Goal: Task Accomplishment & Management: Manage account settings

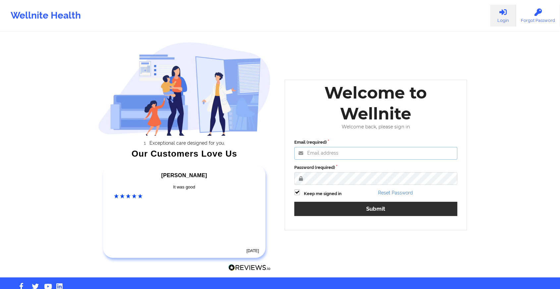
type input "[EMAIL_ADDRESS][DOMAIN_NAME]"
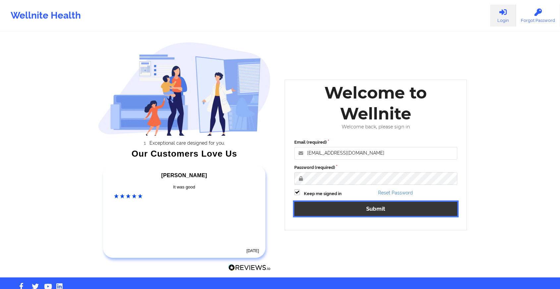
click at [340, 209] on button "Submit" at bounding box center [375, 208] width 163 height 14
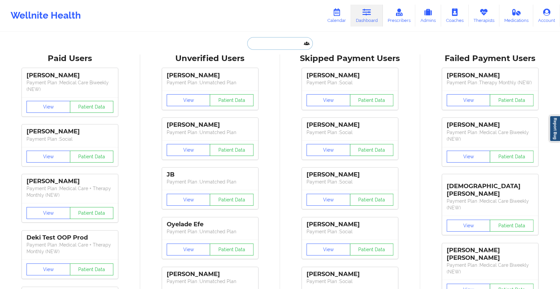
click at [270, 39] on input "text" at bounding box center [280, 43] width 66 height 13
paste input "[EMAIL_ADDRESS][DOMAIN_NAME]"
type input "[EMAIL_ADDRESS][DOMAIN_NAME]"
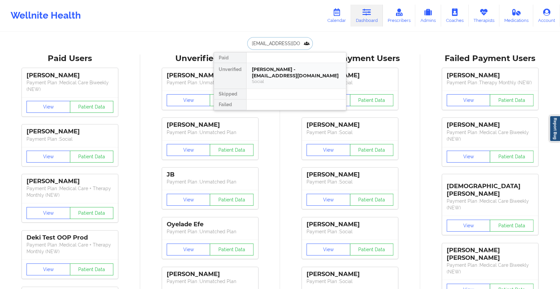
click at [293, 70] on div "[PERSON_NAME] - [EMAIL_ADDRESS][DOMAIN_NAME]" at bounding box center [296, 72] width 89 height 12
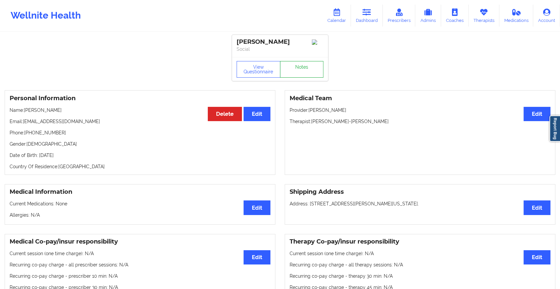
click at [302, 70] on link "Notes" at bounding box center [302, 69] width 44 height 17
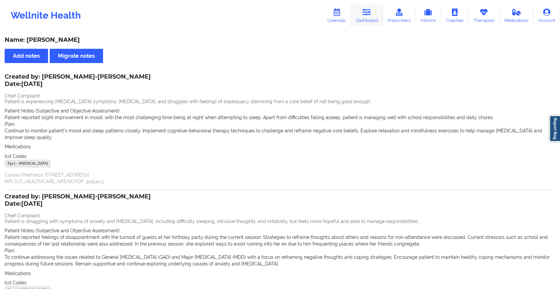
click at [377, 11] on link "Dashboard" at bounding box center [367, 16] width 32 height 22
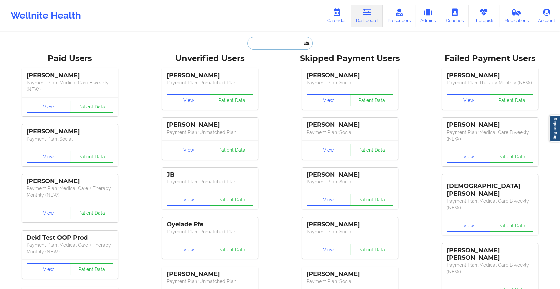
click at [274, 49] on input "text" at bounding box center [280, 43] width 66 height 13
paste input "[PERSON_NAME][EMAIL_ADDRESS][DATE][DOMAIN_NAME]"
type input "[PERSON_NAME][EMAIL_ADDRESS][DATE][DOMAIN_NAME]"
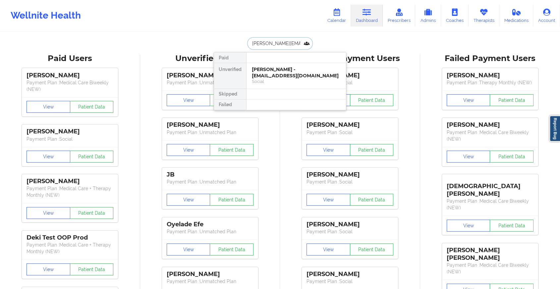
scroll to position [0, 15]
click at [288, 70] on div "April Montgomery - [EMAIL_ADDRESS][DATE][DOMAIN_NAME]" at bounding box center [296, 75] width 89 height 19
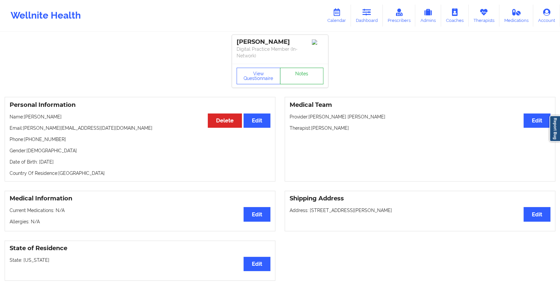
click at [291, 75] on link "Notes" at bounding box center [302, 76] width 44 height 17
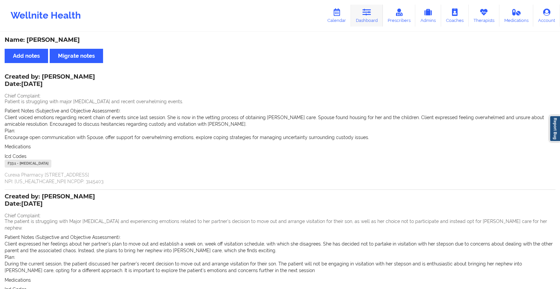
click at [366, 16] on link "Dashboard" at bounding box center [367, 16] width 32 height 22
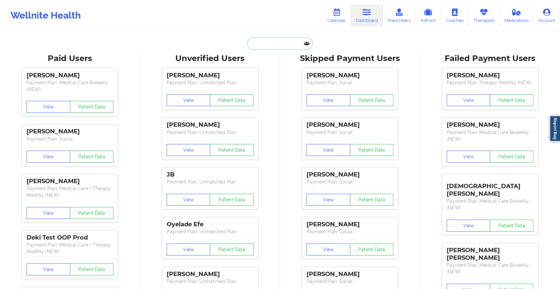
click at [269, 41] on input "text" at bounding box center [280, 43] width 66 height 13
paste input "[EMAIL_ADDRESS][DOMAIN_NAME]"
type input "[EMAIL_ADDRESS][DOMAIN_NAME]"
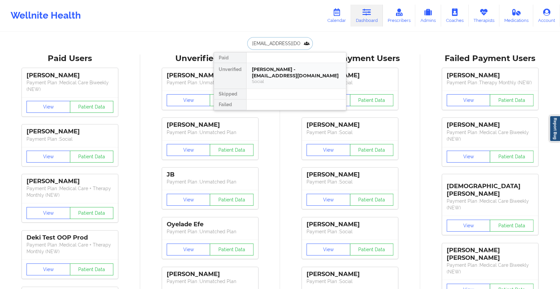
click at [271, 72] on div "[PERSON_NAME] - [EMAIL_ADDRESS][DOMAIN_NAME]" at bounding box center [296, 72] width 89 height 12
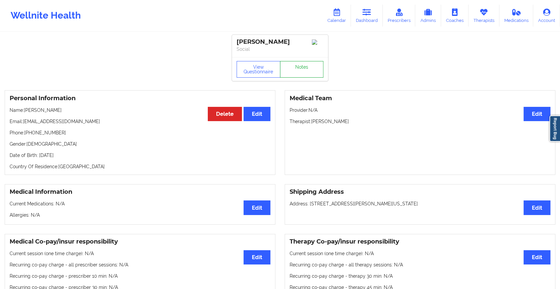
click at [304, 68] on link "Notes" at bounding box center [302, 69] width 44 height 17
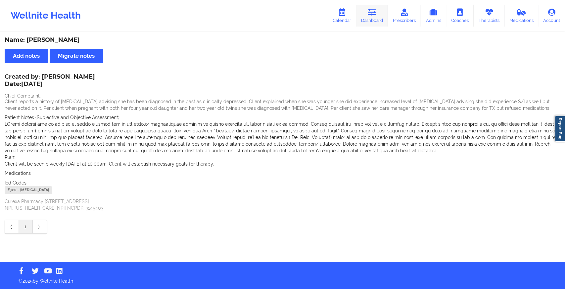
click at [373, 6] on link "Dashboard" at bounding box center [372, 16] width 32 height 22
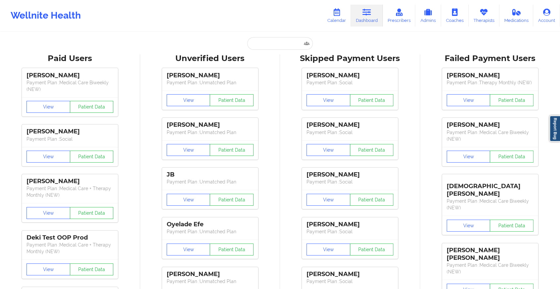
click at [270, 40] on input "text" at bounding box center [280, 43] width 66 height 13
paste input "[EMAIL_ADDRESS][DOMAIN_NAME]"
type input "[EMAIL_ADDRESS][DOMAIN_NAME]"
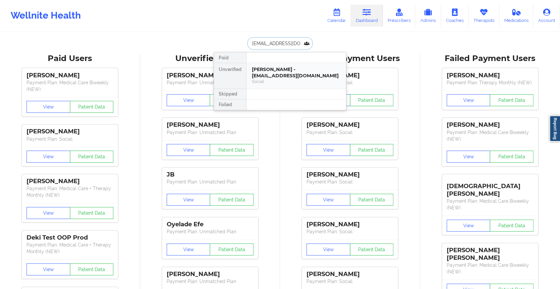
click at [262, 82] on div "Social" at bounding box center [296, 82] width 89 height 6
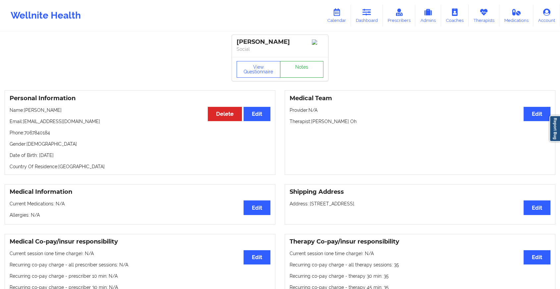
click at [307, 78] on link "Notes" at bounding box center [302, 69] width 44 height 17
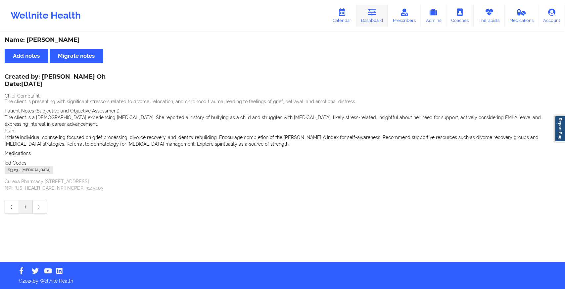
click at [369, 14] on icon at bounding box center [372, 12] width 9 height 7
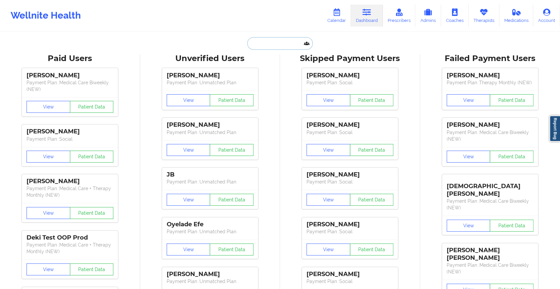
click at [277, 43] on input "text" at bounding box center [280, 43] width 66 height 13
paste input "[EMAIL_ADDRESS][DOMAIN_NAME]"
type input "[EMAIL_ADDRESS][DOMAIN_NAME]"
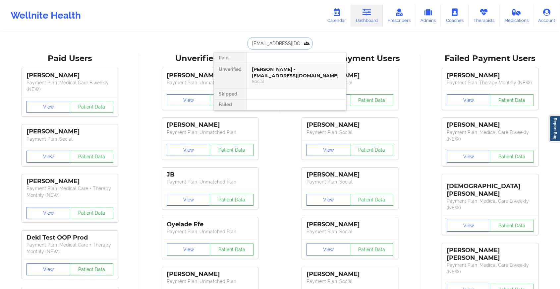
click at [285, 77] on div "[PERSON_NAME] - [EMAIL_ADDRESS][DOMAIN_NAME]" at bounding box center [296, 72] width 89 height 12
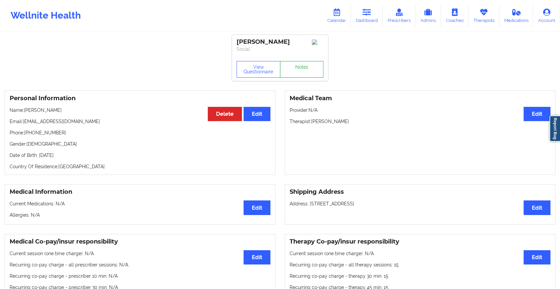
click at [312, 76] on link "Notes" at bounding box center [302, 69] width 44 height 17
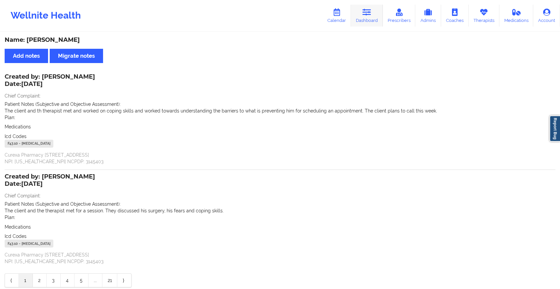
click at [364, 18] on link "Dashboard" at bounding box center [367, 16] width 32 height 22
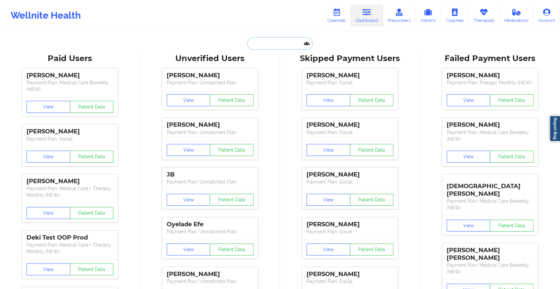
click at [257, 46] on input "text" at bounding box center [280, 43] width 66 height 13
paste input "[EMAIL_ADDRESS][DOMAIN_NAME]"
type input "[EMAIL_ADDRESS][DOMAIN_NAME]"
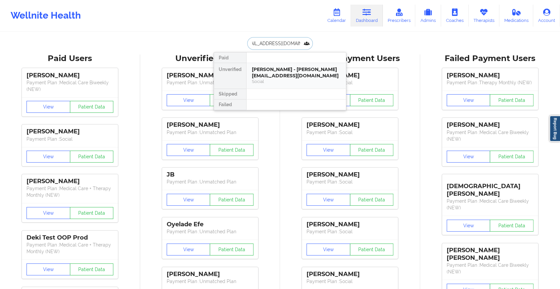
click at [278, 75] on div "[PERSON_NAME] - [PERSON_NAME][EMAIL_ADDRESS][DOMAIN_NAME]" at bounding box center [296, 72] width 89 height 12
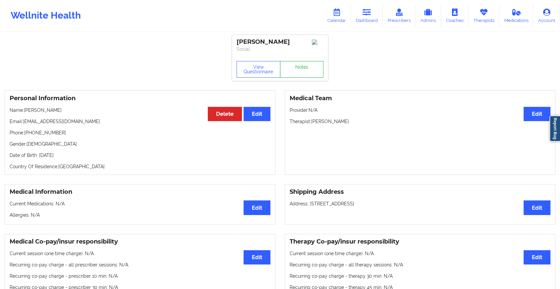
click at [286, 77] on link "Notes" at bounding box center [302, 69] width 44 height 17
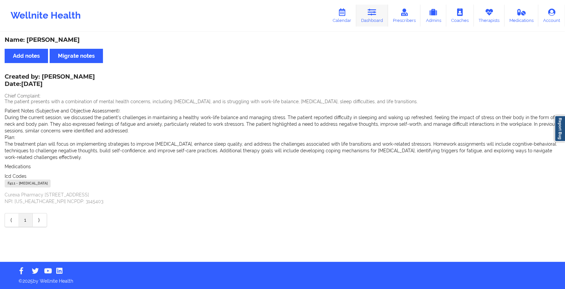
click at [374, 8] on link "Dashboard" at bounding box center [372, 16] width 32 height 22
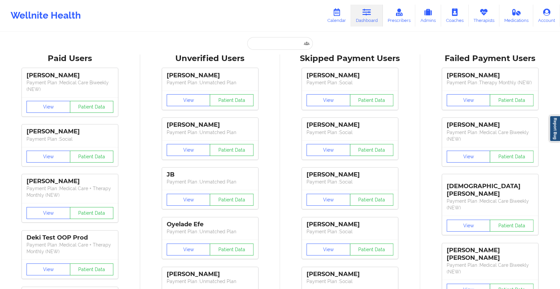
click at [262, 41] on input "text" at bounding box center [280, 43] width 66 height 13
paste input "[EMAIL_ADDRESS][DOMAIN_NAME]"
type input "[EMAIL_ADDRESS][DOMAIN_NAME]"
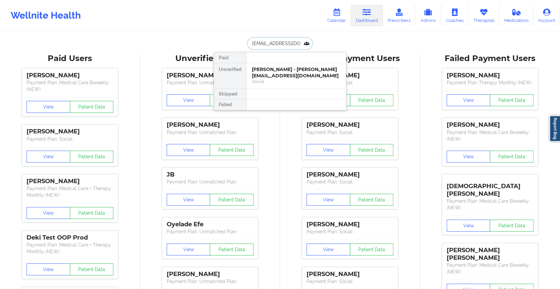
scroll to position [0, 6]
click at [262, 41] on input "[EMAIL_ADDRESS][DOMAIN_NAME]" at bounding box center [280, 43] width 66 height 13
click at [286, 78] on div "[PERSON_NAME] - [EMAIL_ADDRESS][DOMAIN_NAME]" at bounding box center [296, 72] width 89 height 12
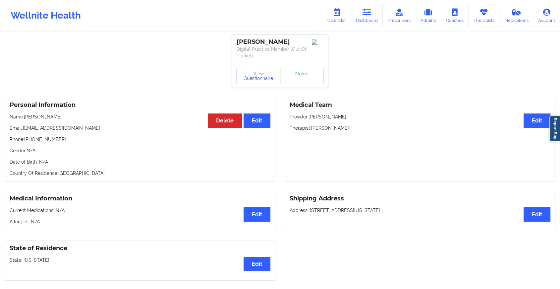
click at [300, 70] on link "Notes" at bounding box center [302, 76] width 44 height 17
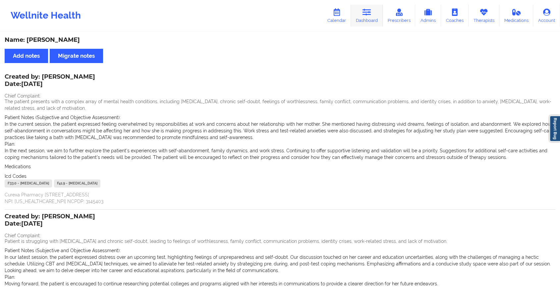
click at [377, 16] on link "Dashboard" at bounding box center [367, 16] width 32 height 22
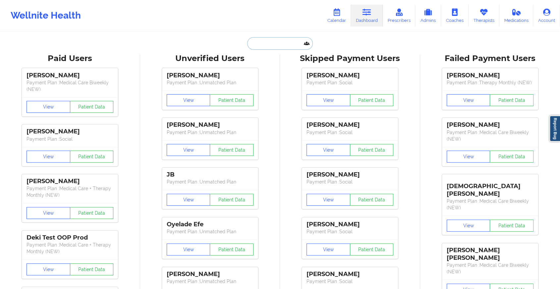
click at [257, 47] on input "text" at bounding box center [280, 43] width 66 height 13
paste input "[EMAIL_ADDRESS][DOMAIN_NAME]"
type input "[EMAIL_ADDRESS][DOMAIN_NAME]"
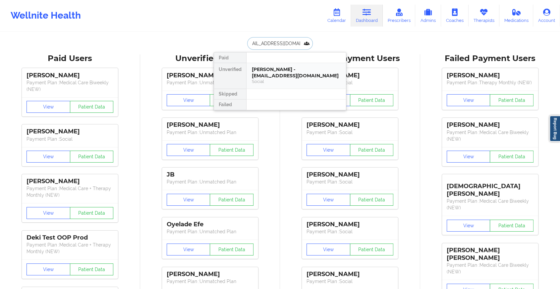
click at [274, 86] on div "[PERSON_NAME] - [EMAIL_ADDRESS][DOMAIN_NAME] Social" at bounding box center [295, 76] width 99 height 26
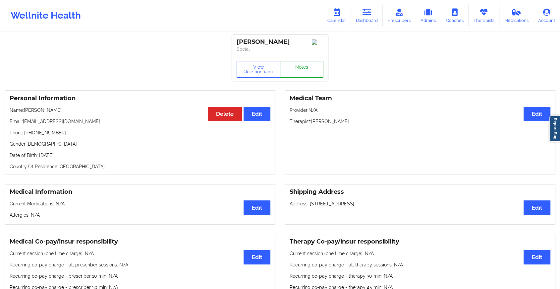
click at [307, 68] on link "Notes" at bounding box center [302, 69] width 44 height 17
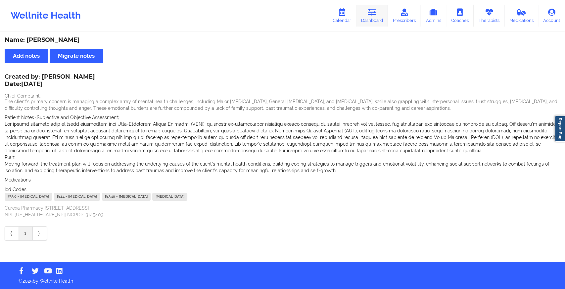
click at [366, 12] on link "Dashboard" at bounding box center [372, 16] width 32 height 22
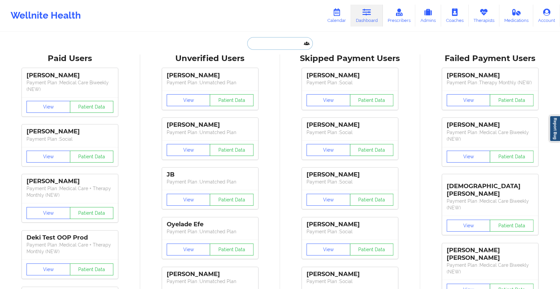
click at [270, 44] on input "text" at bounding box center [280, 43] width 66 height 13
paste input "[EMAIL_ADDRESS][DOMAIN_NAME]"
type input "[EMAIL_ADDRESS][DOMAIN_NAME]"
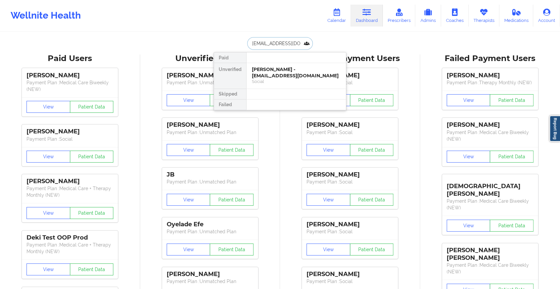
scroll to position [0, 6]
click at [278, 73] on div "[PERSON_NAME] - [EMAIL_ADDRESS][DOMAIN_NAME]" at bounding box center [296, 72] width 89 height 12
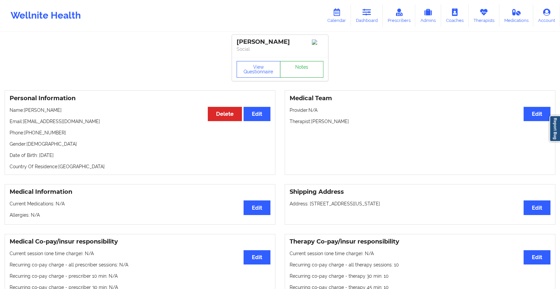
click at [295, 76] on link "Notes" at bounding box center [302, 69] width 44 height 17
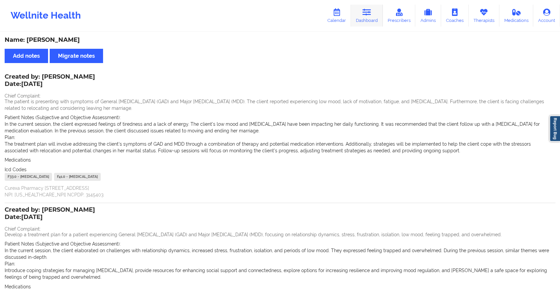
click at [375, 20] on link "Dashboard" at bounding box center [367, 16] width 32 height 22
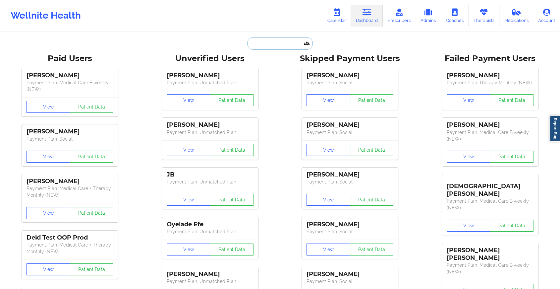
click at [271, 37] on input "text" at bounding box center [280, 43] width 66 height 13
paste input "[PERSON_NAME][EMAIL_ADDRESS][DOMAIN_NAME]"
type input "[PERSON_NAME][EMAIL_ADDRESS][DOMAIN_NAME]"
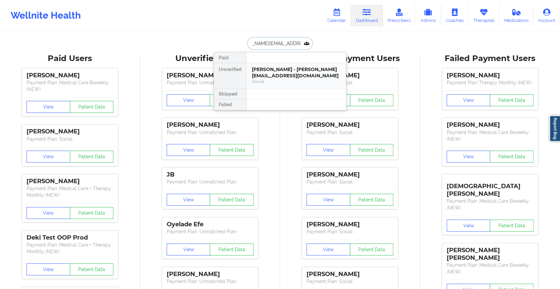
click at [286, 73] on div "[PERSON_NAME] - [PERSON_NAME][EMAIL_ADDRESS][DOMAIN_NAME]" at bounding box center [296, 72] width 89 height 12
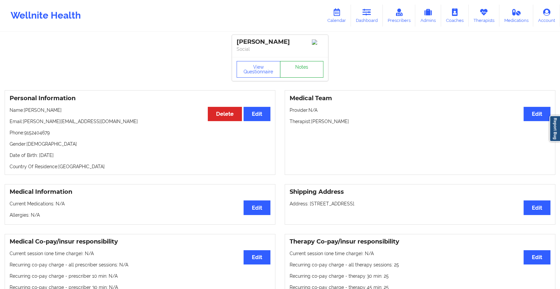
click at [302, 68] on link "Notes" at bounding box center [302, 69] width 44 height 17
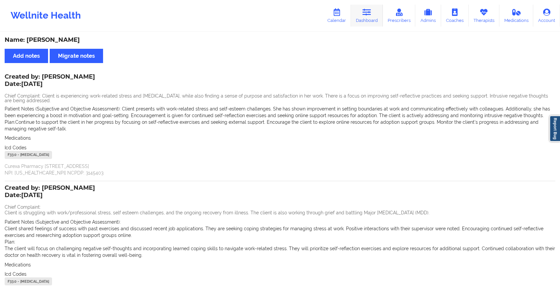
click at [374, 16] on link "Dashboard" at bounding box center [367, 16] width 32 height 22
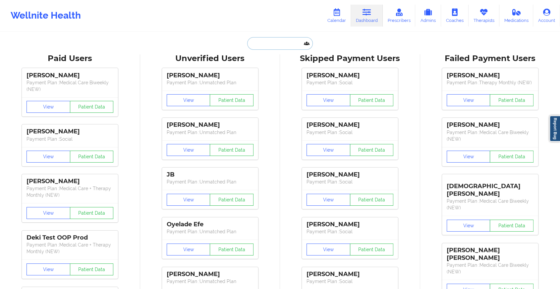
click at [263, 42] on input "text" at bounding box center [280, 43] width 66 height 13
paste input "[EMAIL_ADDRESS][DOMAIN_NAME]"
type input "[EMAIL_ADDRESS][DOMAIN_NAME]"
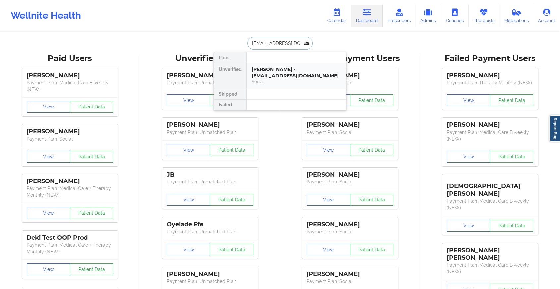
click at [290, 71] on div "[PERSON_NAME] - [EMAIL_ADDRESS][DOMAIN_NAME]" at bounding box center [296, 72] width 89 height 12
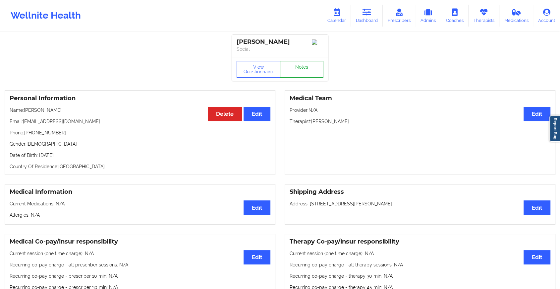
click at [294, 65] on link "Notes" at bounding box center [302, 69] width 44 height 17
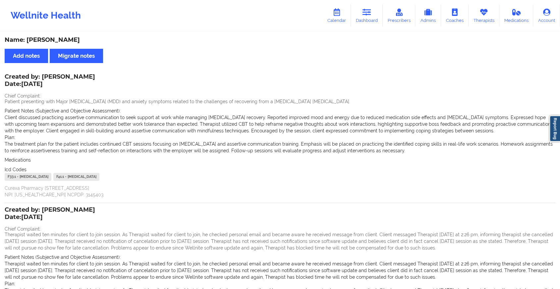
click at [376, 1] on div "Wellnite Health Calendar Dashboard Prescribers Admins Coaches Therapists Medica…" at bounding box center [280, 15] width 560 height 31
click at [357, 11] on link "Dashboard" at bounding box center [367, 16] width 32 height 22
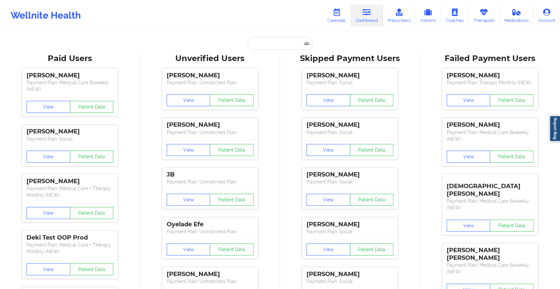
drag, startPoint x: 313, startPoint y: 12, endPoint x: 278, endPoint y: 39, distance: 43.9
click at [278, 39] on input "text" at bounding box center [280, 43] width 66 height 13
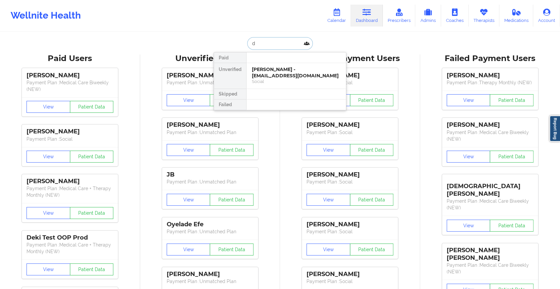
type input "d"
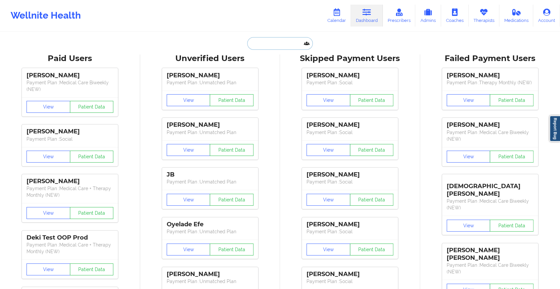
paste input "[EMAIL_ADDRESS][DOMAIN_NAME]"
type input "[EMAIL_ADDRESS][DOMAIN_NAME]"
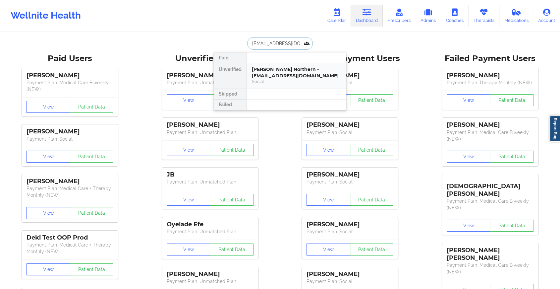
click at [299, 72] on div "[PERSON_NAME] Northern - [EMAIL_ADDRESS][DOMAIN_NAME]" at bounding box center [296, 72] width 89 height 12
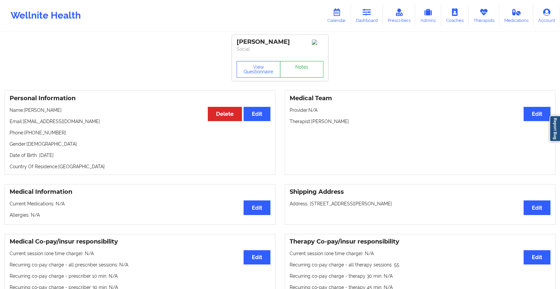
click at [305, 72] on link "Notes" at bounding box center [302, 69] width 44 height 17
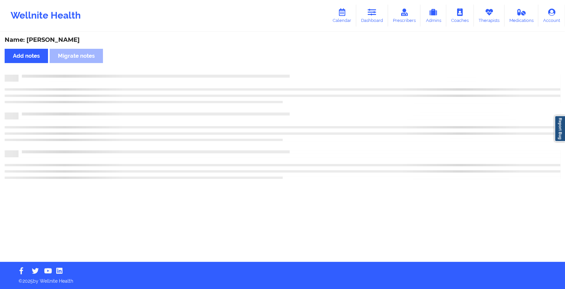
click at [305, 72] on div "Name: [PERSON_NAME] Add notes Migrate notes" at bounding box center [282, 146] width 565 height 229
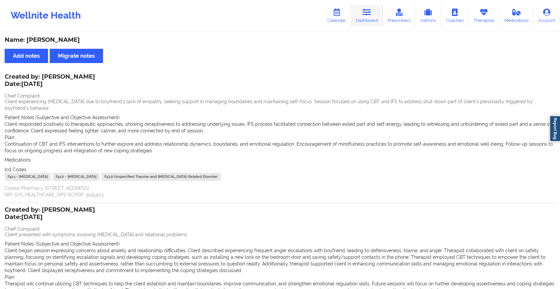
click at [371, 10] on icon at bounding box center [366, 12] width 9 height 7
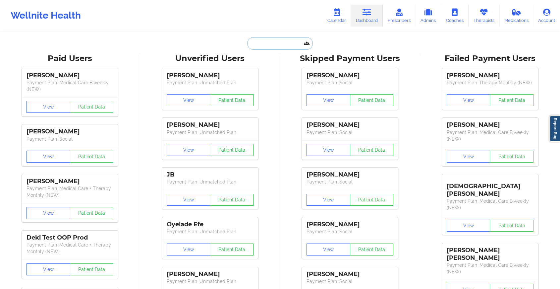
click at [282, 48] on input "text" at bounding box center [280, 43] width 66 height 13
paste input "[EMAIL_ADDRESS][DOMAIN_NAME]"
type input "[EMAIL_ADDRESS][DOMAIN_NAME]"
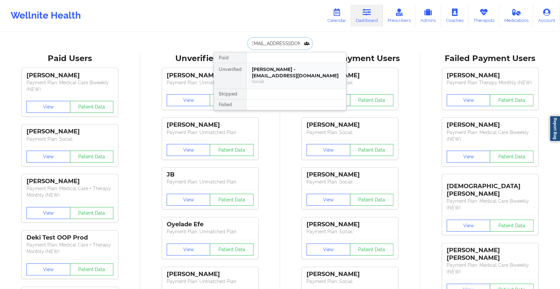
click at [305, 76] on div "[PERSON_NAME] - [EMAIL_ADDRESS][DOMAIN_NAME]" at bounding box center [296, 72] width 89 height 12
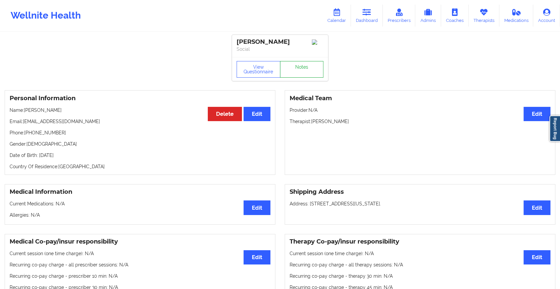
click at [308, 72] on link "Notes" at bounding box center [302, 69] width 44 height 17
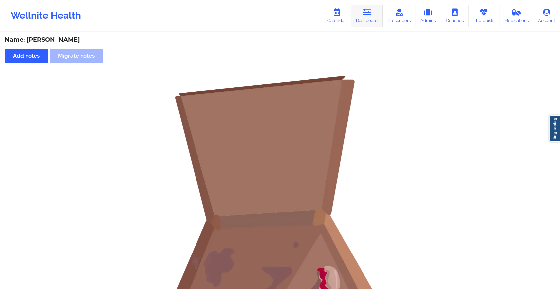
click at [370, 14] on icon at bounding box center [366, 12] width 9 height 7
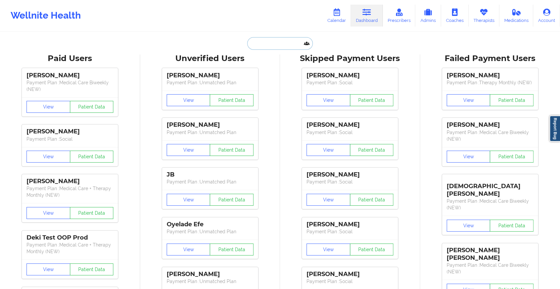
click at [265, 45] on input "text" at bounding box center [280, 43] width 66 height 13
paste input "[EMAIL_ADDRESS][PERSON_NAME][DOMAIN_NAME]"
type input "[EMAIL_ADDRESS][PERSON_NAME][DOMAIN_NAME]"
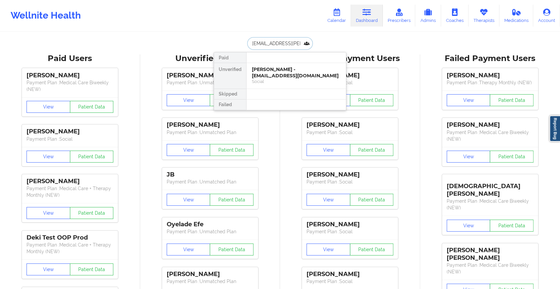
scroll to position [0, 3]
click at [315, 78] on div "[PERSON_NAME] - [PERSON_NAME][EMAIL_ADDRESS][PERSON_NAME][DOMAIN_NAME]" at bounding box center [296, 75] width 89 height 19
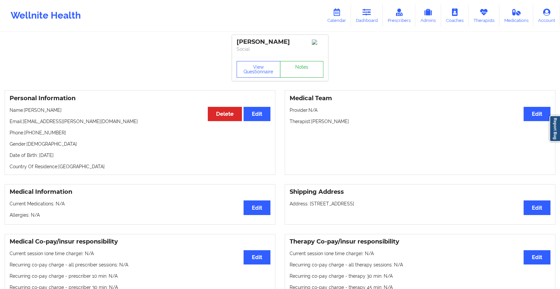
drag, startPoint x: 310, startPoint y: 62, endPoint x: 307, endPoint y: 69, distance: 8.1
click at [307, 69] on div "View Questionnaire Notes" at bounding box center [280, 69] width 96 height 24
click at [307, 69] on link "Notes" at bounding box center [302, 69] width 44 height 17
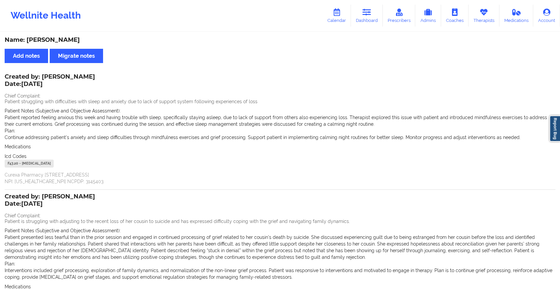
click at [323, 237] on p "Patient presented less tearful than in the prior session and engaged in continu…" at bounding box center [280, 247] width 551 height 26
click at [370, 13] on icon at bounding box center [366, 12] width 9 height 7
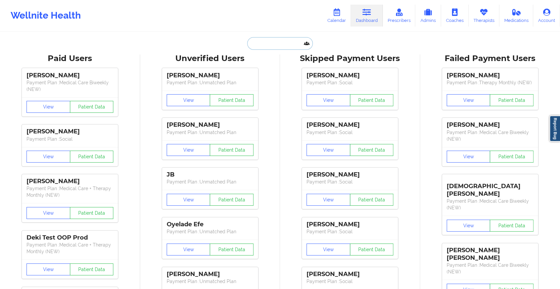
click at [302, 43] on input "text" at bounding box center [280, 43] width 66 height 13
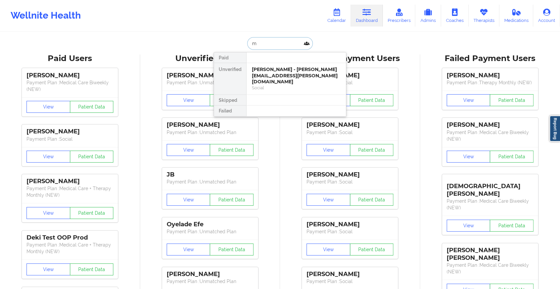
type input "m"
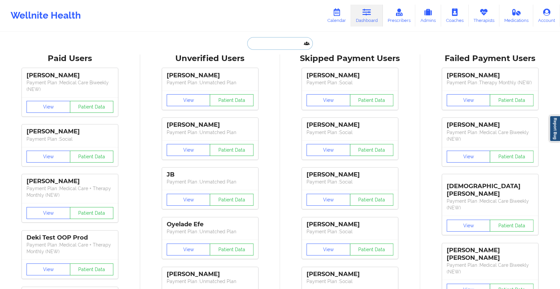
paste input "[EMAIL_ADDRESS][DOMAIN_NAME]"
type input "[EMAIL_ADDRESS][DOMAIN_NAME]"
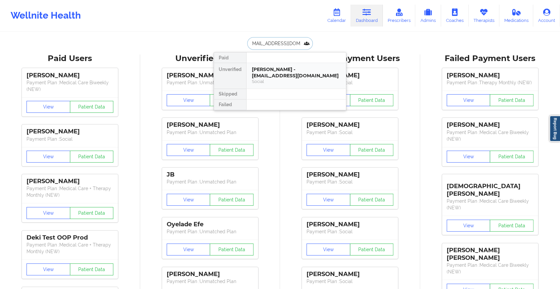
click at [297, 82] on div "Social" at bounding box center [296, 82] width 89 height 6
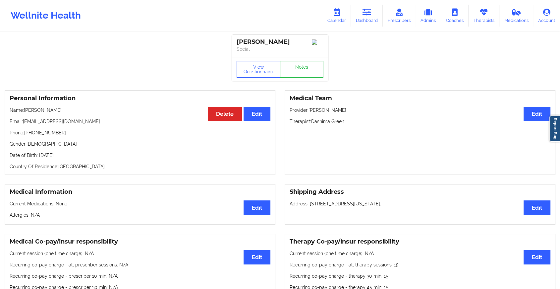
click at [307, 65] on div "View Questionnaire Notes" at bounding box center [280, 69] width 87 height 17
click at [307, 65] on link "Notes" at bounding box center [302, 69] width 44 height 17
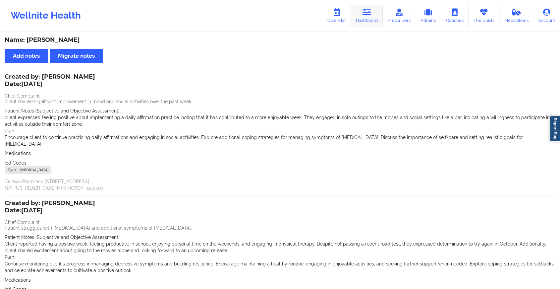
click at [368, 21] on link "Dashboard" at bounding box center [367, 16] width 32 height 22
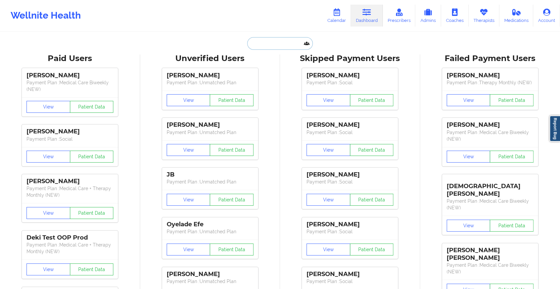
click at [278, 38] on input "text" at bounding box center [280, 43] width 66 height 13
paste input "[EMAIL_ADDRESS][DOMAIN_NAME]"
type input "[EMAIL_ADDRESS][DOMAIN_NAME]"
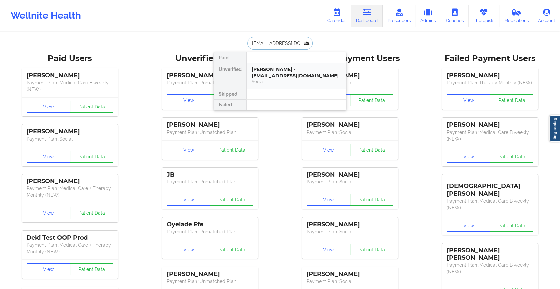
click at [317, 76] on div "[PERSON_NAME] - [EMAIL_ADDRESS][DOMAIN_NAME]" at bounding box center [296, 72] width 89 height 12
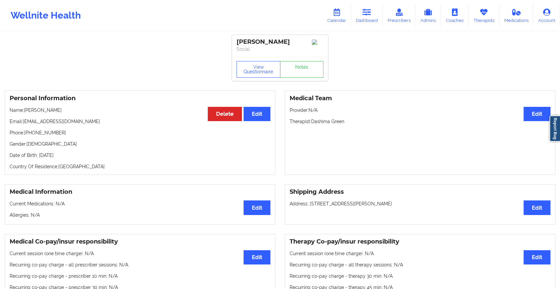
click at [306, 62] on div "View Questionnaire Notes" at bounding box center [280, 69] width 96 height 24
drag, startPoint x: 306, startPoint y: 62, endPoint x: 307, endPoint y: 73, distance: 11.3
click at [307, 73] on link "Notes" at bounding box center [302, 69] width 44 height 17
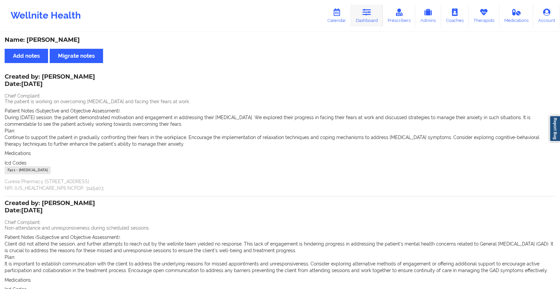
click at [375, 9] on link "Dashboard" at bounding box center [367, 16] width 32 height 22
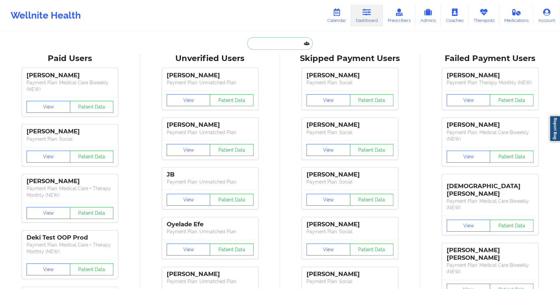
click at [265, 48] on input "text" at bounding box center [280, 43] width 66 height 13
paste input "[EMAIL_ADDRESS][DOMAIN_NAME]"
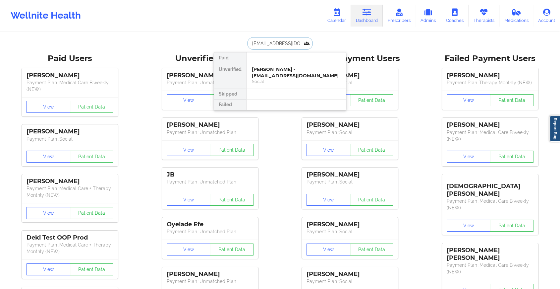
scroll to position [0, 11]
type input "[EMAIL_ADDRESS][DOMAIN_NAME]"
click at [281, 62] on div at bounding box center [296, 57] width 100 height 11
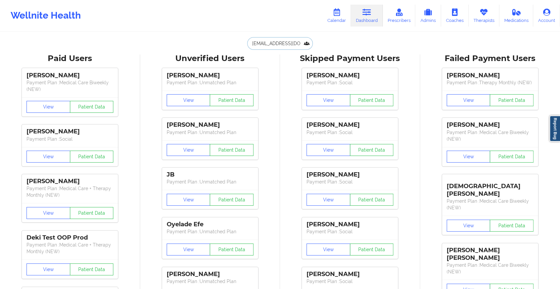
click at [291, 40] on input "[EMAIL_ADDRESS][DOMAIN_NAME]" at bounding box center [280, 43] width 66 height 13
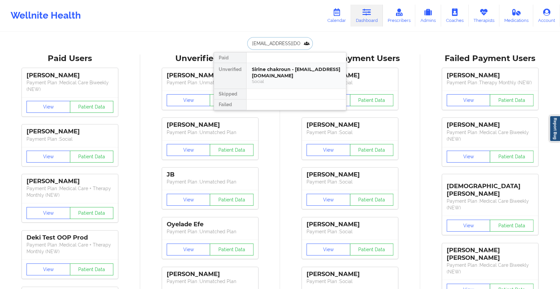
click at [303, 66] on div "Sirine chakroun - [EMAIL_ADDRESS][DOMAIN_NAME]" at bounding box center [296, 72] width 89 height 12
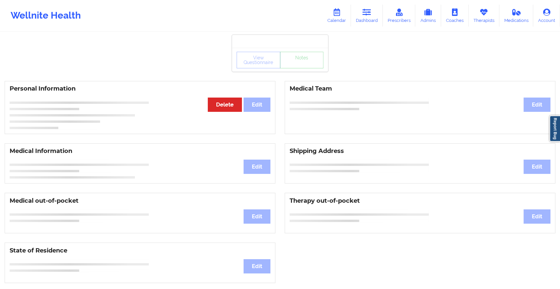
click at [303, 66] on div "View Questionnaire Notes" at bounding box center [280, 60] width 87 height 17
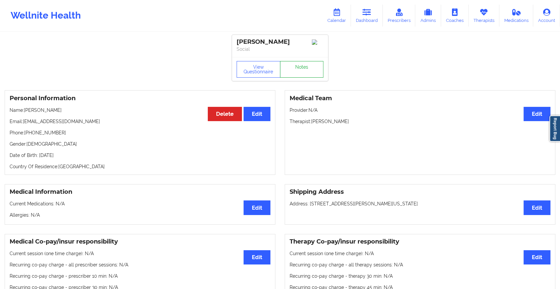
click at [303, 66] on link "Notes" at bounding box center [302, 69] width 44 height 17
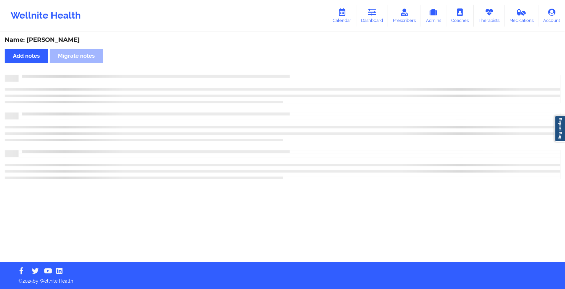
click at [303, 66] on div "Name: [PERSON_NAME] Add notes Migrate notes" at bounding box center [282, 146] width 565 height 229
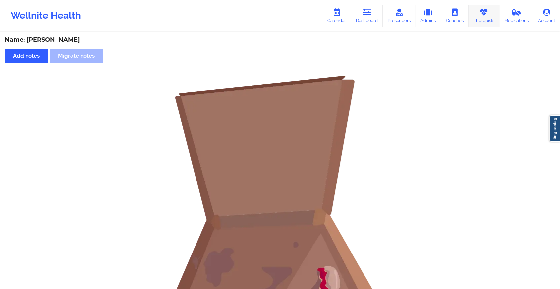
click at [479, 19] on link "Therapists" at bounding box center [483, 16] width 31 height 22
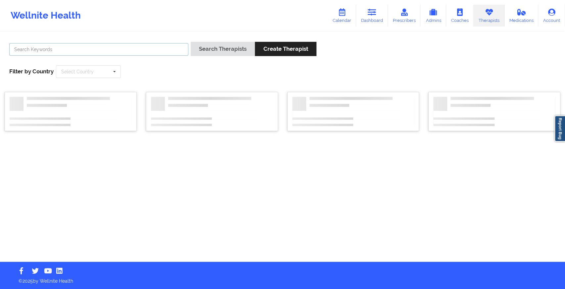
click at [110, 48] on input "text" at bounding box center [98, 49] width 179 height 13
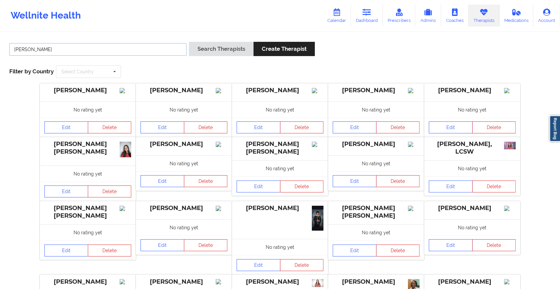
type input "[PERSON_NAME]"
click at [189, 42] on button "Search Therapists" at bounding box center [221, 49] width 64 height 14
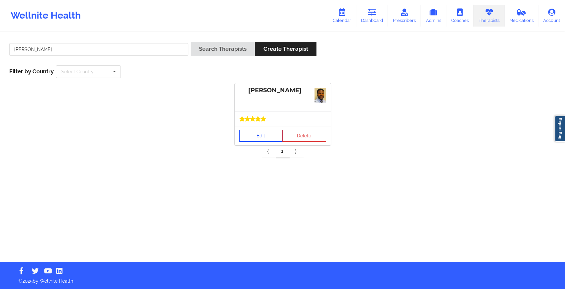
click at [258, 136] on link "Edit" at bounding box center [261, 136] width 44 height 12
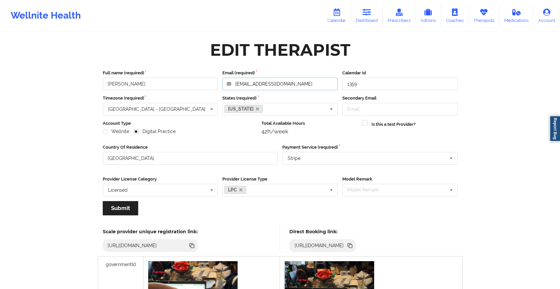
drag, startPoint x: 316, startPoint y: 86, endPoint x: 207, endPoint y: 79, distance: 109.2
click at [207, 79] on div "Full name (required) [PERSON_NAME] Email (required) [EMAIL_ADDRESS][DOMAIN_NAME…" at bounding box center [279, 80] width 359 height 21
click at [363, 13] on icon at bounding box center [366, 12] width 9 height 7
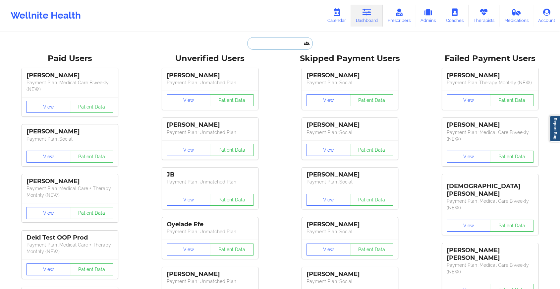
click at [287, 48] on input "text" at bounding box center [280, 43] width 66 height 13
paste input "[EMAIL_ADDRESS][DOMAIN_NAME]"
type input "[EMAIL_ADDRESS][DOMAIN_NAME]"
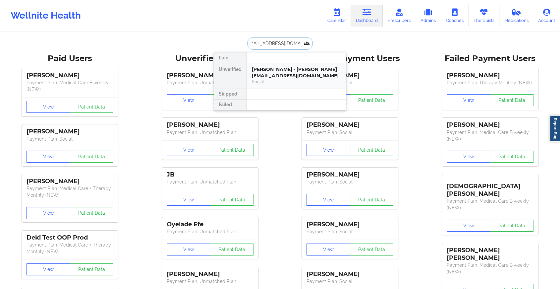
click at [289, 72] on div "[PERSON_NAME] - [PERSON_NAME][EMAIL_ADDRESS][DOMAIN_NAME]" at bounding box center [296, 72] width 89 height 12
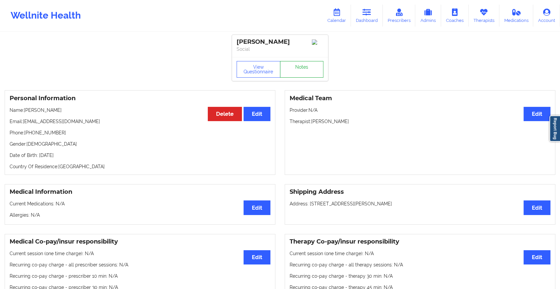
click at [300, 73] on link "Notes" at bounding box center [302, 69] width 44 height 17
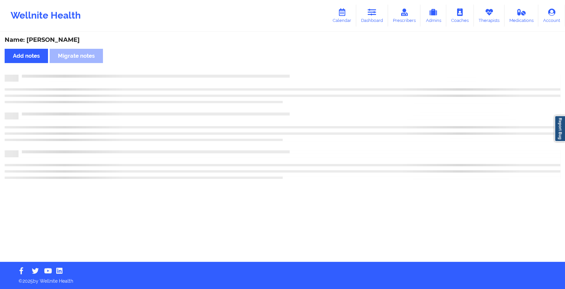
click at [300, 73] on div "Name: [PERSON_NAME] Add notes [PERSON_NAME] notes" at bounding box center [282, 146] width 565 height 229
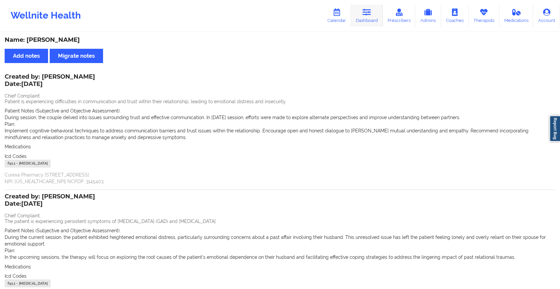
click at [354, 5] on link "Dashboard" at bounding box center [367, 16] width 32 height 22
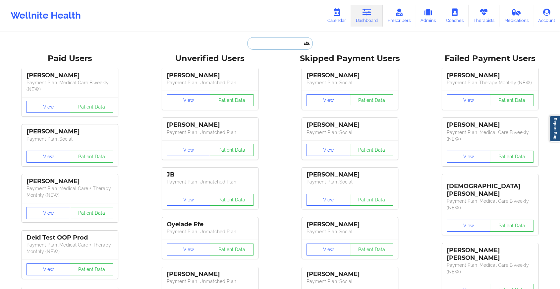
click at [278, 43] on input "text" at bounding box center [280, 43] width 66 height 13
paste input "[EMAIL_ADDRESS][DOMAIN_NAME]"
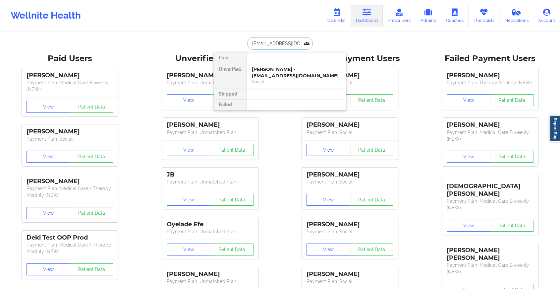
drag, startPoint x: 300, startPoint y: 45, endPoint x: 209, endPoint y: 47, distance: 90.4
type input "A"
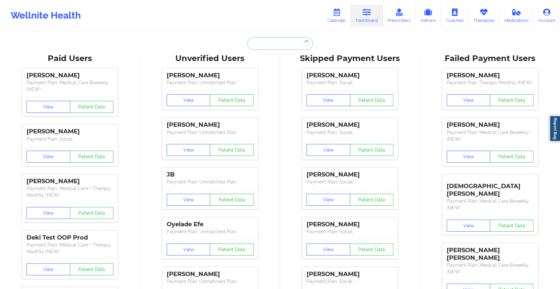
paste input "[EMAIL_ADDRESS][DOMAIN_NAME]"
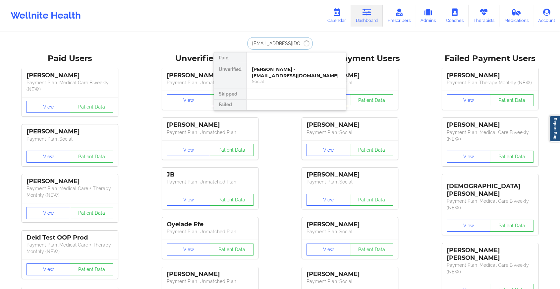
type input "[EMAIL_ADDRESS][DOMAIN_NAME]"
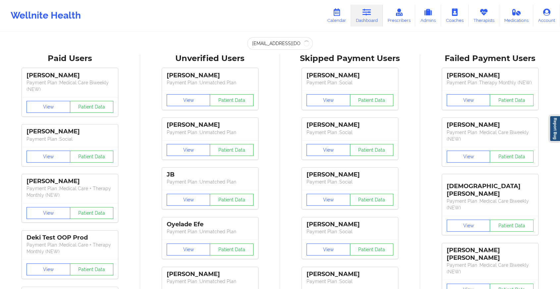
click at [287, 44] on input "[EMAIL_ADDRESS][DOMAIN_NAME]" at bounding box center [280, 43] width 66 height 13
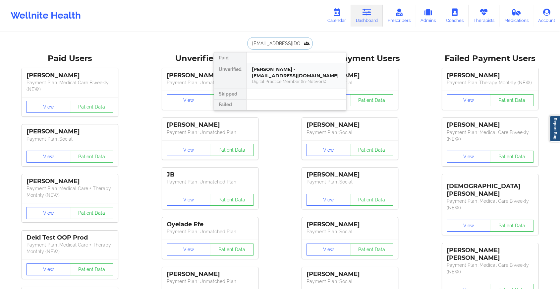
click at [283, 70] on div "[PERSON_NAME] - [EMAIL_ADDRESS][DOMAIN_NAME]" at bounding box center [296, 72] width 89 height 12
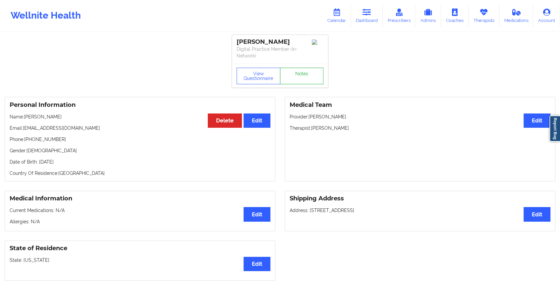
click at [298, 79] on link "Notes" at bounding box center [302, 76] width 44 height 17
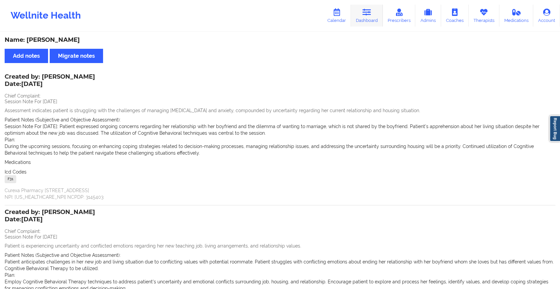
click at [365, 6] on link "Dashboard" at bounding box center [367, 16] width 32 height 22
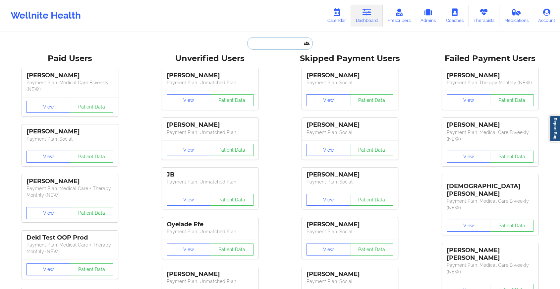
click at [267, 46] on input "text" at bounding box center [280, 43] width 66 height 13
paste input "[EMAIL_ADDRESS][DOMAIN_NAME]"
type input "[EMAIL_ADDRESS][DOMAIN_NAME]"
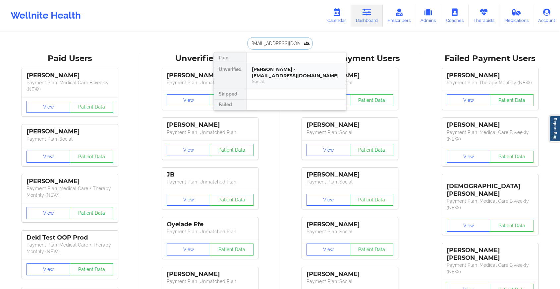
click at [271, 67] on div "[PERSON_NAME] - [EMAIL_ADDRESS][DOMAIN_NAME]" at bounding box center [296, 72] width 89 height 12
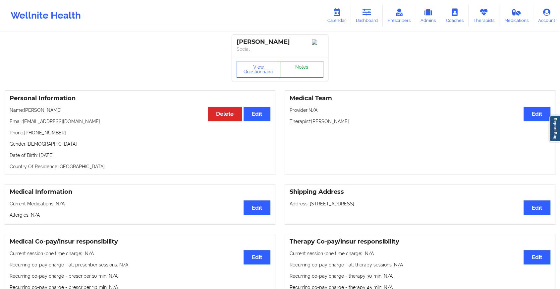
click at [307, 70] on link "Notes" at bounding box center [302, 69] width 44 height 17
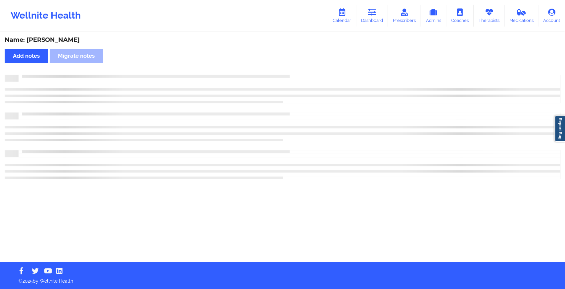
click at [307, 70] on div "Name: [PERSON_NAME] Add notes Migrate notes" at bounding box center [282, 146] width 565 height 229
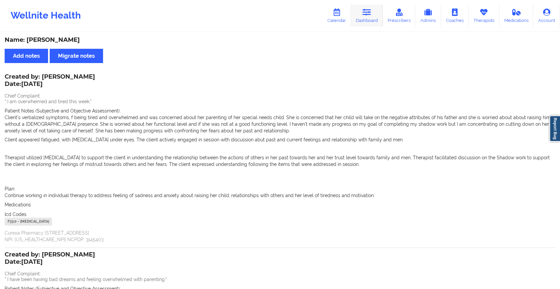
click at [368, 14] on icon at bounding box center [366, 12] width 9 height 7
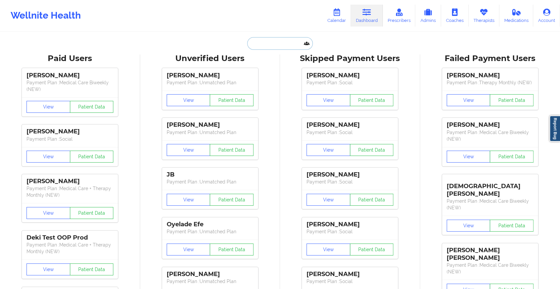
click at [270, 42] on input "text" at bounding box center [280, 43] width 66 height 13
paste input "[EMAIL_ADDRESS][DOMAIN_NAME]"
type input "[EMAIL_ADDRESS][DOMAIN_NAME]"
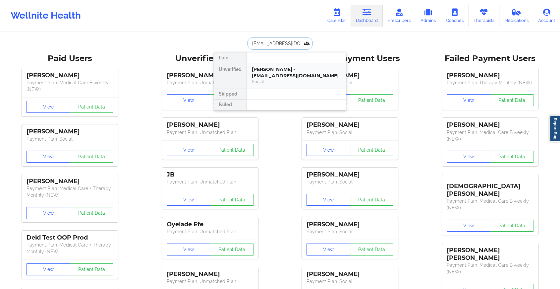
click at [291, 75] on div "[PERSON_NAME] - [EMAIL_ADDRESS][DOMAIN_NAME]" at bounding box center [296, 72] width 89 height 12
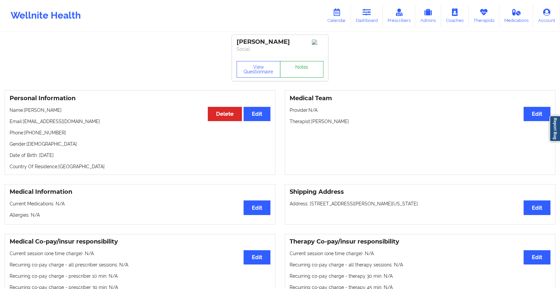
click at [302, 76] on link "Notes" at bounding box center [302, 69] width 44 height 17
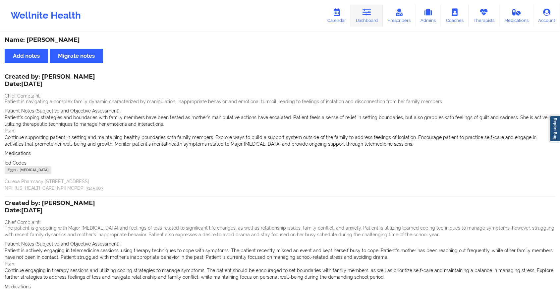
click at [366, 19] on link "Dashboard" at bounding box center [367, 16] width 32 height 22
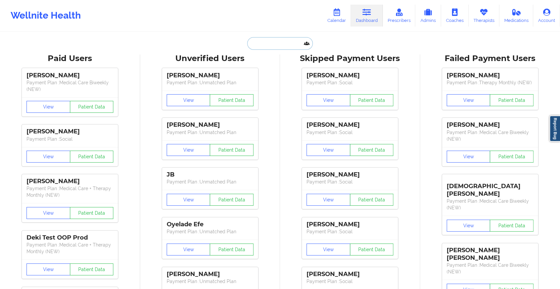
click at [280, 42] on input "text" at bounding box center [280, 43] width 66 height 13
paste input "[EMAIL_ADDRESS][DOMAIN_NAME]"
type input "[EMAIL_ADDRESS][DOMAIN_NAME]"
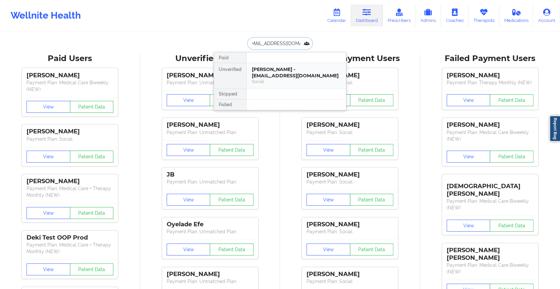
click at [300, 72] on div "[PERSON_NAME] - [EMAIL_ADDRESS][DOMAIN_NAME]" at bounding box center [296, 72] width 89 height 12
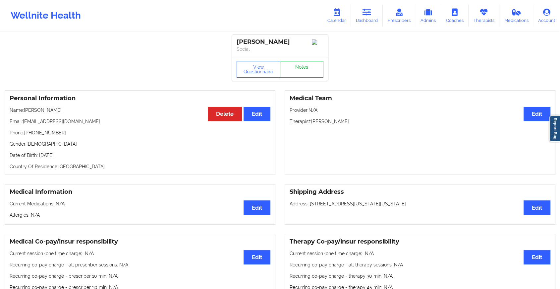
click at [304, 64] on link "Notes" at bounding box center [302, 69] width 44 height 17
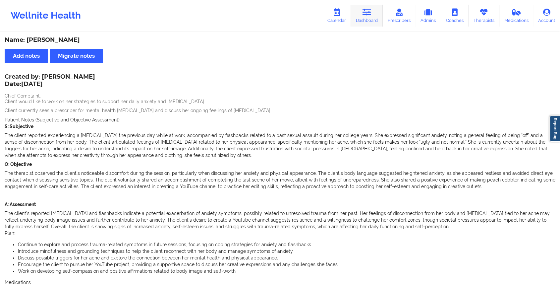
click at [370, 20] on link "Dashboard" at bounding box center [367, 16] width 32 height 22
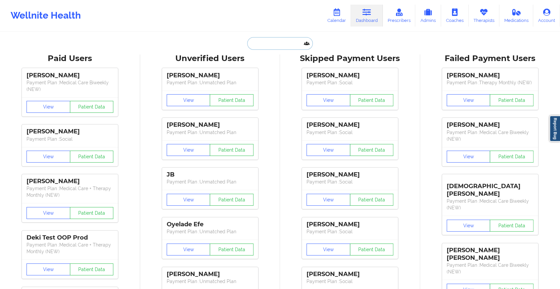
click at [277, 39] on input "text" at bounding box center [280, 43] width 66 height 13
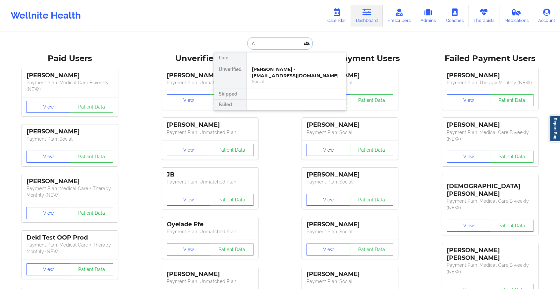
type input "c"
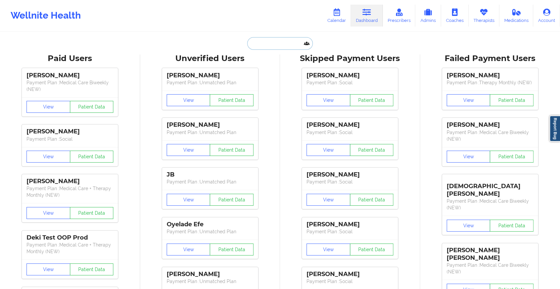
paste input "[EMAIL_ADDRESS][DOMAIN_NAME]"
type input "[EMAIL_ADDRESS][DOMAIN_NAME]"
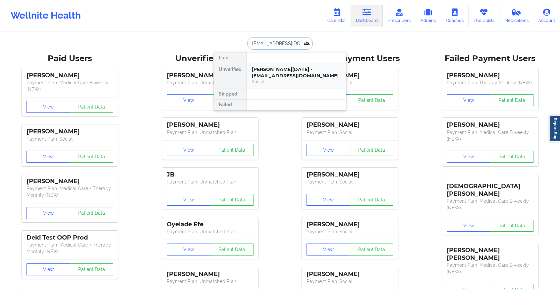
click at [281, 69] on div "[PERSON_NAME][DATE] - [EMAIL_ADDRESS][DOMAIN_NAME]" at bounding box center [296, 72] width 89 height 12
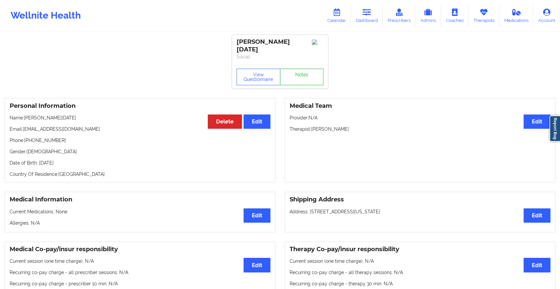
click at [307, 74] on link "Notes" at bounding box center [302, 77] width 44 height 17
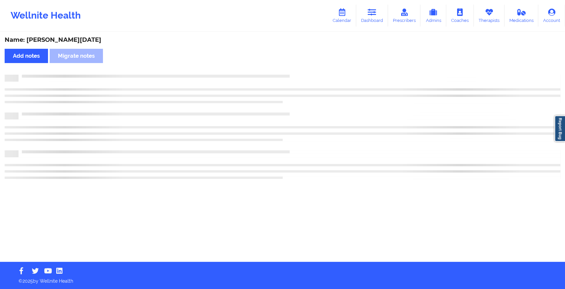
click at [307, 74] on div "Name: [PERSON_NAME][DATE] Add notes Migrate notes" at bounding box center [282, 146] width 565 height 229
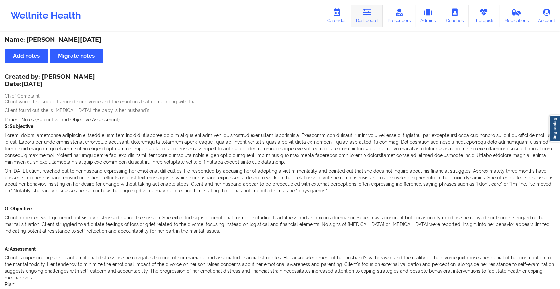
click at [370, 21] on link "Dashboard" at bounding box center [367, 16] width 32 height 22
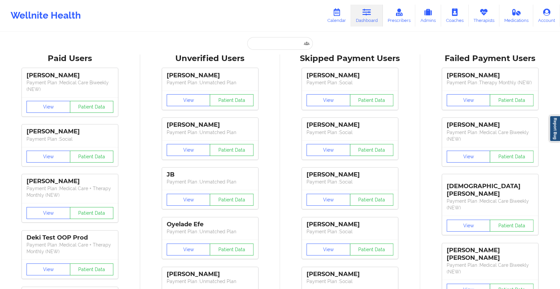
click at [267, 48] on input "text" at bounding box center [280, 43] width 66 height 13
paste input "[EMAIL_ADDRESS][DOMAIN_NAME]"
type input "[EMAIL_ADDRESS][DOMAIN_NAME]"
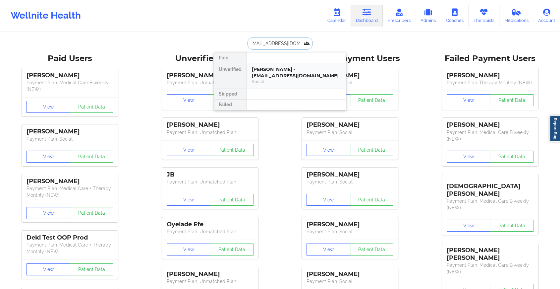
click at [279, 82] on div "Social" at bounding box center [296, 82] width 89 height 6
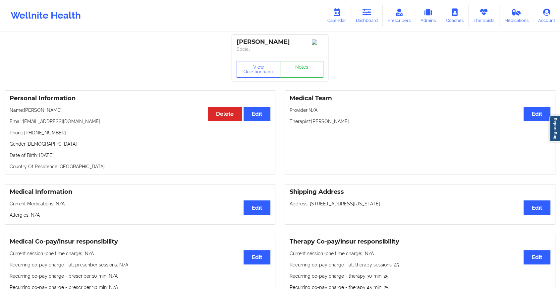
click at [316, 56] on div "[PERSON_NAME] Social" at bounding box center [280, 46] width 96 height 22
click at [310, 64] on link "Notes" at bounding box center [302, 69] width 44 height 17
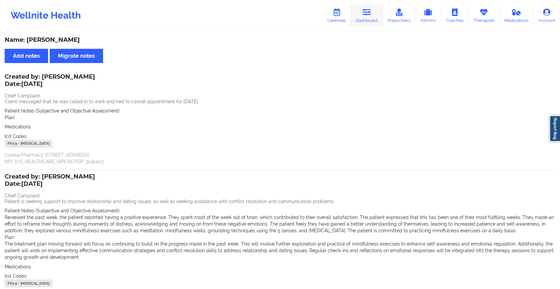
click at [366, 11] on icon at bounding box center [366, 12] width 9 height 7
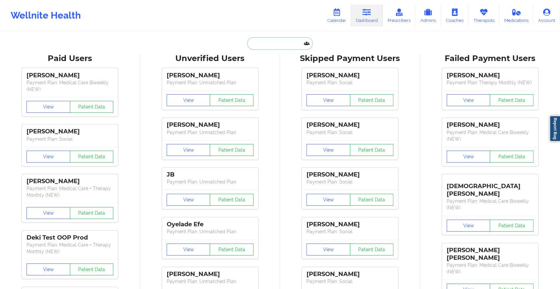
click at [280, 45] on input "text" at bounding box center [280, 43] width 66 height 13
paste input "[EMAIL_ADDRESS][DOMAIN_NAME]"
type input "[EMAIL_ADDRESS][DOMAIN_NAME]"
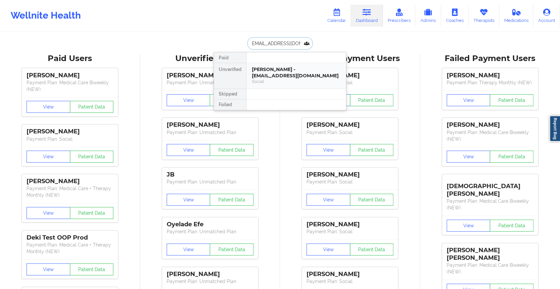
click at [300, 79] on div "Social" at bounding box center [296, 82] width 89 height 6
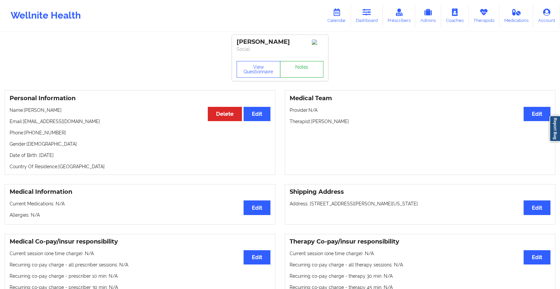
click at [308, 71] on link "Notes" at bounding box center [302, 69] width 44 height 17
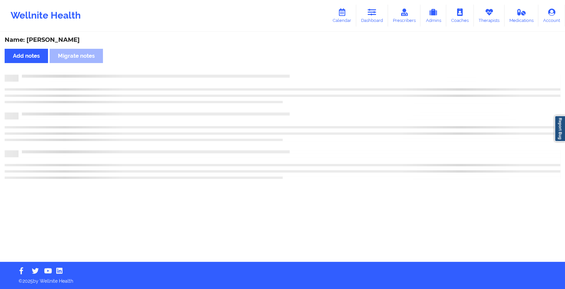
click at [308, 71] on div "Name: [PERSON_NAME] Add notes Migrate notes" at bounding box center [282, 146] width 565 height 229
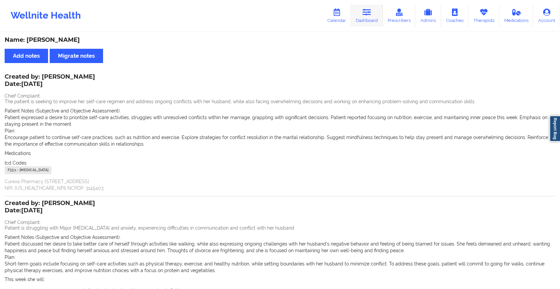
click at [371, 13] on icon at bounding box center [366, 12] width 9 height 7
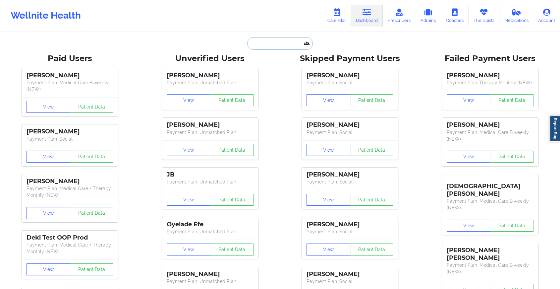
click at [270, 46] on input "text" at bounding box center [280, 43] width 66 height 13
paste input "[EMAIL_ADDRESS][DOMAIN_NAME]"
type input "[EMAIL_ADDRESS][DOMAIN_NAME]"
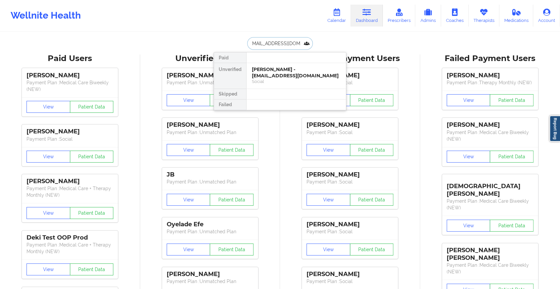
click at [311, 70] on div "[PERSON_NAME] - [EMAIL_ADDRESS][DOMAIN_NAME]" at bounding box center [296, 72] width 89 height 12
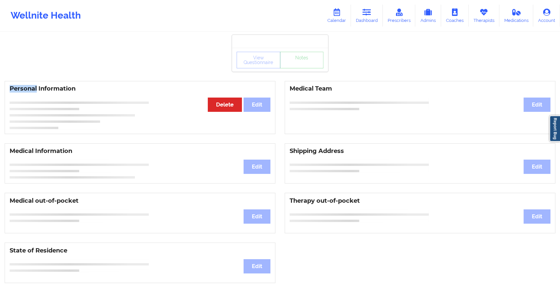
click at [311, 70] on div "View Questionnaire Notes" at bounding box center [280, 60] width 96 height 24
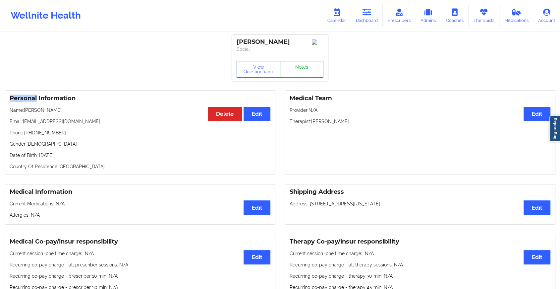
drag, startPoint x: 311, startPoint y: 70, endPoint x: 306, endPoint y: 74, distance: 6.4
click at [306, 74] on link "Notes" at bounding box center [302, 69] width 44 height 17
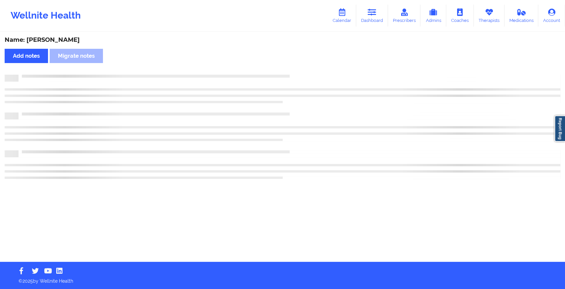
click at [306, 74] on div "Name: [PERSON_NAME] Add notes Migrate notes" at bounding box center [282, 146] width 565 height 229
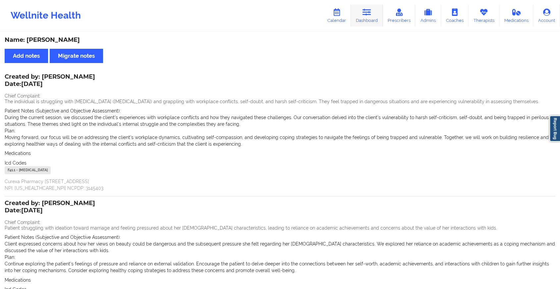
click at [378, 16] on link "Dashboard" at bounding box center [367, 16] width 32 height 22
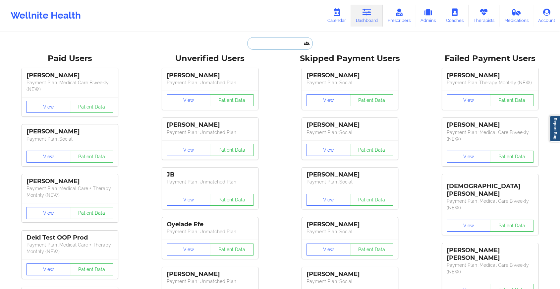
click at [258, 43] on input "text" at bounding box center [280, 43] width 66 height 13
paste input "[PERSON_NAME][EMAIL_ADDRESS][PERSON_NAME][DOMAIN_NAME]"
type input "[PERSON_NAME][EMAIL_ADDRESS][PERSON_NAME][DOMAIN_NAME]"
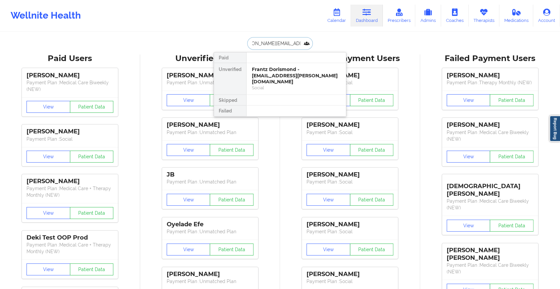
click at [281, 64] on div "Frantz Dorismond - [EMAIL_ADDRESS][PERSON_NAME][DOMAIN_NAME] Social" at bounding box center [295, 78] width 99 height 31
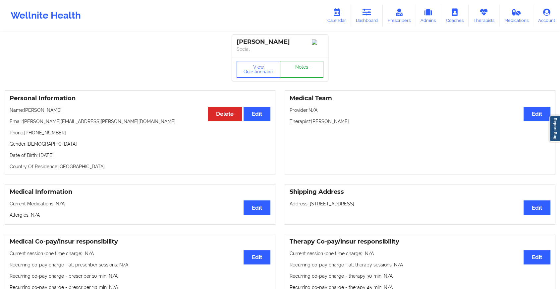
click at [314, 63] on link "Notes" at bounding box center [302, 69] width 44 height 17
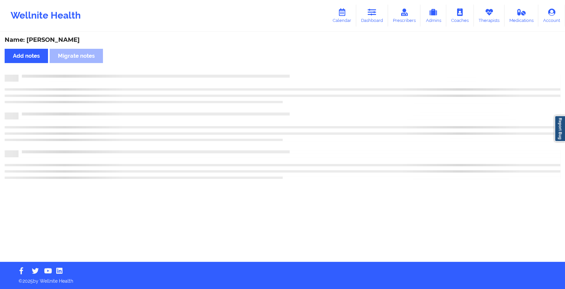
click at [314, 63] on div "Name: [PERSON_NAME] Add notes Migrate notes" at bounding box center [282, 146] width 565 height 229
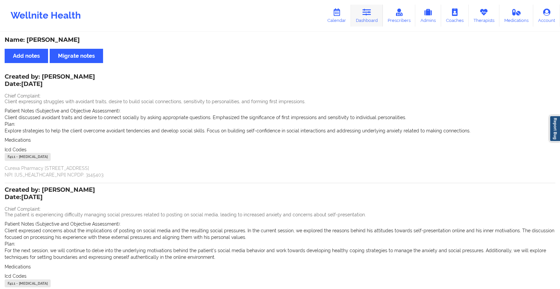
click at [366, 12] on icon at bounding box center [366, 12] width 9 height 7
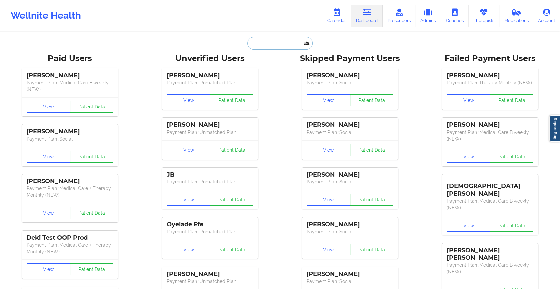
click at [271, 43] on input "text" at bounding box center [280, 43] width 66 height 13
paste input "[EMAIL_ADDRESS][DOMAIN_NAME]"
type input "[EMAIL_ADDRESS][DOMAIN_NAME]"
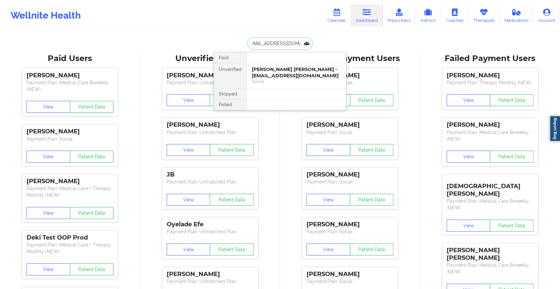
click at [282, 78] on div "[PERSON_NAME] [PERSON_NAME] - [EMAIL_ADDRESS][DOMAIN_NAME]" at bounding box center [296, 72] width 89 height 12
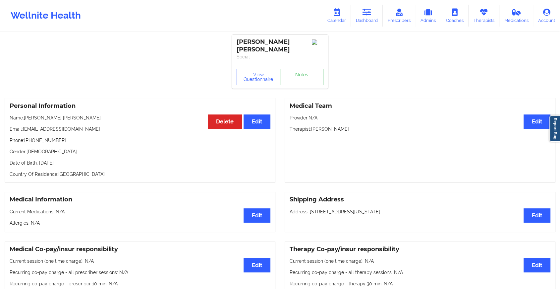
click at [309, 69] on link "Notes" at bounding box center [302, 77] width 44 height 17
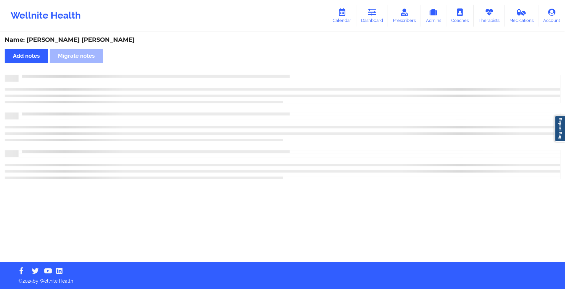
click at [309, 69] on div "Name: [PERSON_NAME] [PERSON_NAME] Add notes Migrate notes" at bounding box center [282, 146] width 565 height 229
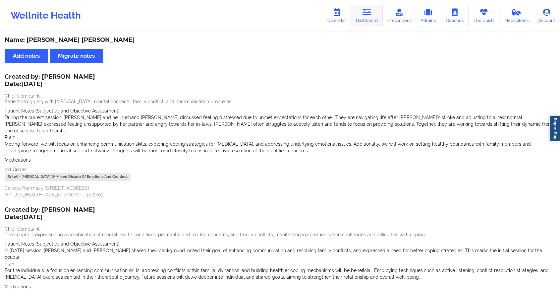
click at [369, 17] on link "Dashboard" at bounding box center [367, 16] width 32 height 22
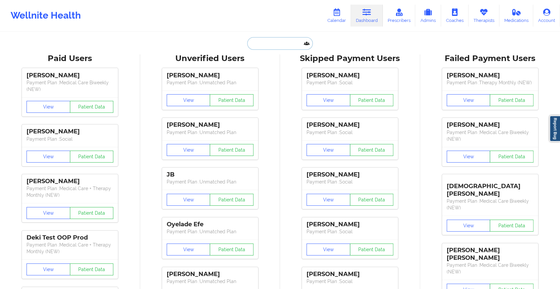
click at [275, 47] on input "text" at bounding box center [280, 43] width 66 height 13
paste input "[EMAIL_ADDRESS][DOMAIN_NAME]"
type input "[EMAIL_ADDRESS][DOMAIN_NAME]"
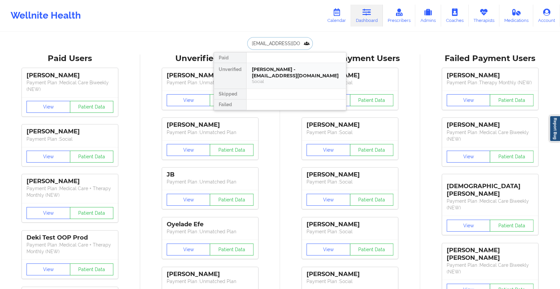
click at [273, 67] on div "[PERSON_NAME] - [EMAIL_ADDRESS][DOMAIN_NAME]" at bounding box center [296, 72] width 89 height 12
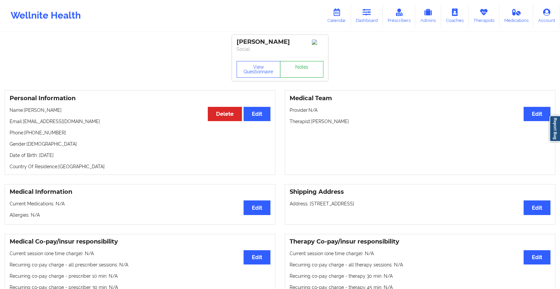
click at [308, 78] on link "Notes" at bounding box center [302, 69] width 44 height 17
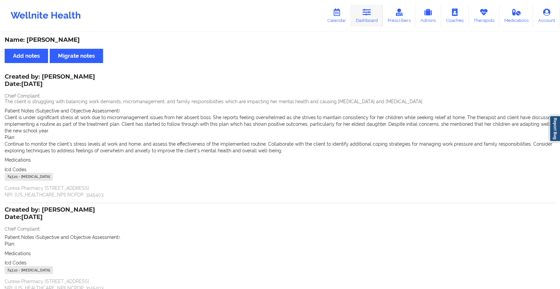
click at [352, 16] on link "Dashboard" at bounding box center [367, 16] width 32 height 22
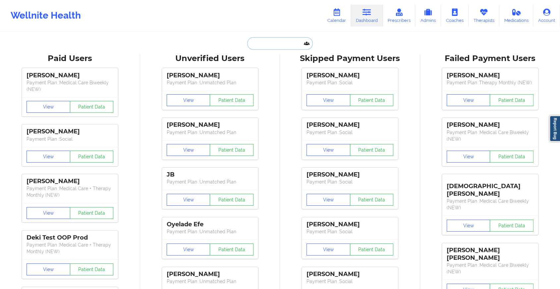
click at [253, 42] on input "text" at bounding box center [280, 43] width 66 height 13
paste input "[EMAIL_ADDRESS][DOMAIN_NAME]"
type input "[EMAIL_ADDRESS][DOMAIN_NAME]"
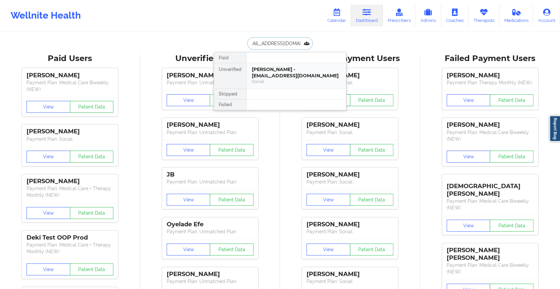
click at [275, 77] on div "[PERSON_NAME] - [EMAIL_ADDRESS][DOMAIN_NAME]" at bounding box center [296, 72] width 89 height 12
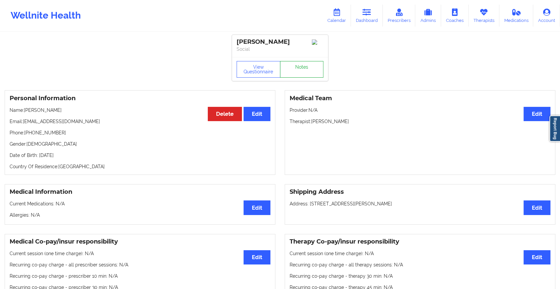
click at [298, 78] on link "Notes" at bounding box center [302, 69] width 44 height 17
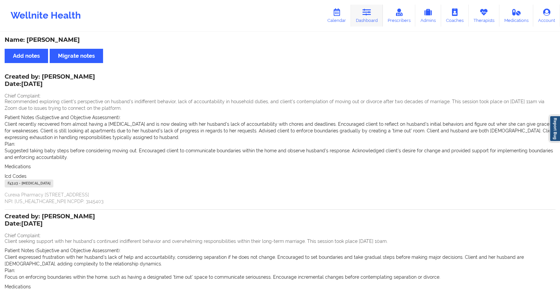
click at [370, 17] on link "Dashboard" at bounding box center [367, 16] width 32 height 22
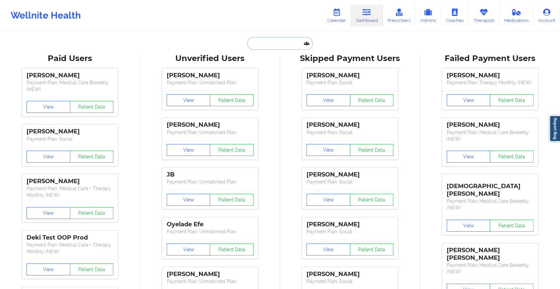
click at [274, 42] on input "text" at bounding box center [280, 43] width 66 height 13
paste input "[PERSON_NAME][EMAIL_ADDRESS][DOMAIN_NAME]"
type input "[PERSON_NAME][EMAIL_ADDRESS][DOMAIN_NAME]"
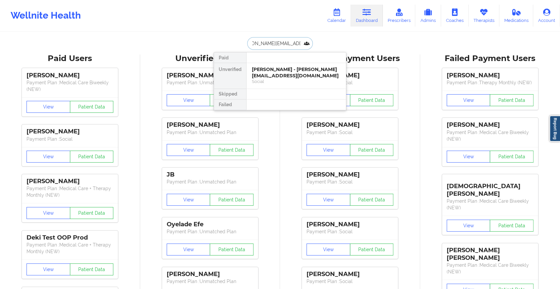
click at [294, 71] on div "[PERSON_NAME] - [PERSON_NAME][EMAIL_ADDRESS][DOMAIN_NAME]" at bounding box center [296, 72] width 89 height 12
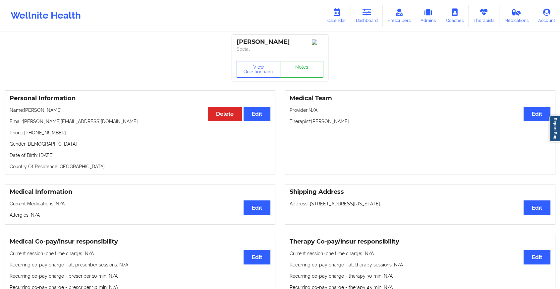
click at [302, 65] on div "View Questionnaire Notes" at bounding box center [280, 69] width 87 height 17
click at [302, 65] on link "Notes" at bounding box center [302, 69] width 44 height 17
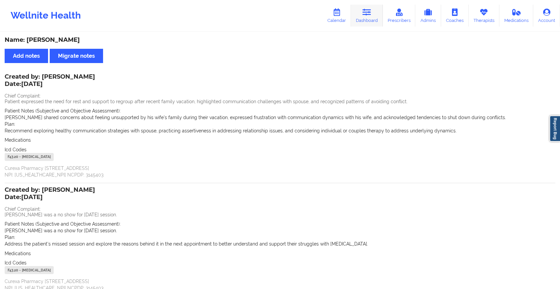
click at [375, 21] on link "Dashboard" at bounding box center [367, 16] width 32 height 22
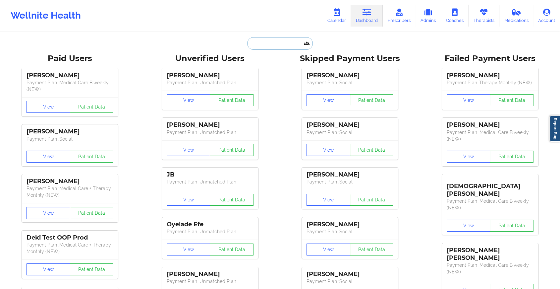
click at [266, 45] on input "text" at bounding box center [280, 43] width 66 height 13
paste input "[EMAIL_ADDRESS][DOMAIN_NAME]"
type input "[EMAIL_ADDRESS][DOMAIN_NAME]"
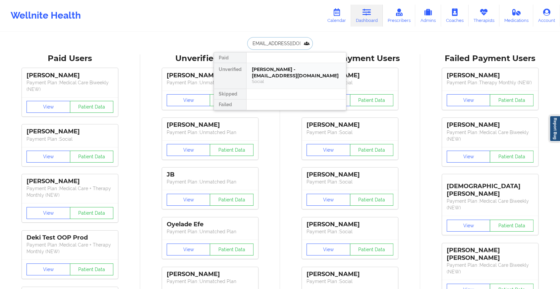
click at [301, 77] on div "[PERSON_NAME] - [EMAIL_ADDRESS][DOMAIN_NAME]" at bounding box center [296, 72] width 89 height 12
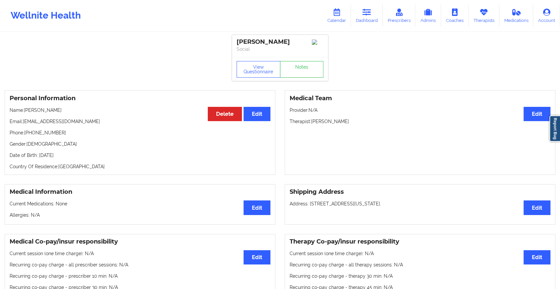
click at [304, 66] on div "View Questionnaire Notes" at bounding box center [280, 69] width 87 height 17
click at [304, 66] on link "Notes" at bounding box center [302, 69] width 44 height 17
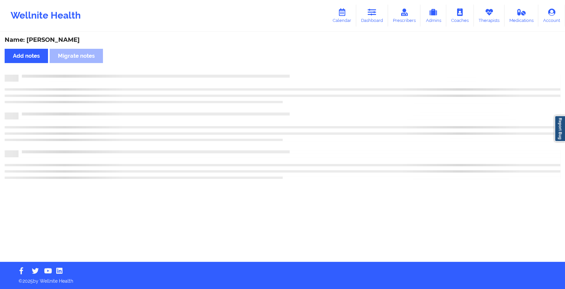
click at [304, 66] on div "Name: [PERSON_NAME] Add notes Migrate notes" at bounding box center [282, 146] width 565 height 229
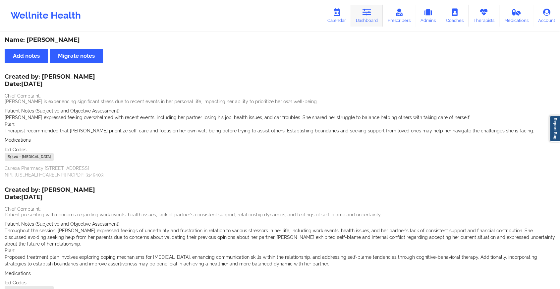
click at [361, 25] on link "Dashboard" at bounding box center [367, 16] width 32 height 22
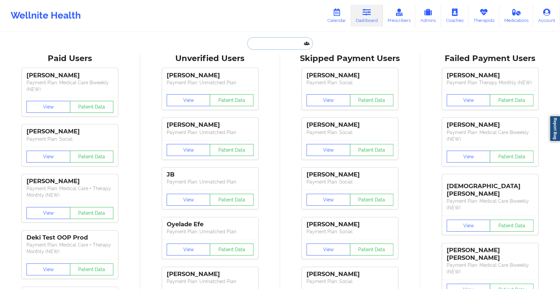
click at [276, 48] on input "text" at bounding box center [280, 43] width 66 height 13
paste input "[EMAIL_ADDRESS][DOMAIN_NAME]"
type input "[EMAIL_ADDRESS][DOMAIN_NAME]"
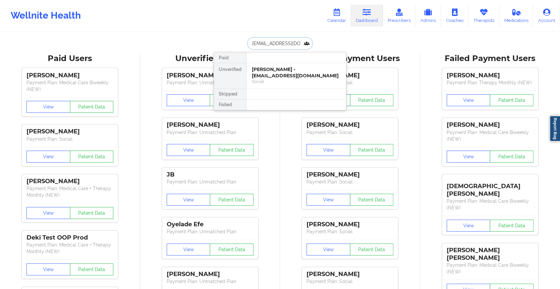
scroll to position [0, 11]
click at [264, 71] on div "[PERSON_NAME] - [EMAIL_ADDRESS][DOMAIN_NAME]" at bounding box center [296, 72] width 89 height 12
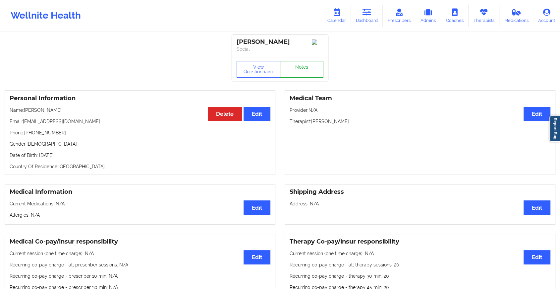
click at [295, 69] on link "Notes" at bounding box center [302, 69] width 44 height 17
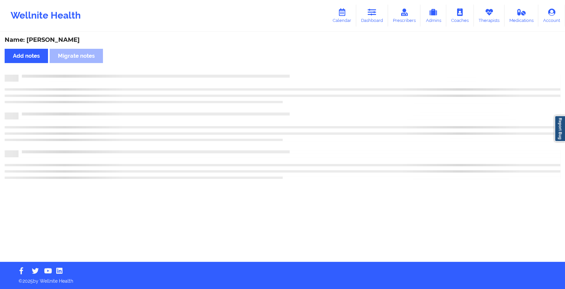
click at [295, 69] on div "Name: [PERSON_NAME] Add notes Migrate notes" at bounding box center [282, 146] width 565 height 229
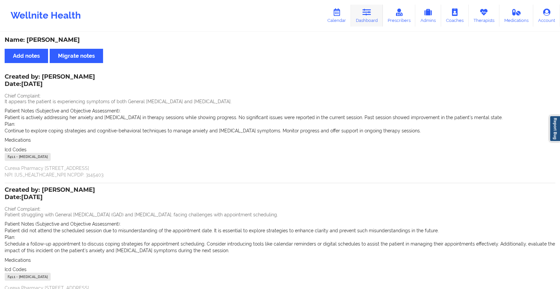
click at [360, 19] on link "Dashboard" at bounding box center [367, 16] width 32 height 22
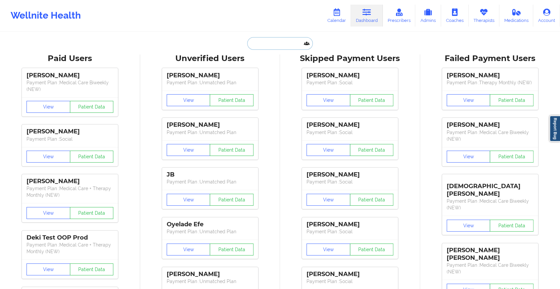
click at [260, 42] on input "text" at bounding box center [280, 43] width 66 height 13
paste input "[EMAIL_ADDRESS][DOMAIN_NAME]"
type input "[EMAIL_ADDRESS][DOMAIN_NAME]"
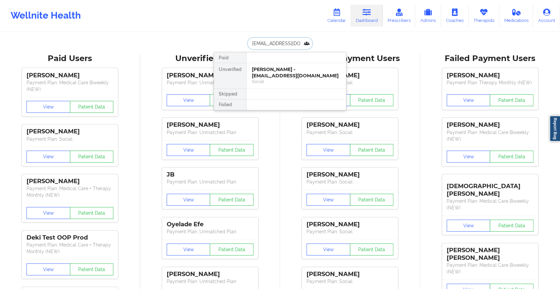
scroll to position [0, 9]
click at [276, 72] on div "[PERSON_NAME] [PERSON_NAME] - [EMAIL_ADDRESS][DOMAIN_NAME]" at bounding box center [296, 72] width 89 height 12
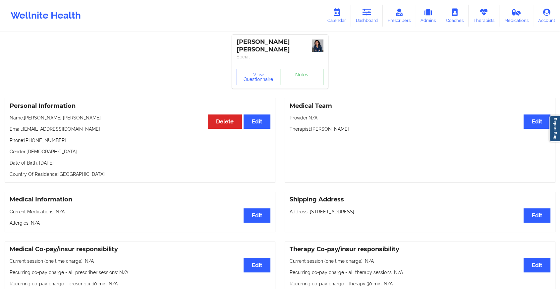
click at [305, 70] on link "Notes" at bounding box center [302, 77] width 44 height 17
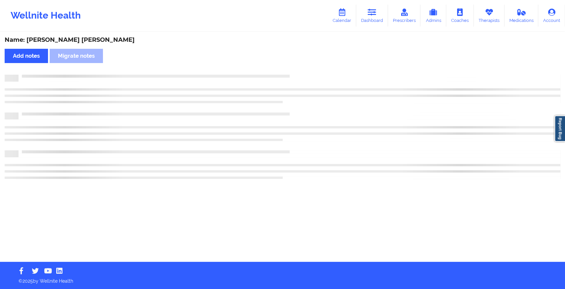
click at [305, 70] on div "Name: [PERSON_NAME] [PERSON_NAME] Add notes Migrate notes" at bounding box center [282, 146] width 565 height 229
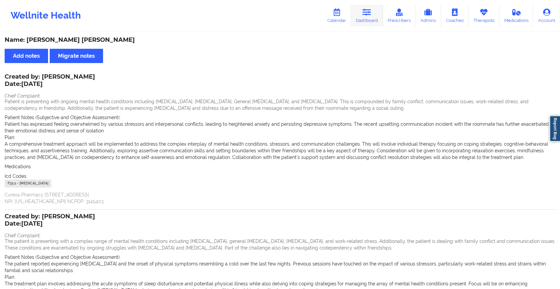
click at [367, 15] on icon at bounding box center [366, 12] width 9 height 7
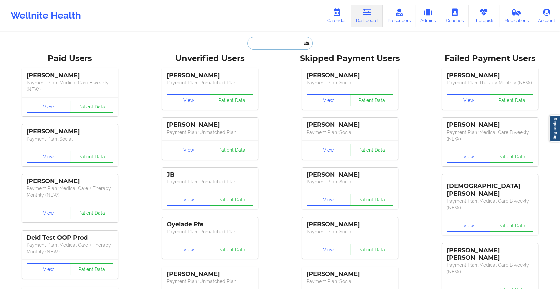
click at [281, 45] on input "text" at bounding box center [280, 43] width 66 height 13
paste input "[EMAIL_ADDRESS][DOMAIN_NAME]"
type input "[EMAIL_ADDRESS][DOMAIN_NAME]"
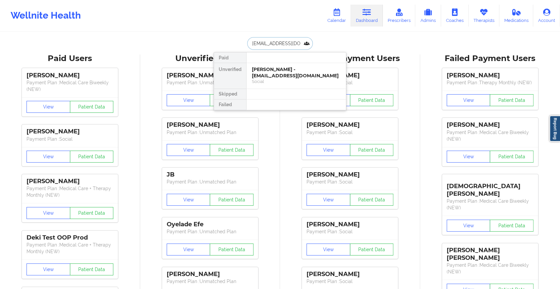
click at [281, 77] on div "[PERSON_NAME] - [EMAIL_ADDRESS][DOMAIN_NAME]" at bounding box center [296, 72] width 89 height 12
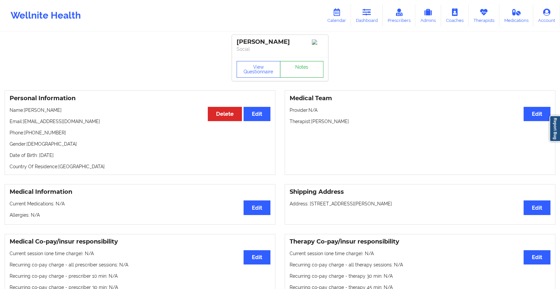
click at [304, 71] on link "Notes" at bounding box center [302, 69] width 44 height 17
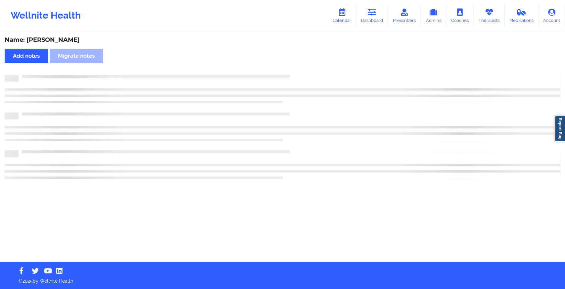
click at [304, 71] on div "Name: [PERSON_NAME] Add notes Migrate notes" at bounding box center [282, 146] width 565 height 229
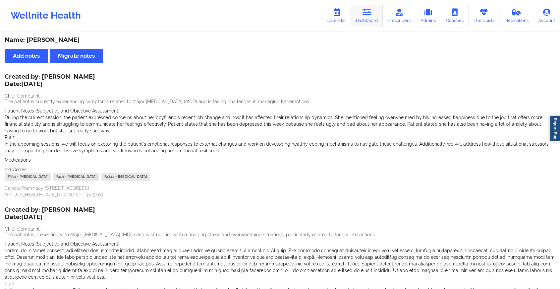
click at [369, 16] on icon at bounding box center [366, 12] width 9 height 7
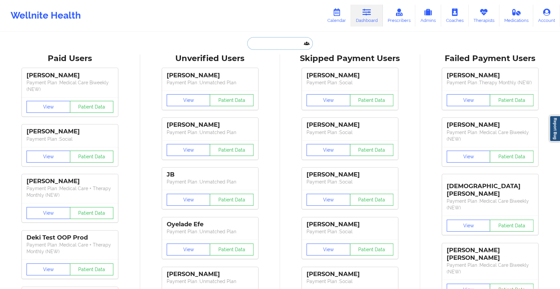
click at [272, 42] on input "text" at bounding box center [280, 43] width 66 height 13
paste input "[EMAIL_ADDRESS][DOMAIN_NAME]"
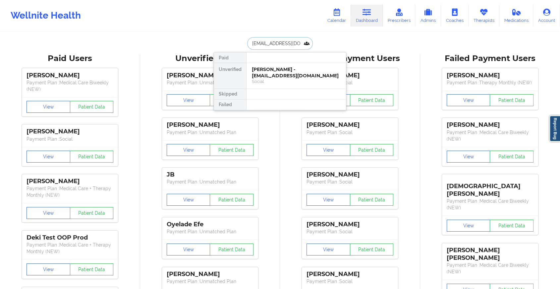
type input "[EMAIL_ADDRESS][DOMAIN_NAME]"
click at [287, 72] on div "[PERSON_NAME] - [EMAIL_ADDRESS][DOMAIN_NAME]" at bounding box center [296, 72] width 89 height 12
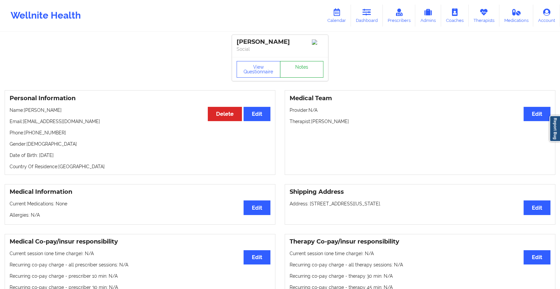
click at [296, 70] on link "Notes" at bounding box center [302, 69] width 44 height 17
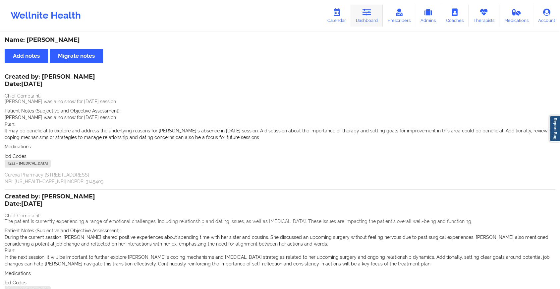
click at [363, 9] on icon at bounding box center [366, 12] width 9 height 7
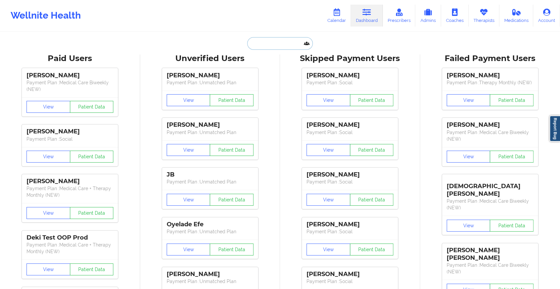
click at [276, 41] on input "text" at bounding box center [280, 43] width 66 height 13
paste input "[EMAIL_ADDRESS][DOMAIN_NAME]"
type input "[EMAIL_ADDRESS][DOMAIN_NAME]"
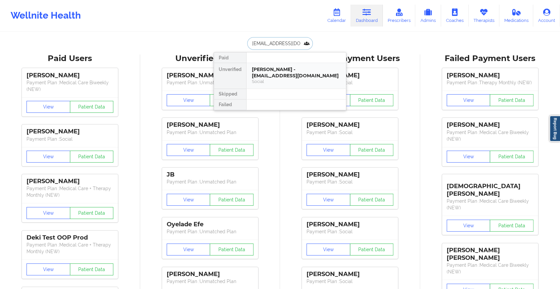
click at [285, 68] on div "[PERSON_NAME] - [EMAIL_ADDRESS][DOMAIN_NAME]" at bounding box center [296, 72] width 89 height 12
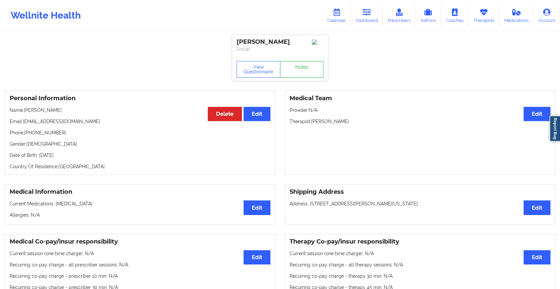
click at [285, 68] on link "Notes" at bounding box center [302, 69] width 44 height 17
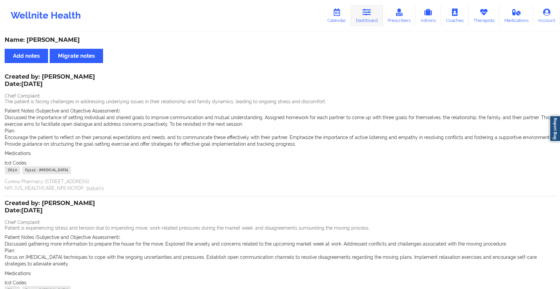
click at [363, 16] on link "Dashboard" at bounding box center [367, 16] width 32 height 22
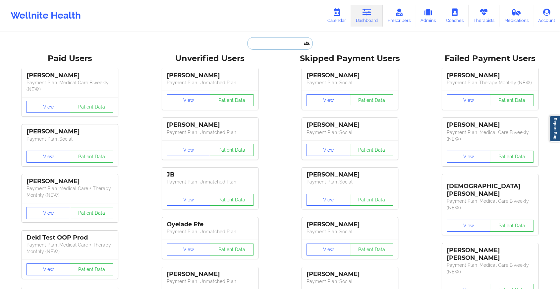
click at [264, 45] on input "text" at bounding box center [280, 43] width 66 height 13
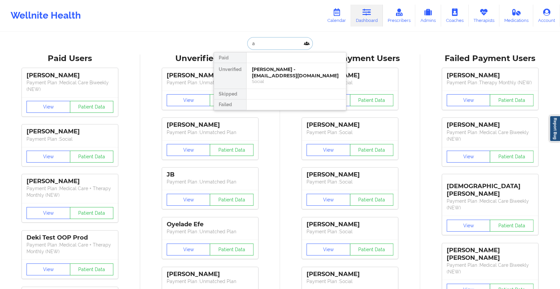
type input "a"
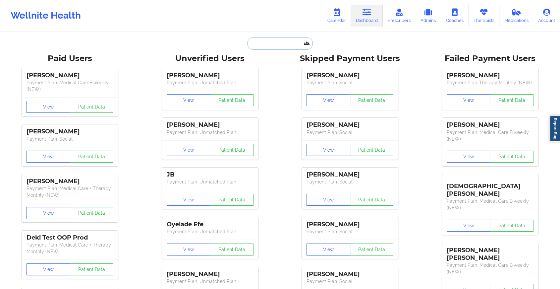
paste input "[EMAIL_ADDRESS][DOMAIN_NAME]"
type input "[EMAIL_ADDRESS][DOMAIN_NAME]"
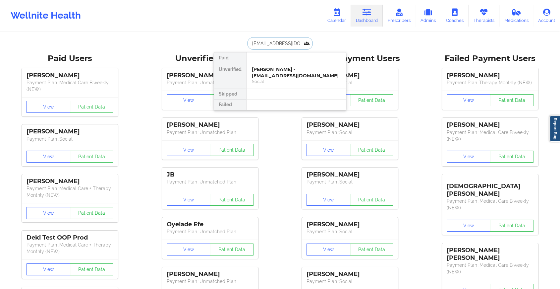
scroll to position [0, 3]
click at [312, 70] on div "[PERSON_NAME] - [EMAIL_ADDRESS][DOMAIN_NAME]" at bounding box center [296, 72] width 89 height 12
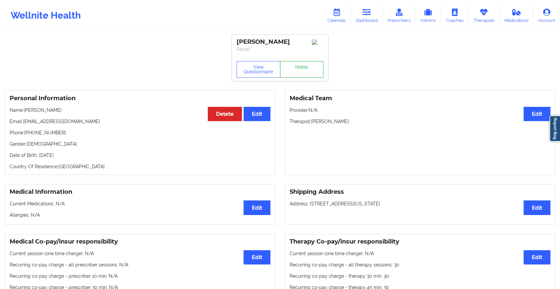
click at [309, 67] on link "Notes" at bounding box center [302, 69] width 44 height 17
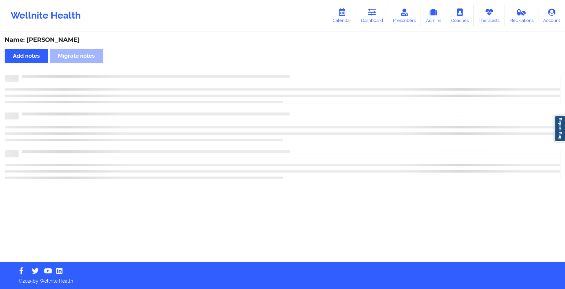
click at [309, 67] on div "Name: [PERSON_NAME] Add notes Migrate notes" at bounding box center [282, 146] width 565 height 229
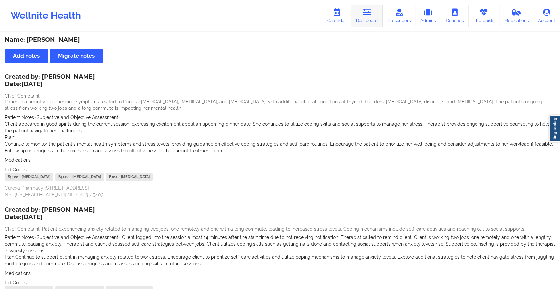
click at [376, 10] on link "Dashboard" at bounding box center [367, 16] width 32 height 22
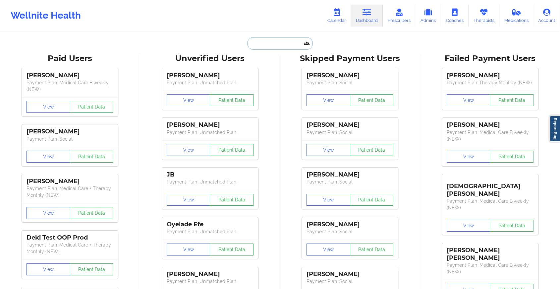
click at [263, 45] on input "text" at bounding box center [280, 43] width 66 height 13
paste input "[EMAIL_ADDRESS][DOMAIN_NAME]"
type input "[EMAIL_ADDRESS][DOMAIN_NAME]"
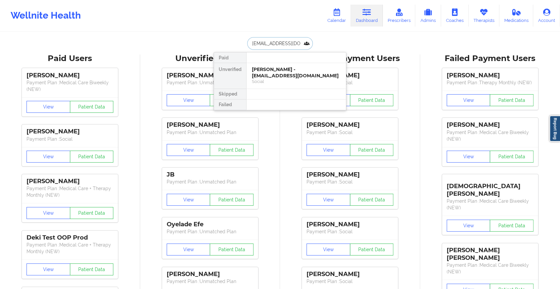
scroll to position [0, 5]
click at [280, 81] on div "Digital Practice Member (In-Network)" at bounding box center [296, 82] width 89 height 6
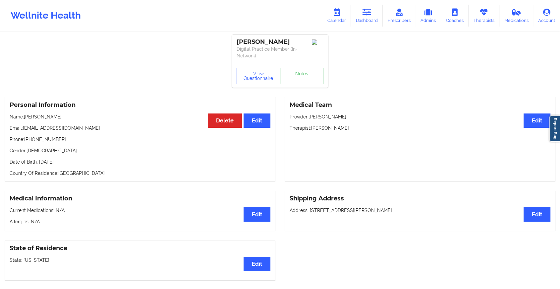
click at [293, 71] on link "Notes" at bounding box center [302, 76] width 44 height 17
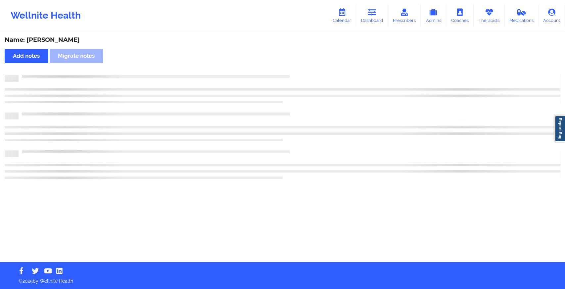
click at [293, 71] on div "Name: [PERSON_NAME] Add notes Migrate notes" at bounding box center [282, 146] width 565 height 229
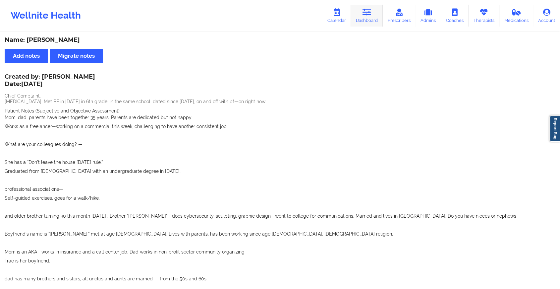
click at [361, 19] on link "Dashboard" at bounding box center [367, 16] width 32 height 22
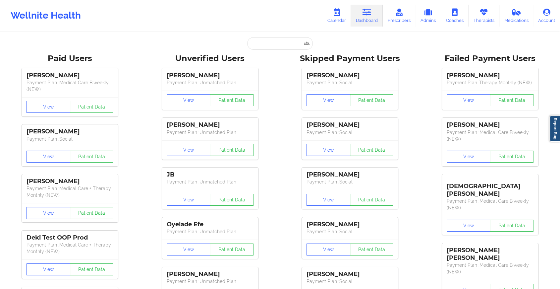
click at [261, 44] on input "text" at bounding box center [280, 43] width 66 height 13
paste input "[EMAIL_ADDRESS][DOMAIN_NAME]"
type input "[EMAIL_ADDRESS][DOMAIN_NAME]"
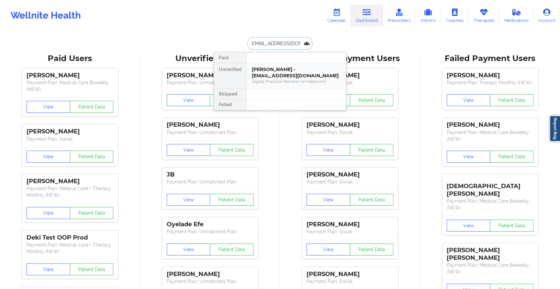
click at [300, 83] on div "Digital Practice Member (In-Network)" at bounding box center [296, 82] width 89 height 6
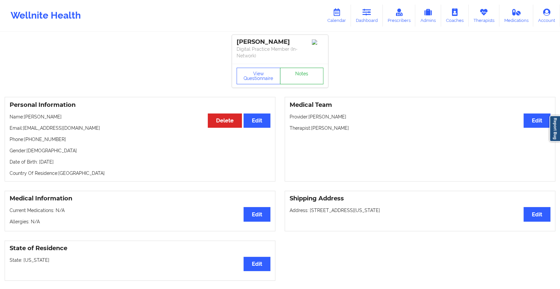
click at [311, 69] on link "Notes" at bounding box center [302, 76] width 44 height 17
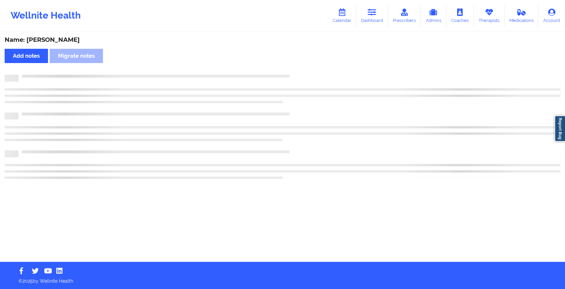
click at [311, 69] on div "Name: [PERSON_NAME] Add notes Migrate notes" at bounding box center [282, 146] width 565 height 229
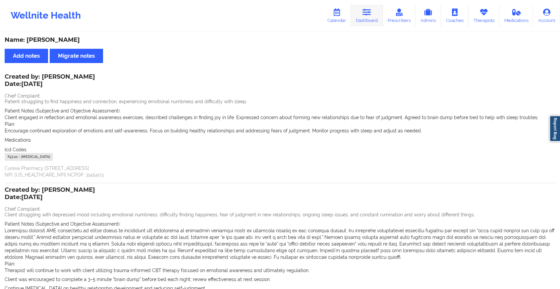
click at [379, 15] on link "Dashboard" at bounding box center [367, 16] width 32 height 22
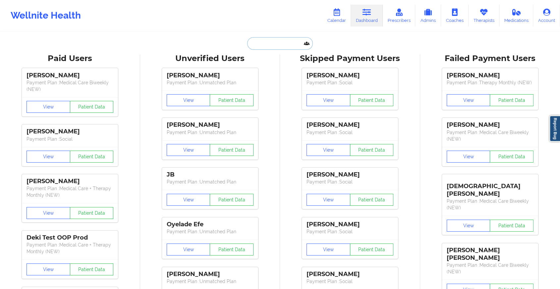
click at [285, 38] on input "text" at bounding box center [280, 43] width 66 height 13
paste input "[EMAIL_ADDRESS][DOMAIN_NAME]"
type input "[EMAIL_ADDRESS][DOMAIN_NAME]"
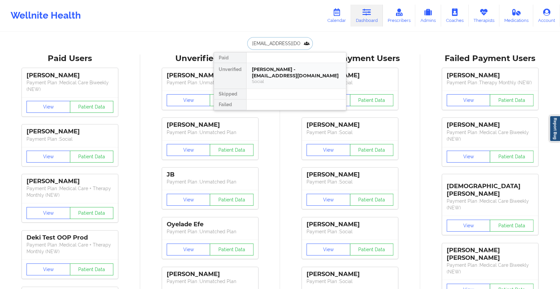
click at [294, 85] on div "[PERSON_NAME] - [EMAIL_ADDRESS][DOMAIN_NAME] Social" at bounding box center [295, 76] width 99 height 26
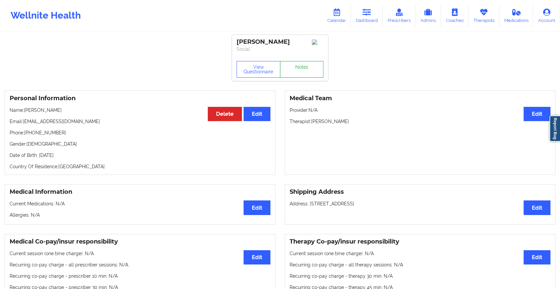
click at [311, 69] on link "Notes" at bounding box center [302, 69] width 44 height 17
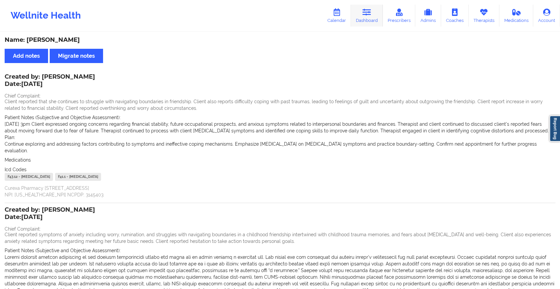
click at [373, 15] on link "Dashboard" at bounding box center [367, 16] width 32 height 22
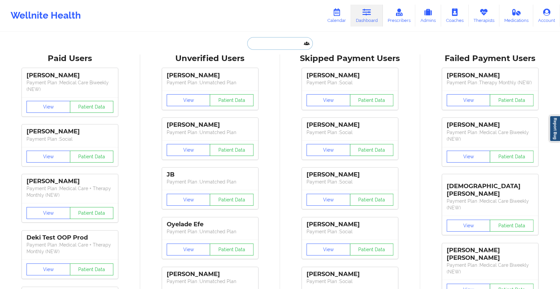
click at [266, 45] on input "text" at bounding box center [280, 43] width 66 height 13
paste input "[EMAIL_ADDRESS][DOMAIN_NAME]"
type input "[EMAIL_ADDRESS][DOMAIN_NAME]"
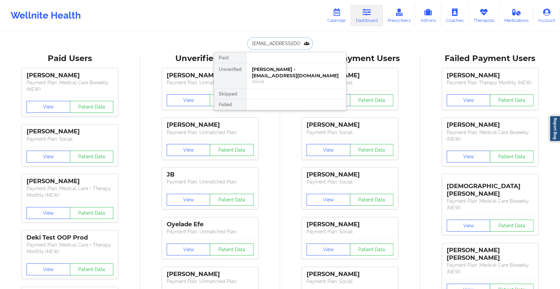
scroll to position [0, 5]
click at [268, 70] on div "Andreea amariei - [EMAIL_ADDRESS][DOMAIN_NAME]" at bounding box center [296, 72] width 89 height 12
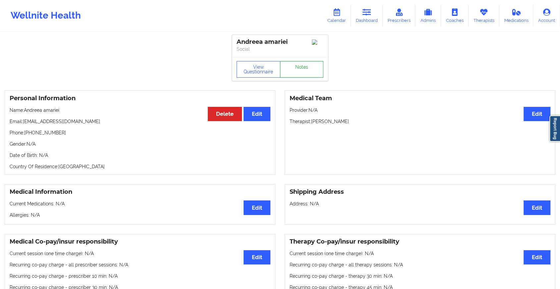
click at [291, 67] on link "Notes" at bounding box center [302, 69] width 44 height 17
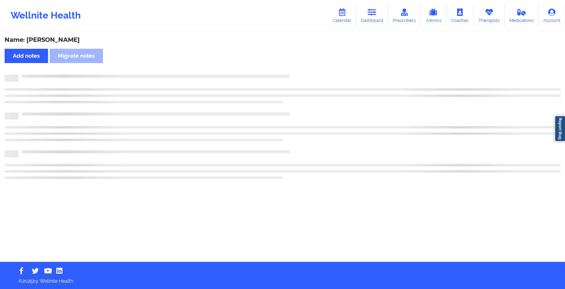
click at [291, 67] on div "Name: [PERSON_NAME] Add notes Migrate notes" at bounding box center [282, 146] width 565 height 229
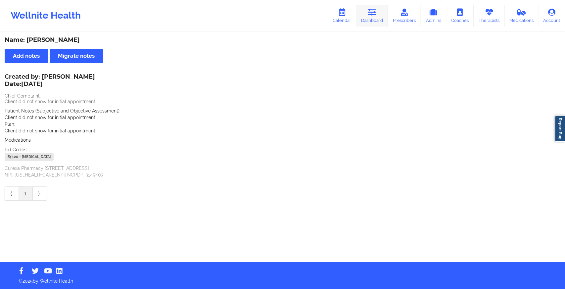
click at [374, 11] on icon at bounding box center [372, 12] width 9 height 7
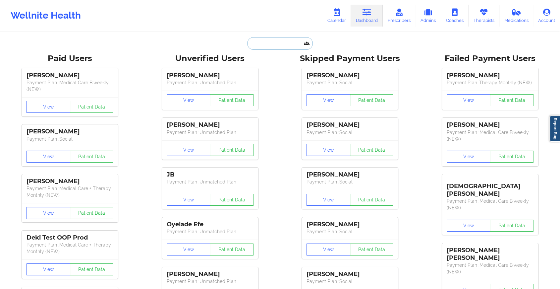
click at [304, 39] on input "text" at bounding box center [280, 43] width 66 height 13
paste input "[EMAIL_ADDRESS][DOMAIN_NAME]"
type input "[EMAIL_ADDRESS][DOMAIN_NAME]"
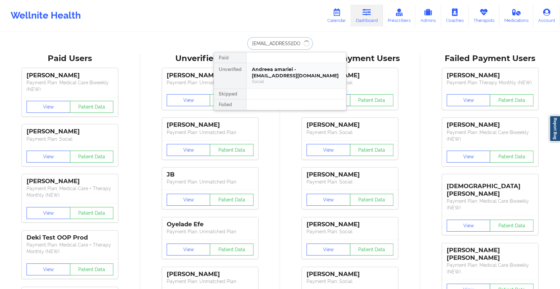
click at [289, 80] on div "Social" at bounding box center [296, 82] width 89 height 6
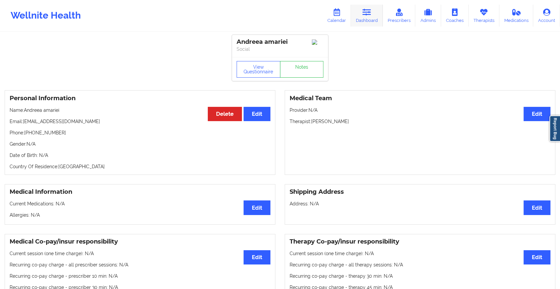
click at [365, 17] on link "Dashboard" at bounding box center [367, 16] width 32 height 22
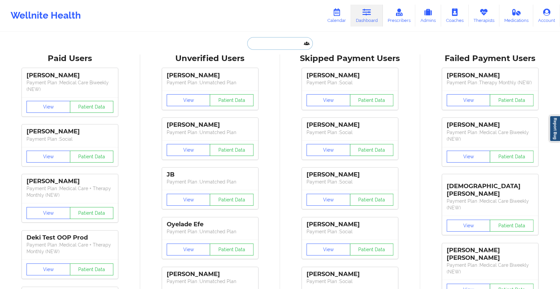
click at [279, 47] on input "text" at bounding box center [280, 43] width 66 height 13
paste input "[EMAIL_ADDRESS][DOMAIN_NAME]"
type input "[EMAIL_ADDRESS][DOMAIN_NAME]"
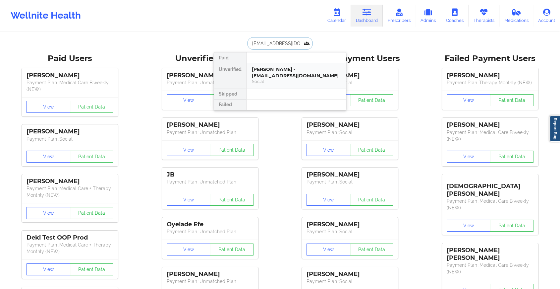
click at [289, 71] on div "[PERSON_NAME] - [EMAIL_ADDRESS][DOMAIN_NAME]" at bounding box center [296, 72] width 89 height 12
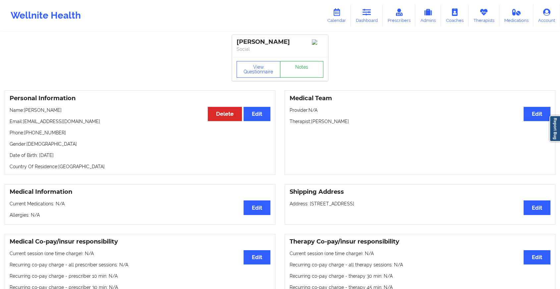
click at [304, 67] on link "Notes" at bounding box center [302, 69] width 44 height 17
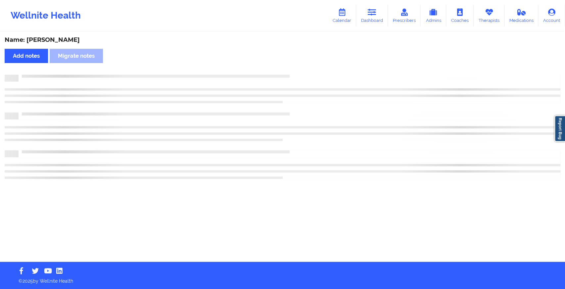
click at [304, 67] on div "Name: [PERSON_NAME] Add notes Migrate notes" at bounding box center [282, 146] width 565 height 229
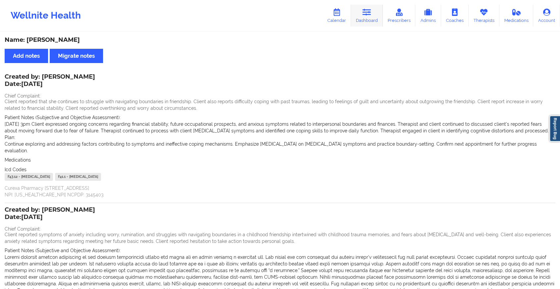
click at [360, 21] on link "Dashboard" at bounding box center [367, 16] width 32 height 22
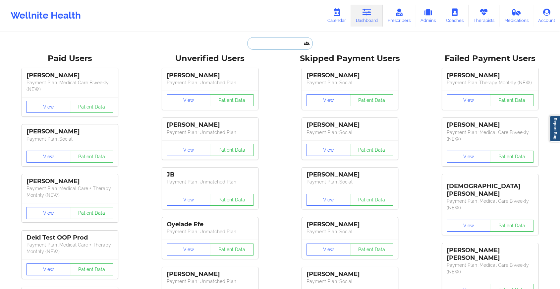
click at [279, 45] on input "text" at bounding box center [280, 43] width 66 height 13
paste input "[EMAIL_ADDRESS][DOMAIN_NAME]"
type input "[EMAIL_ADDRESS][DOMAIN_NAME]"
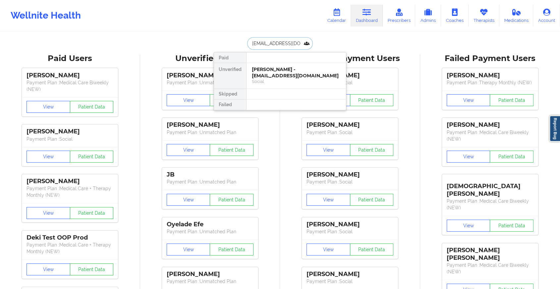
scroll to position [0, 17]
click at [293, 76] on div "[PERSON_NAME] - [EMAIL_ADDRESS][DOMAIN_NAME]" at bounding box center [296, 72] width 89 height 12
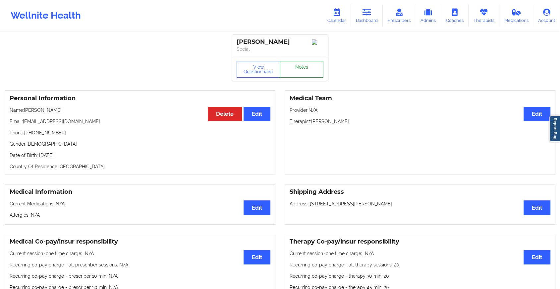
click at [299, 66] on link "Notes" at bounding box center [302, 69] width 44 height 17
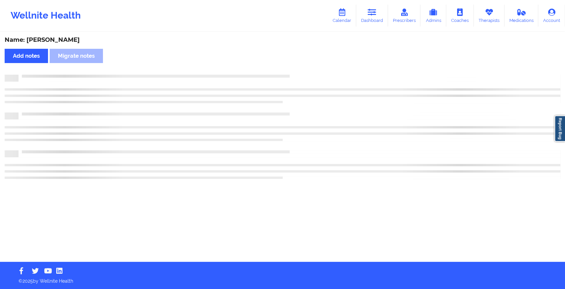
click at [299, 66] on div "Name: [PERSON_NAME] Add notes Migrate notes" at bounding box center [282, 146] width 565 height 229
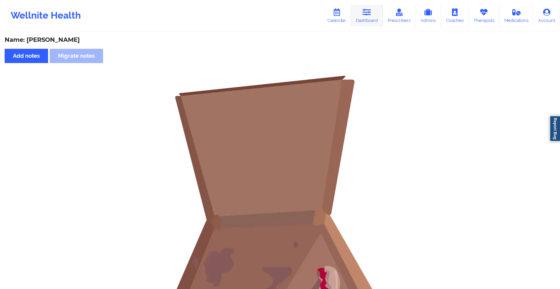
click at [371, 13] on icon at bounding box center [366, 12] width 9 height 7
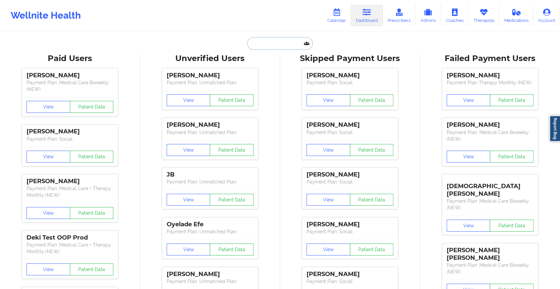
click at [269, 40] on input "text" at bounding box center [280, 43] width 66 height 13
paste input "[EMAIL_ADDRESS][DOMAIN_NAME]"
type input "[EMAIL_ADDRESS][DOMAIN_NAME]"
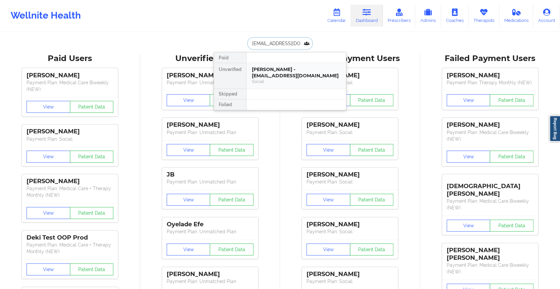
click at [284, 72] on div "[PERSON_NAME] - [EMAIL_ADDRESS][DOMAIN_NAME]" at bounding box center [296, 72] width 89 height 12
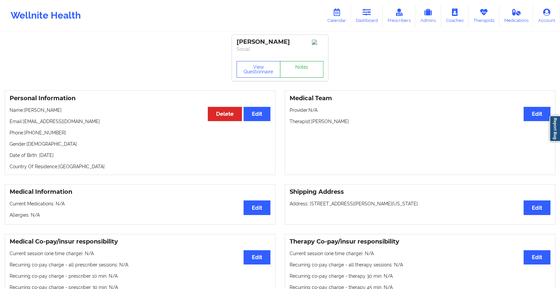
click at [297, 70] on link "Notes" at bounding box center [302, 69] width 44 height 17
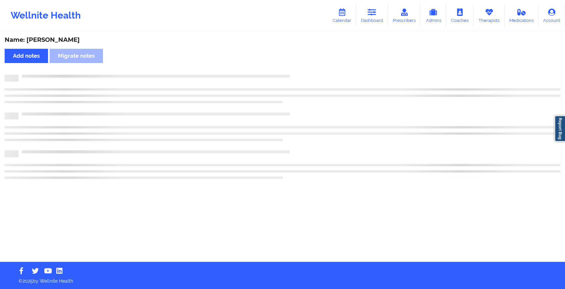
click at [333, 108] on div "Name: [PERSON_NAME] Add notes Migrate notes" at bounding box center [282, 146] width 565 height 229
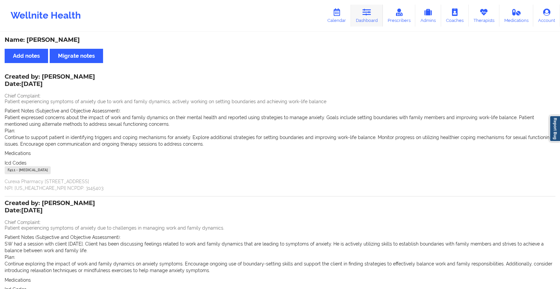
click at [356, 13] on link "Dashboard" at bounding box center [367, 16] width 32 height 22
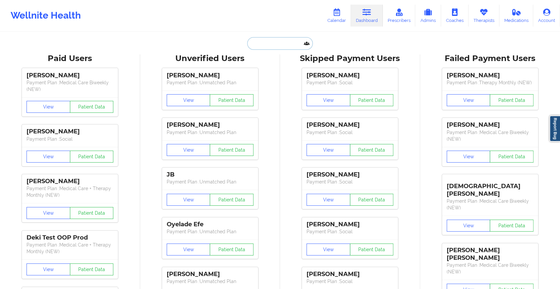
click at [254, 40] on input "text" at bounding box center [280, 43] width 66 height 13
paste input "[EMAIL_ADDRESS][DOMAIN_NAME]"
type input "[EMAIL_ADDRESS][DOMAIN_NAME]"
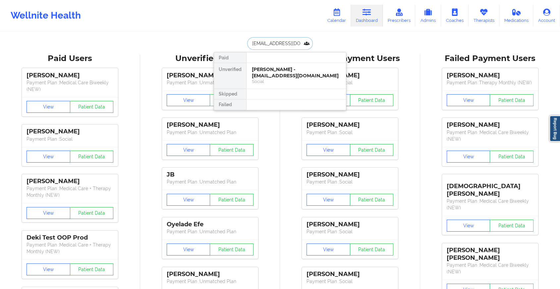
scroll to position [0, 2]
click at [267, 77] on div "[PERSON_NAME] - [EMAIL_ADDRESS][DOMAIN_NAME]" at bounding box center [296, 72] width 89 height 12
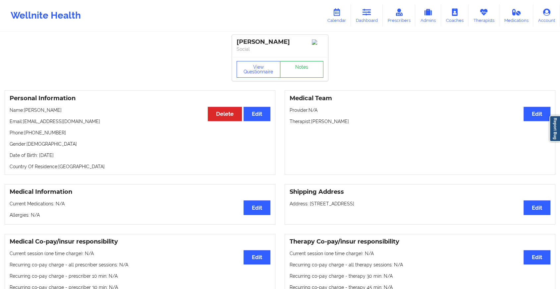
click at [294, 69] on link "Notes" at bounding box center [302, 69] width 44 height 17
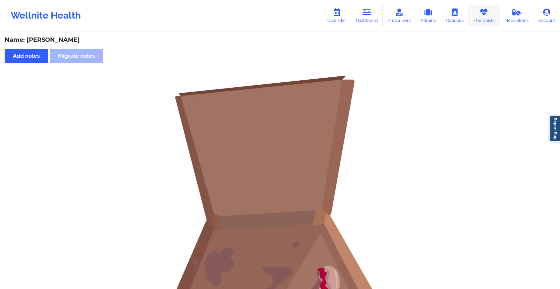
click at [486, 18] on link "Therapists" at bounding box center [483, 16] width 31 height 22
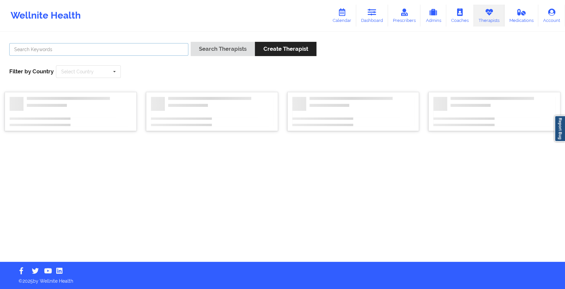
click at [121, 44] on input "text" at bounding box center [98, 49] width 179 height 13
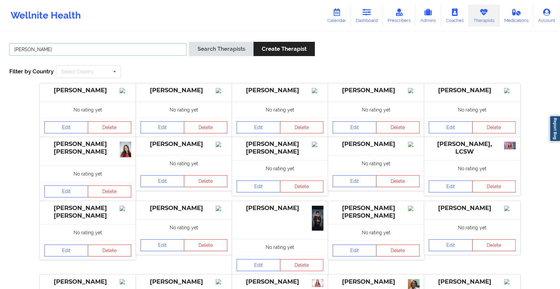
type input "[PERSON_NAME]"
click at [189, 42] on button "Search Therapists" at bounding box center [221, 49] width 64 height 14
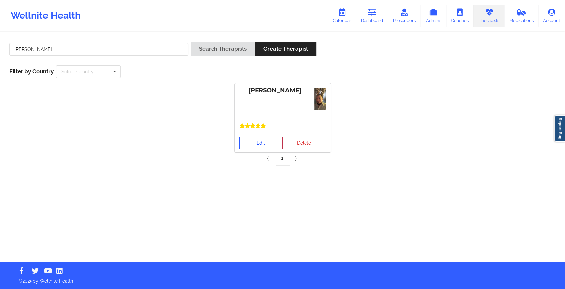
click at [257, 144] on link "Edit" at bounding box center [261, 143] width 44 height 12
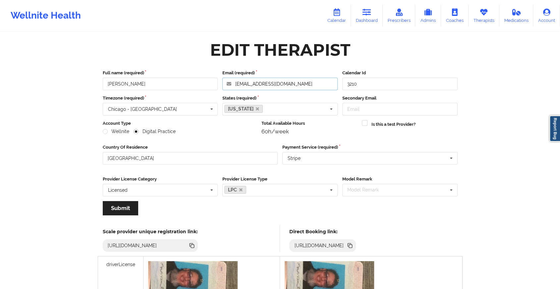
drag, startPoint x: 294, startPoint y: 85, endPoint x: 186, endPoint y: 84, distance: 107.7
click at [186, 84] on div "Full name (required) [PERSON_NAME] Email (required) [EMAIL_ADDRESS][DOMAIN_NAME…" at bounding box center [279, 80] width 359 height 21
click at [364, 17] on link "Dashboard" at bounding box center [367, 16] width 32 height 22
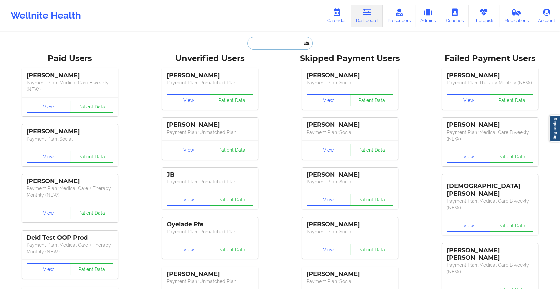
click at [257, 48] on input "text" at bounding box center [280, 43] width 66 height 13
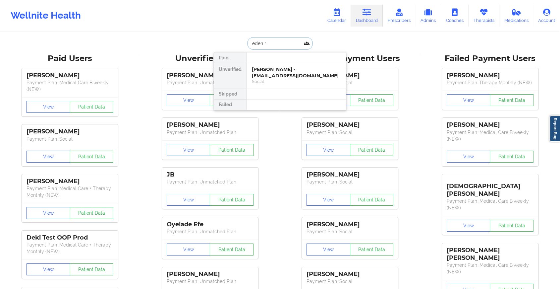
type input "[PERSON_NAME]"
click at [276, 69] on div "[PERSON_NAME] - [EMAIL_ADDRESS][DOMAIN_NAME]" at bounding box center [296, 72] width 89 height 12
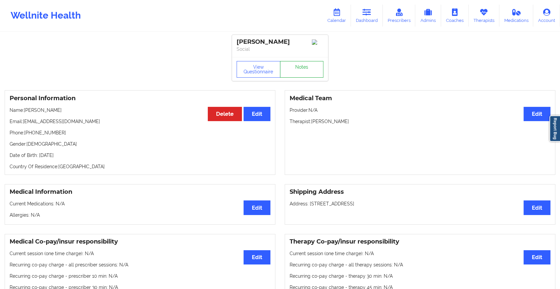
click at [297, 68] on link "Notes" at bounding box center [302, 69] width 44 height 17
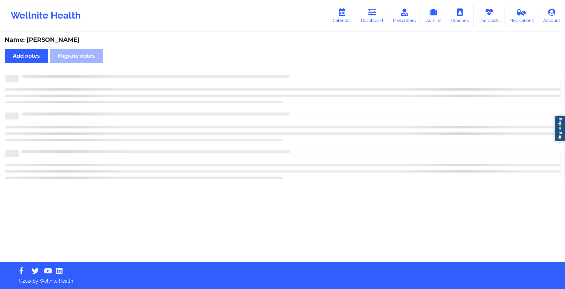
click at [297, 68] on div "Name: [PERSON_NAME] Add notes Migrate notes" at bounding box center [282, 146] width 565 height 229
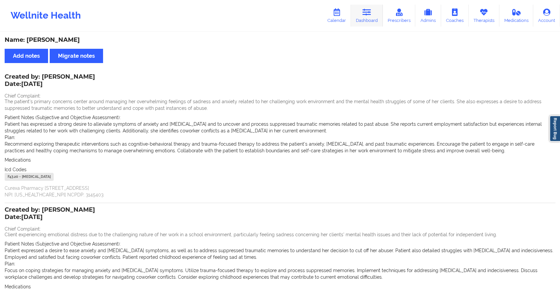
click at [367, 12] on icon at bounding box center [366, 12] width 9 height 7
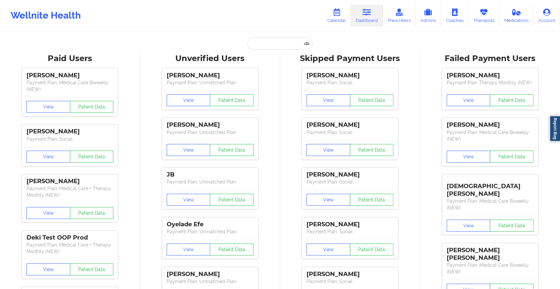
click at [272, 49] on input "text" at bounding box center [280, 43] width 66 height 13
paste input "[EMAIL_ADDRESS][DOMAIN_NAME]"
type input "[EMAIL_ADDRESS][DOMAIN_NAME]"
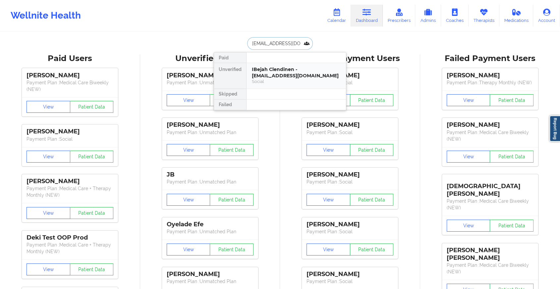
click at [285, 76] on div "IBejah Clendinen - [EMAIL_ADDRESS][DOMAIN_NAME]" at bounding box center [296, 72] width 89 height 12
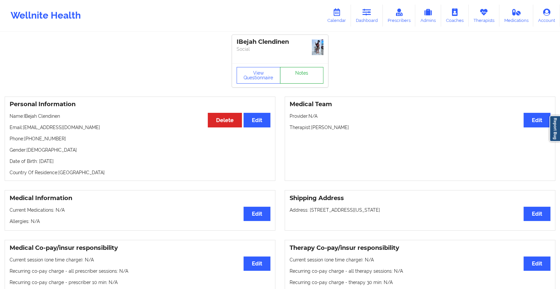
click at [312, 67] on link "Notes" at bounding box center [302, 75] width 44 height 17
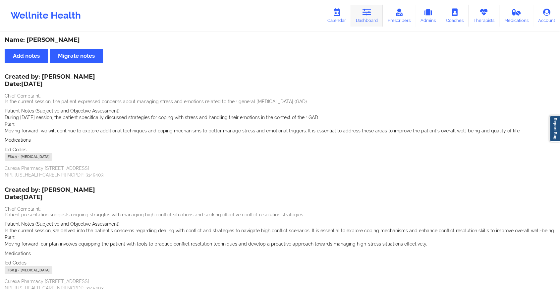
click at [368, 12] on icon at bounding box center [366, 12] width 9 height 7
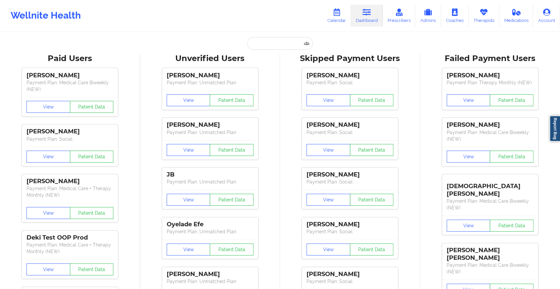
click at [264, 43] on input "text" at bounding box center [280, 43] width 66 height 13
paste input "[EMAIL_ADDRESS][DOMAIN_NAME]"
type input "[EMAIL_ADDRESS][DOMAIN_NAME]"
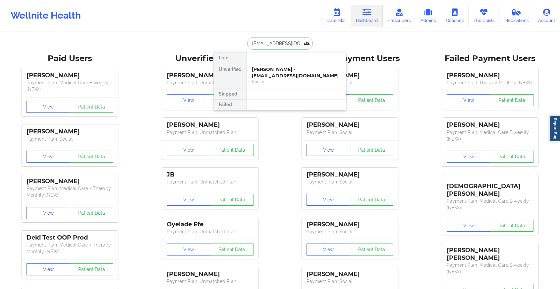
click at [291, 76] on div "[PERSON_NAME] - [EMAIL_ADDRESS][DOMAIN_NAME]" at bounding box center [296, 72] width 89 height 12
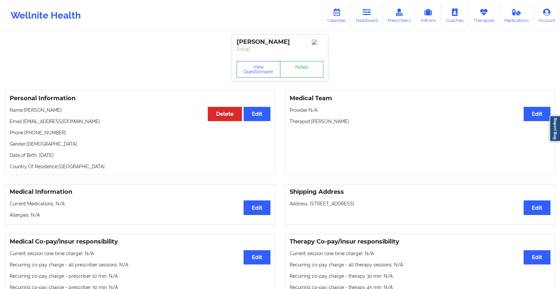
click at [307, 75] on link "Notes" at bounding box center [302, 69] width 44 height 17
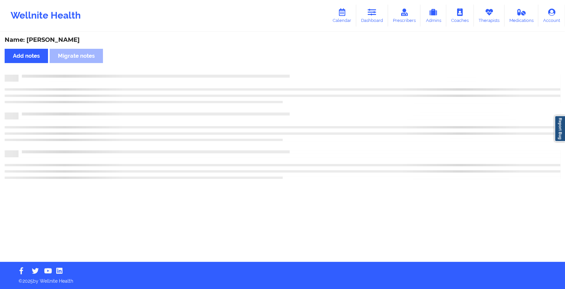
click at [307, 75] on div at bounding box center [290, 75] width 542 height 0
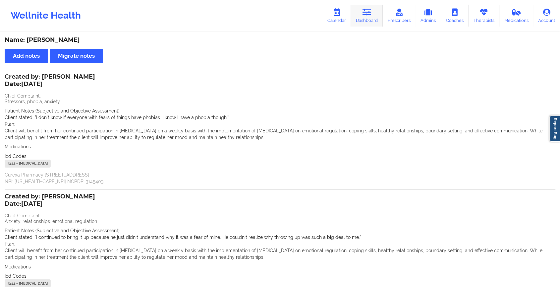
click at [357, 25] on link "Dashboard" at bounding box center [367, 16] width 32 height 22
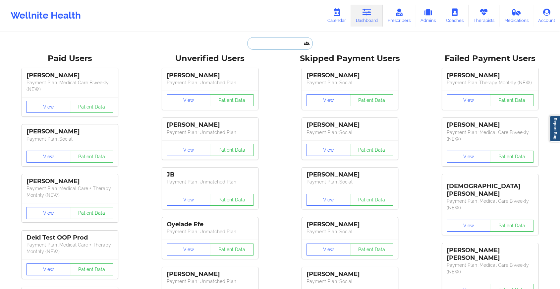
click at [262, 37] on input "text" at bounding box center [280, 43] width 66 height 13
paste input "[EMAIL_ADDRESS][DOMAIN_NAME]"
type input "[EMAIL_ADDRESS][DOMAIN_NAME]"
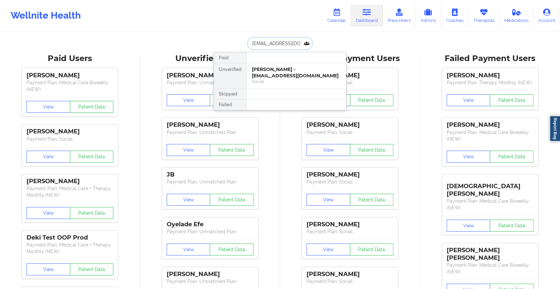
scroll to position [0, 4]
click at [276, 73] on div "[PERSON_NAME] - [EMAIL_ADDRESS][DOMAIN_NAME]" at bounding box center [296, 72] width 89 height 12
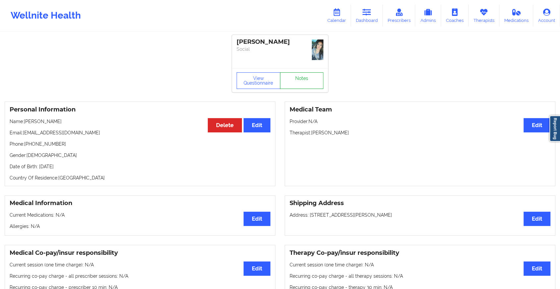
click at [305, 67] on div "[PERSON_NAME] Social View Questionnaire Notes" at bounding box center [280, 63] width 96 height 57
drag, startPoint x: 296, startPoint y: 106, endPoint x: 310, endPoint y: 78, distance: 31.8
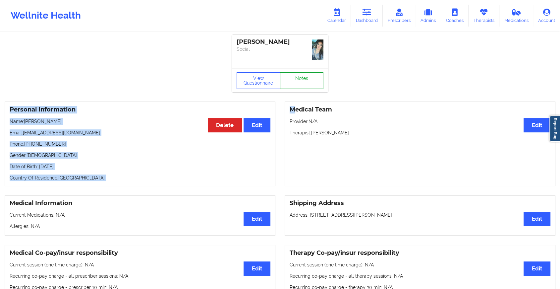
click at [310, 78] on link "Notes" at bounding box center [302, 80] width 44 height 17
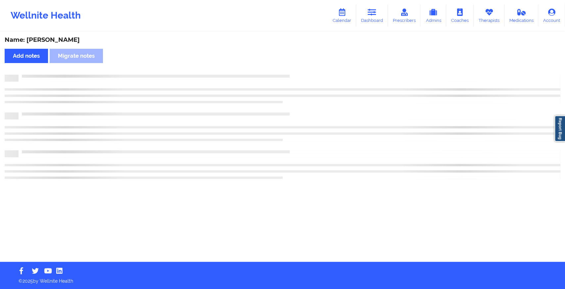
click at [310, 78] on div at bounding box center [283, 78] width 556 height 7
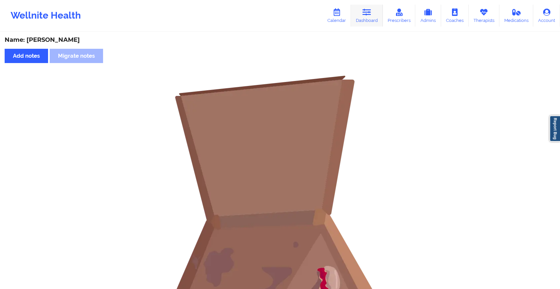
click at [358, 7] on link "Dashboard" at bounding box center [367, 16] width 32 height 22
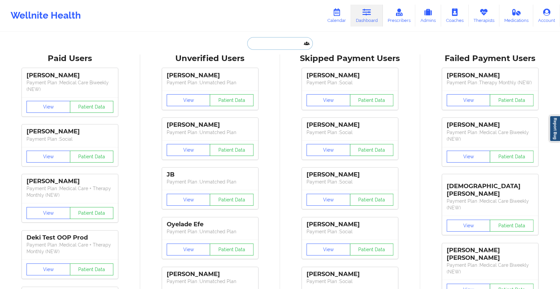
click at [265, 42] on input "text" at bounding box center [280, 43] width 66 height 13
paste input "[EMAIL_ADDRESS][DOMAIN_NAME]"
type input "[EMAIL_ADDRESS][DOMAIN_NAME]"
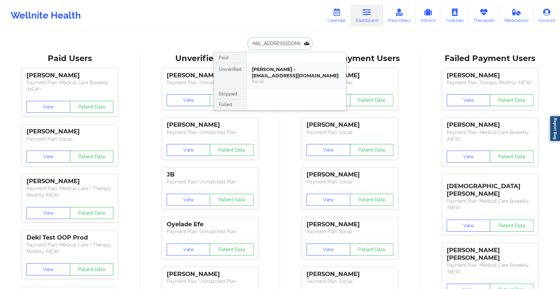
click at [259, 71] on div "[PERSON_NAME] - [EMAIL_ADDRESS][DOMAIN_NAME]" at bounding box center [296, 72] width 89 height 12
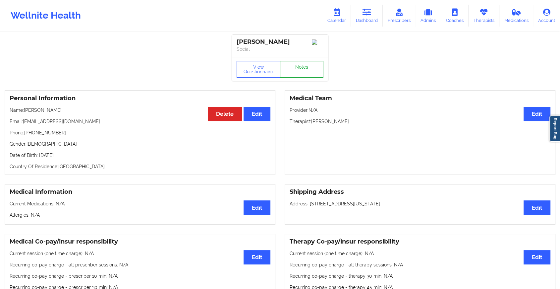
click at [289, 71] on link "Notes" at bounding box center [302, 69] width 44 height 17
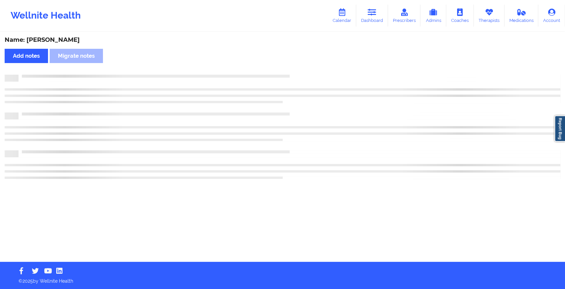
click at [289, 71] on div "Name: [PERSON_NAME] Add notes Migrate notes" at bounding box center [282, 146] width 565 height 229
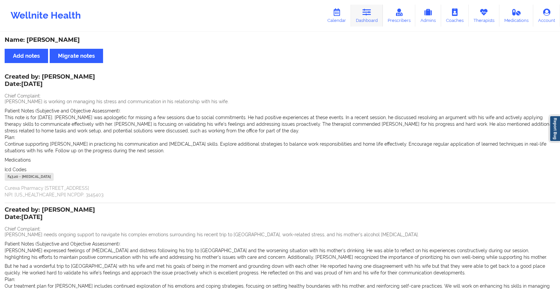
click at [379, 17] on link "Dashboard" at bounding box center [367, 16] width 32 height 22
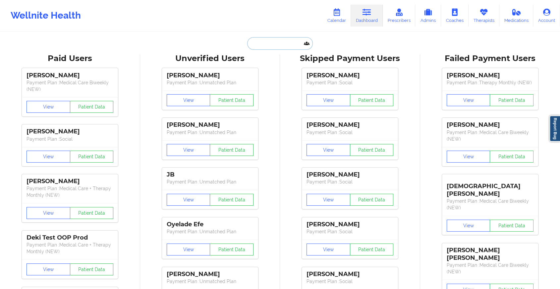
click at [267, 46] on input "text" at bounding box center [280, 43] width 66 height 13
paste input "[PERSON_NAME][EMAIL_ADDRESS][DOMAIN_NAME]"
type input "[PERSON_NAME][EMAIL_ADDRESS][DOMAIN_NAME]"
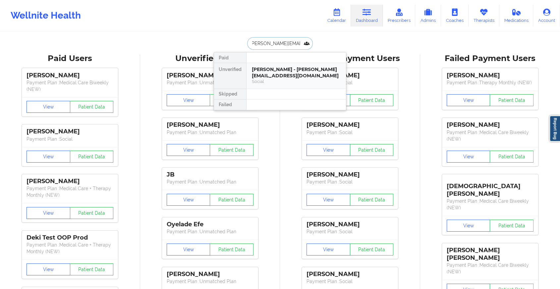
click at [288, 63] on div "[PERSON_NAME] - [PERSON_NAME][EMAIL_ADDRESS][DOMAIN_NAME] Social" at bounding box center [295, 76] width 99 height 26
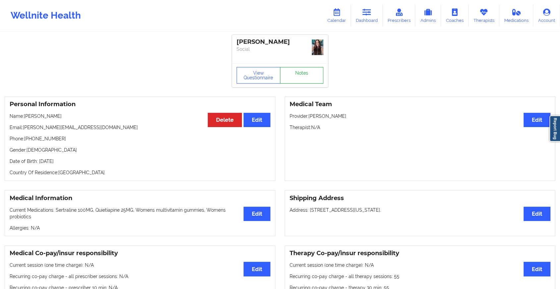
click at [300, 69] on link "Notes" at bounding box center [302, 75] width 44 height 17
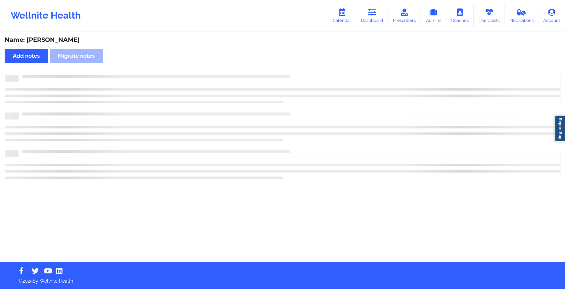
click at [300, 69] on div "Name: [PERSON_NAME] Add notes Migrate notes" at bounding box center [282, 146] width 565 height 229
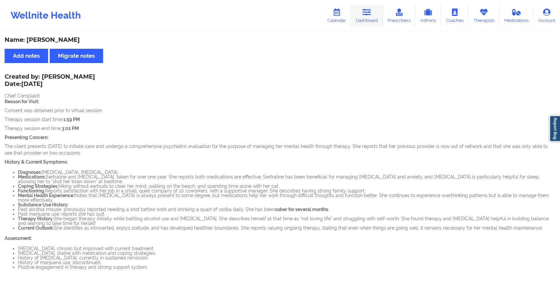
drag, startPoint x: 369, startPoint y: 1, endPoint x: 368, endPoint y: 17, distance: 15.9
click at [368, 17] on div "Wellnite Health Calendar Dashboard Prescribers Admins Coaches Therapists Medica…" at bounding box center [280, 15] width 560 height 31
click at [368, 17] on link "Dashboard" at bounding box center [367, 16] width 32 height 22
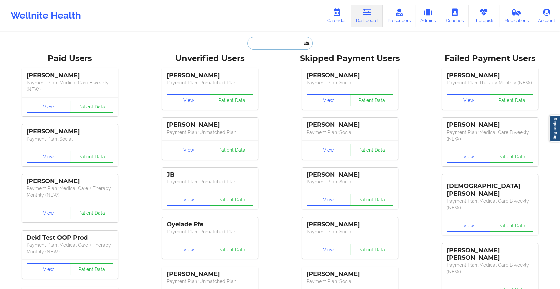
click at [263, 49] on input "text" at bounding box center [280, 43] width 66 height 13
paste input "[EMAIL_ADDRESS][DOMAIN_NAME]"
type input "[EMAIL_ADDRESS][DOMAIN_NAME]"
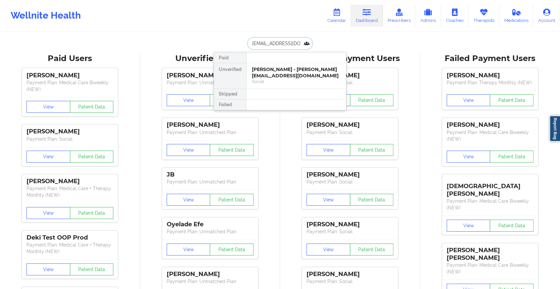
scroll to position [0, 11]
click at [297, 64] on div "[PERSON_NAME] - [EMAIL_ADDRESS][DOMAIN_NAME] Social" at bounding box center [295, 76] width 99 height 26
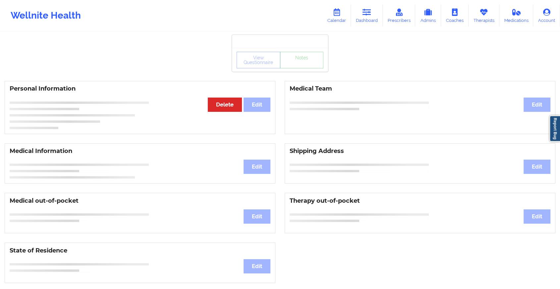
click at [301, 63] on div "View Questionnaire Notes" at bounding box center [280, 60] width 87 height 17
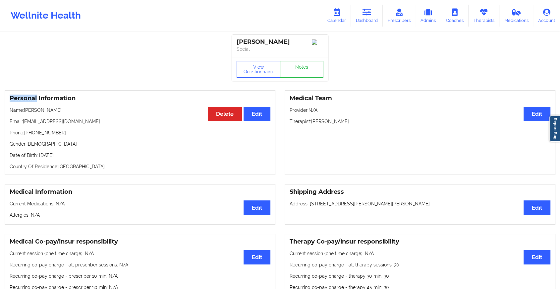
click at [301, 63] on div "View Questionnaire Notes" at bounding box center [280, 69] width 96 height 24
drag, startPoint x: 301, startPoint y: 63, endPoint x: 301, endPoint y: 71, distance: 8.6
click at [301, 71] on div "View Questionnaire Notes" at bounding box center [280, 69] width 96 height 24
click at [301, 71] on link "Notes" at bounding box center [302, 69] width 44 height 17
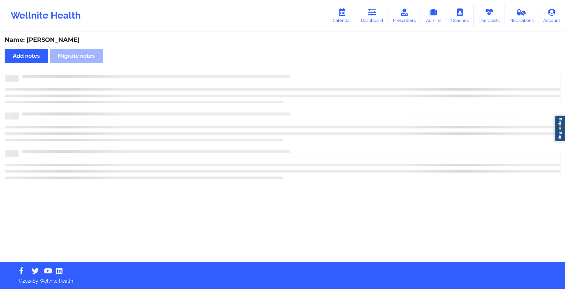
click at [301, 71] on div "Name: [PERSON_NAME] Add notes Migrate notes" at bounding box center [282, 146] width 565 height 229
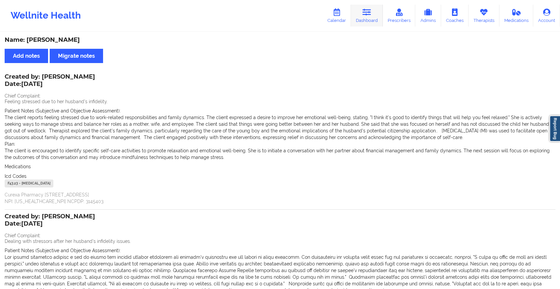
click at [366, 9] on icon at bounding box center [366, 12] width 9 height 7
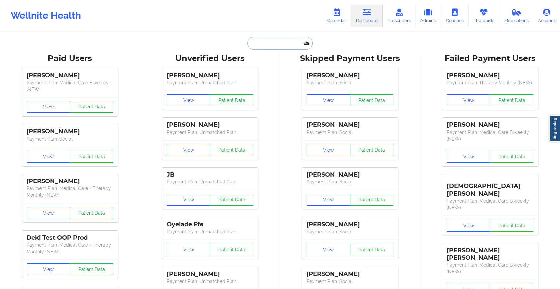
click at [279, 43] on input "text" at bounding box center [280, 43] width 66 height 13
paste input "[EMAIL_ADDRESS][DOMAIN_NAME]"
type input "[EMAIL_ADDRESS][DOMAIN_NAME]"
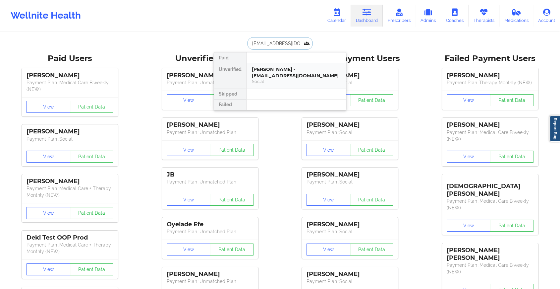
click at [298, 79] on div "Social" at bounding box center [296, 82] width 89 height 6
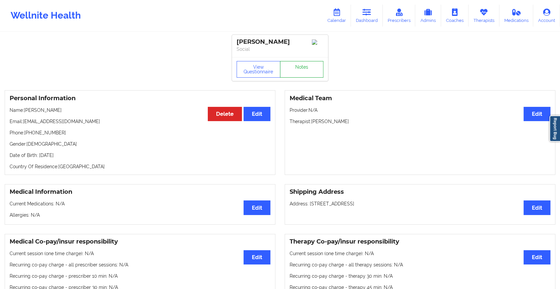
click at [304, 69] on link "Notes" at bounding box center [302, 69] width 44 height 17
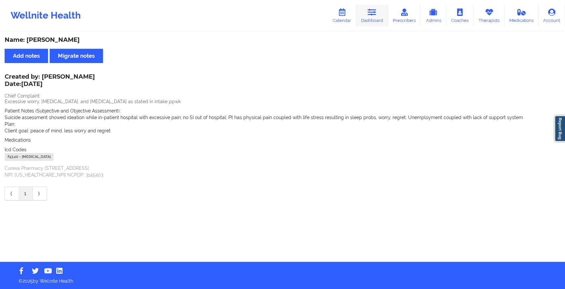
click at [376, 22] on link "Dashboard" at bounding box center [372, 16] width 32 height 22
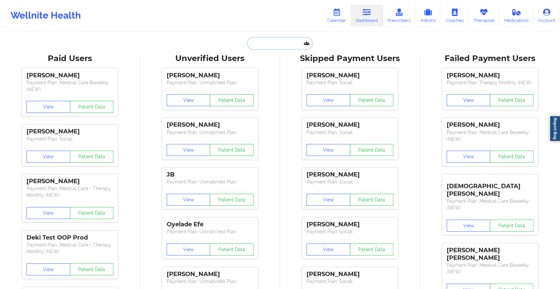
click at [289, 43] on input "text" at bounding box center [280, 43] width 66 height 13
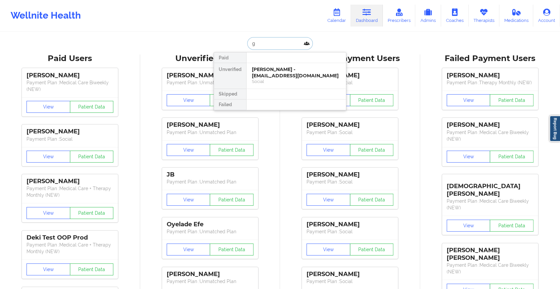
type input "g"
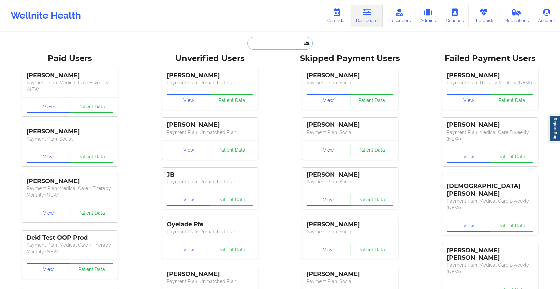
paste input "[EMAIL_ADDRESS][DOMAIN_NAME]"
type input "[EMAIL_ADDRESS][DOMAIN_NAME]"
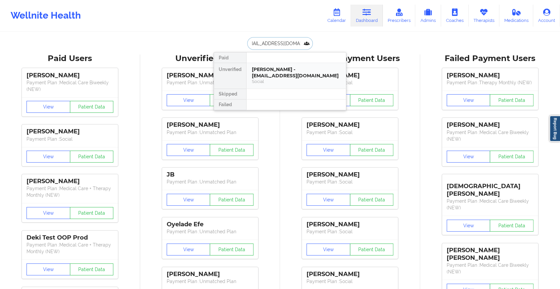
click at [292, 67] on div "[PERSON_NAME] - [EMAIL_ADDRESS][DOMAIN_NAME]" at bounding box center [296, 72] width 89 height 12
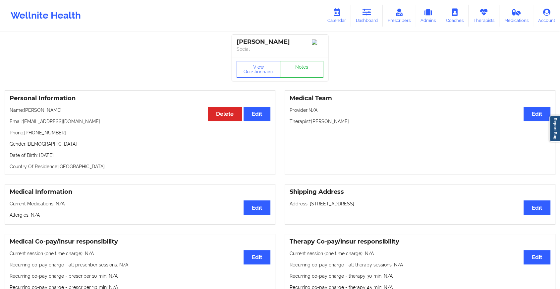
click at [302, 68] on div "View Questionnaire Notes" at bounding box center [280, 69] width 87 height 17
click at [302, 68] on link "Notes" at bounding box center [302, 69] width 44 height 17
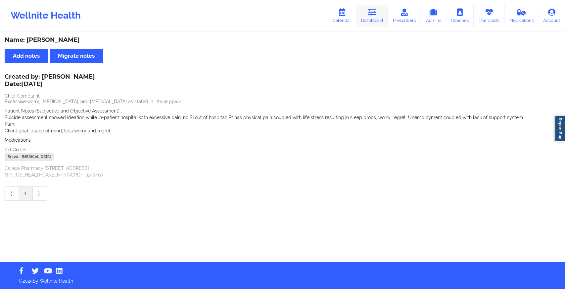
click at [372, 19] on link "Dashboard" at bounding box center [372, 16] width 32 height 22
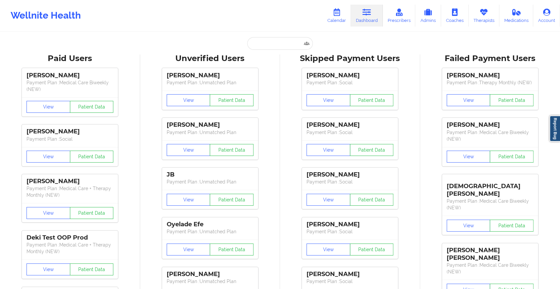
click at [287, 44] on input "text" at bounding box center [280, 43] width 66 height 13
paste input "[EMAIL_ADDRESS][DOMAIN_NAME]"
type input "[EMAIL_ADDRESS][DOMAIN_NAME]"
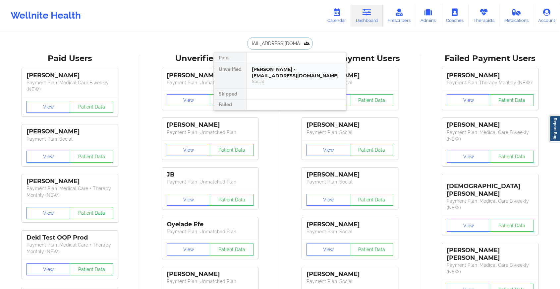
click at [294, 73] on div "[PERSON_NAME] - [EMAIL_ADDRESS][DOMAIN_NAME]" at bounding box center [296, 72] width 89 height 12
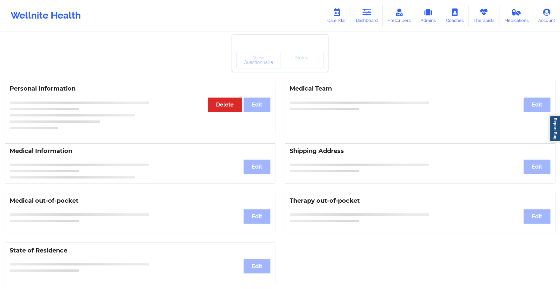
click at [303, 62] on div "View Questionnaire Notes" at bounding box center [280, 60] width 96 height 24
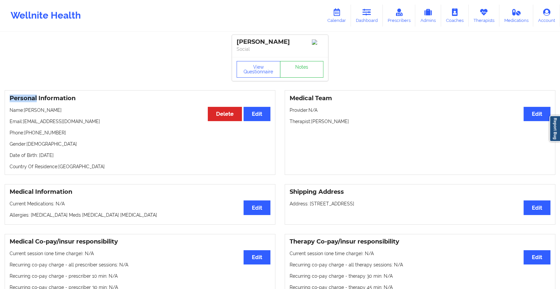
click at [303, 62] on div "View Questionnaire Notes" at bounding box center [280, 69] width 96 height 24
drag, startPoint x: 303, startPoint y: 62, endPoint x: 299, endPoint y: 70, distance: 8.9
click at [299, 70] on link "Notes" at bounding box center [302, 69] width 44 height 17
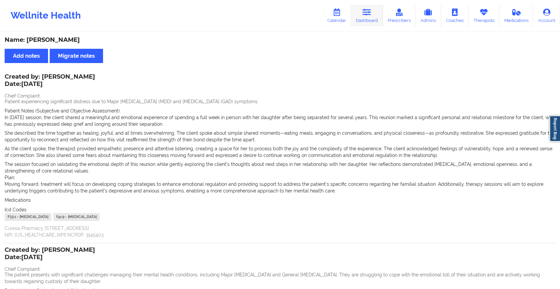
click at [378, 22] on link "Dashboard" at bounding box center [367, 16] width 32 height 22
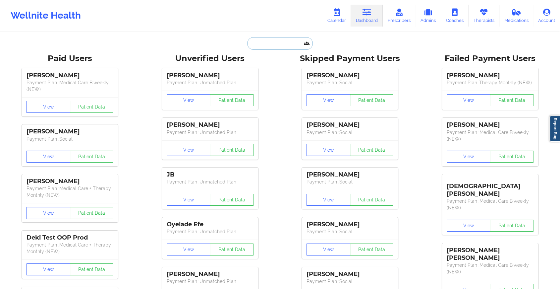
click at [267, 47] on input "text" at bounding box center [280, 43] width 66 height 13
paste input "[EMAIL_ADDRESS][DOMAIN_NAME]"
type input "[EMAIL_ADDRESS][DOMAIN_NAME]"
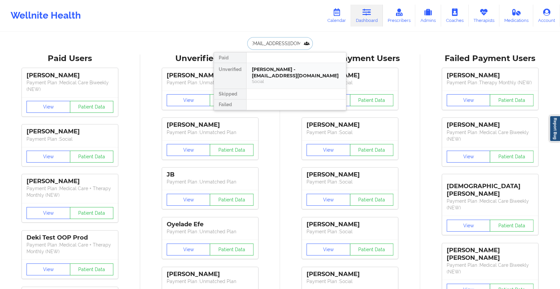
click at [281, 71] on div "[PERSON_NAME] - [EMAIL_ADDRESS][DOMAIN_NAME]" at bounding box center [296, 72] width 89 height 12
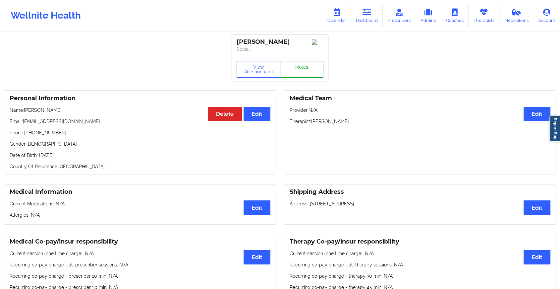
click at [302, 66] on link "Notes" at bounding box center [302, 69] width 44 height 17
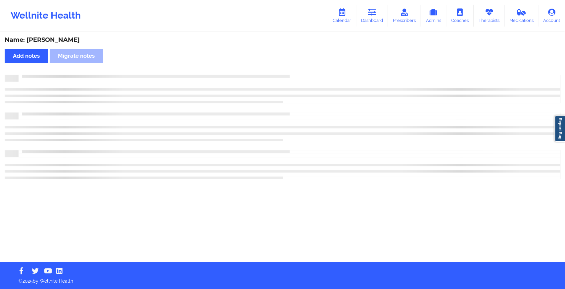
click at [302, 66] on div "Name: [PERSON_NAME] Add notes Migrate notes" at bounding box center [282, 146] width 565 height 229
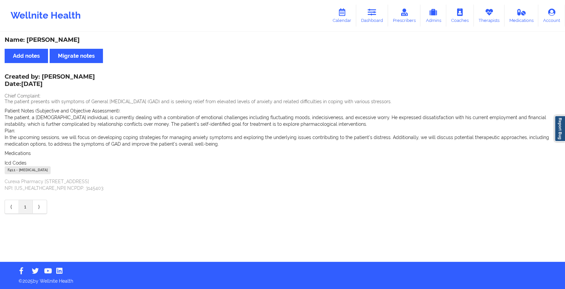
click at [373, 3] on div "Wellnite Health Calendar Dashboard Prescribers Admins Coaches Therapists Medica…" at bounding box center [282, 15] width 565 height 26
click at [373, 6] on link "Dashboard" at bounding box center [372, 16] width 32 height 22
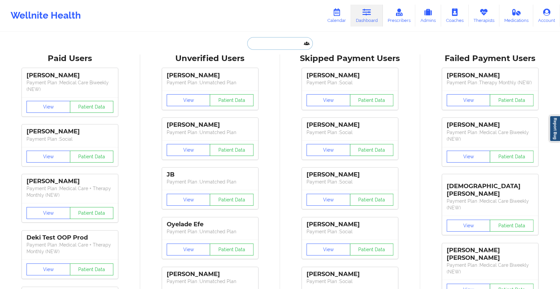
click at [281, 47] on input "text" at bounding box center [280, 43] width 66 height 13
paste input "[EMAIL_ADDRESS][DOMAIN_NAME]"
type input "[EMAIL_ADDRESS][DOMAIN_NAME]"
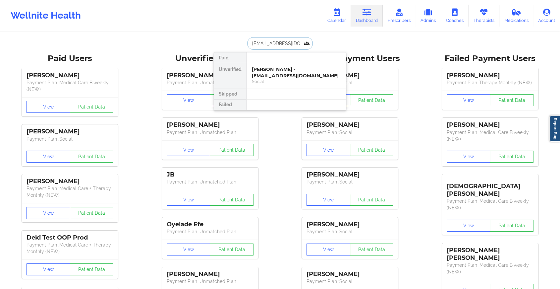
scroll to position [0, 5]
click at [292, 71] on div "[PERSON_NAME] - [PERSON_NAME][EMAIL_ADDRESS][DOMAIN_NAME]" at bounding box center [296, 72] width 89 height 12
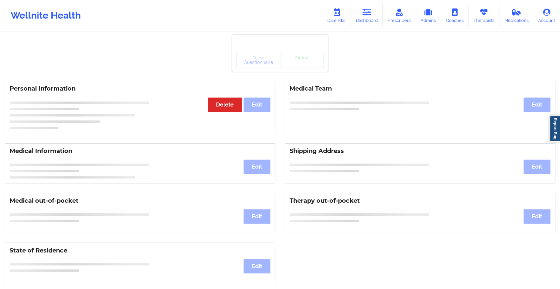
click at [301, 63] on div "View Questionnaire Notes" at bounding box center [280, 60] width 87 height 17
click at [301, 63] on div "View Questionnaire Notes" at bounding box center [280, 60] width 96 height 24
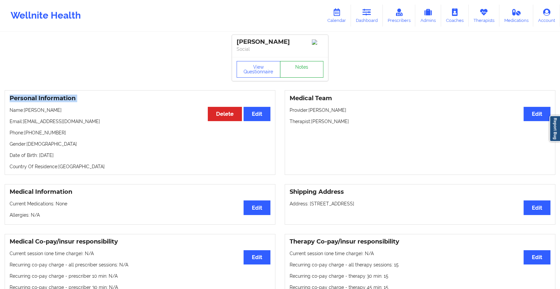
drag, startPoint x: 301, startPoint y: 63, endPoint x: 299, endPoint y: 69, distance: 7.0
click at [299, 69] on link "Notes" at bounding box center [302, 69] width 44 height 17
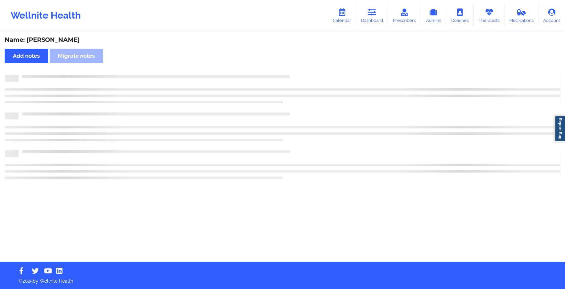
click at [299, 69] on div "Name: [PERSON_NAME] Add notes Migrate notes" at bounding box center [282, 146] width 565 height 229
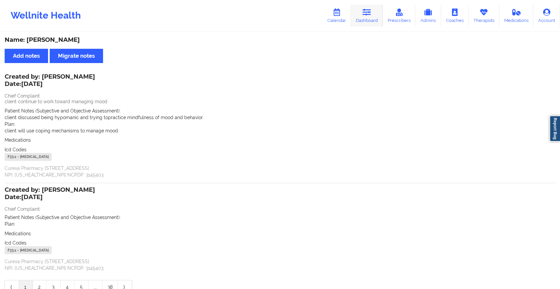
click at [367, 22] on link "Dashboard" at bounding box center [367, 16] width 32 height 22
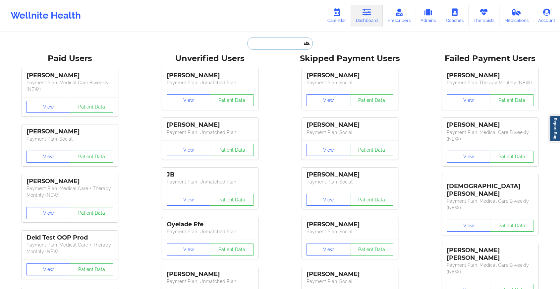
click at [272, 42] on input "text" at bounding box center [280, 43] width 66 height 13
paste input "[EMAIL_ADDRESS][DOMAIN_NAME]"
type input "[EMAIL_ADDRESS][DOMAIN_NAME]"
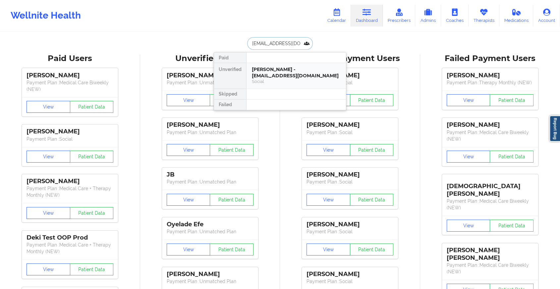
click at [283, 74] on div "[PERSON_NAME] - [EMAIL_ADDRESS][DOMAIN_NAME]" at bounding box center [296, 72] width 89 height 12
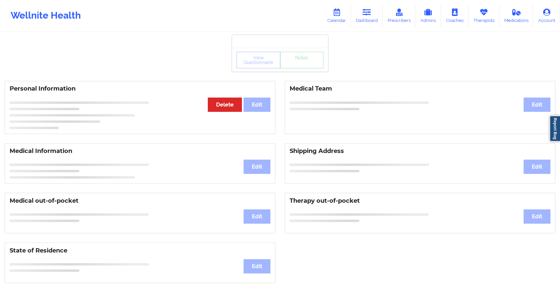
click at [304, 66] on div "View Questionnaire Notes" at bounding box center [280, 60] width 87 height 17
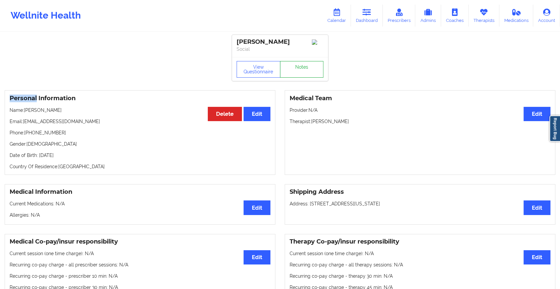
click at [304, 66] on link "Notes" at bounding box center [302, 69] width 44 height 17
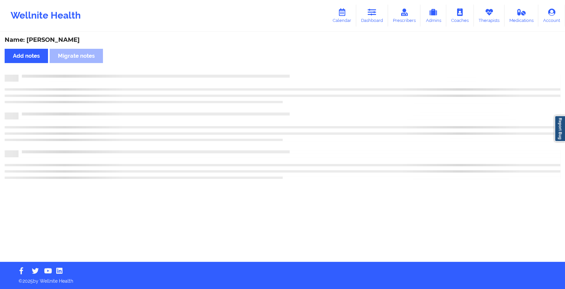
click at [304, 66] on div "Name: [PERSON_NAME] Add notes Migrate notes" at bounding box center [282, 146] width 565 height 229
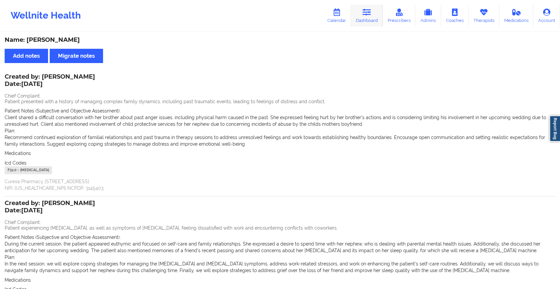
click at [363, 18] on link "Dashboard" at bounding box center [367, 16] width 32 height 22
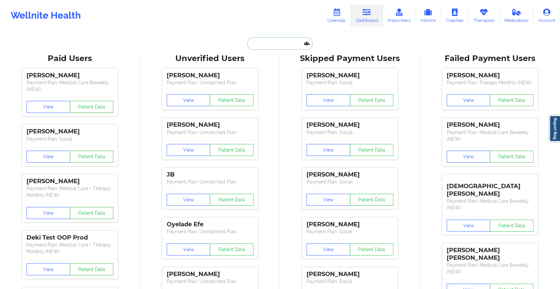
click at [264, 46] on input "text" at bounding box center [280, 43] width 66 height 13
paste input "[EMAIL_ADDRESS][PERSON_NAME][DATE][DOMAIN_NAME]"
type input "[EMAIL_ADDRESS][PERSON_NAME][DATE][DOMAIN_NAME]"
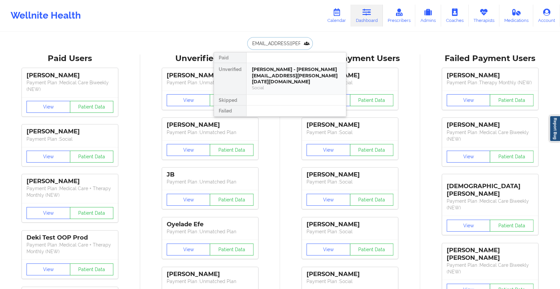
click at [264, 69] on div "[PERSON_NAME] - [PERSON_NAME][EMAIL_ADDRESS][PERSON_NAME][DATE][DOMAIN_NAME]" at bounding box center [296, 75] width 89 height 19
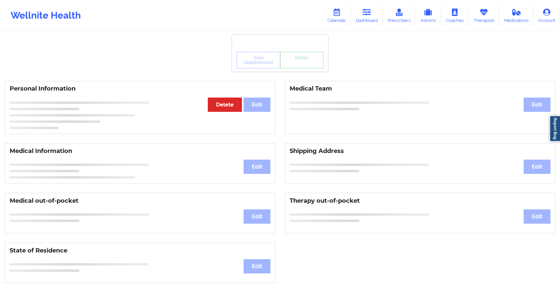
click at [296, 67] on link "Notes" at bounding box center [302, 60] width 44 height 17
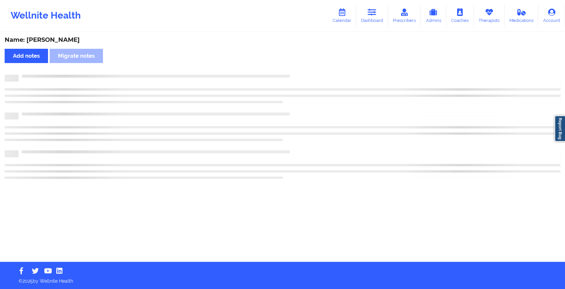
click at [296, 67] on div "Name: [PERSON_NAME] Add notes Migrate notes" at bounding box center [282, 146] width 565 height 229
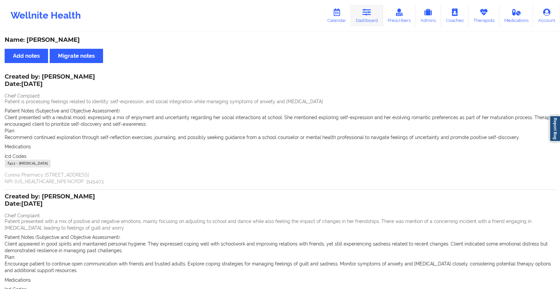
click at [366, 17] on link "Dashboard" at bounding box center [367, 16] width 32 height 22
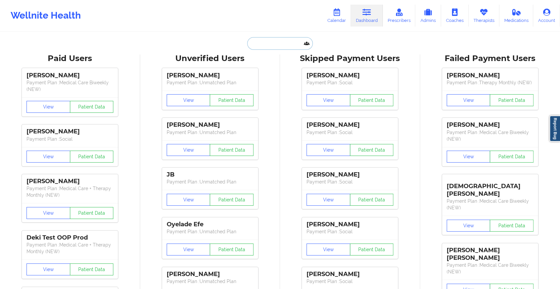
click at [281, 38] on input "text" at bounding box center [280, 43] width 66 height 13
paste input "[EMAIL_ADDRESS][DOMAIN_NAME]"
type input "[EMAIL_ADDRESS][DOMAIN_NAME]"
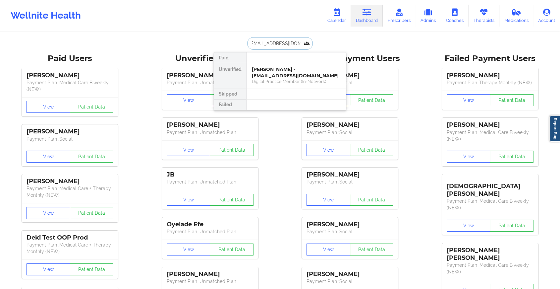
click at [292, 76] on div "[PERSON_NAME] - [EMAIL_ADDRESS][DOMAIN_NAME]" at bounding box center [296, 72] width 89 height 12
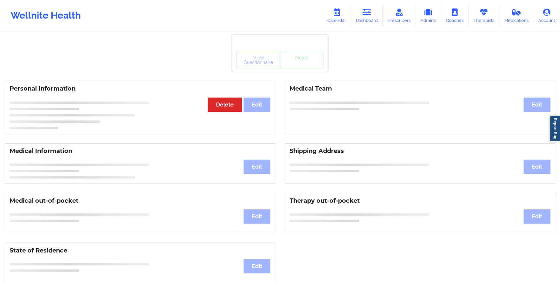
click at [300, 69] on div "View Questionnaire Notes" at bounding box center [280, 60] width 96 height 24
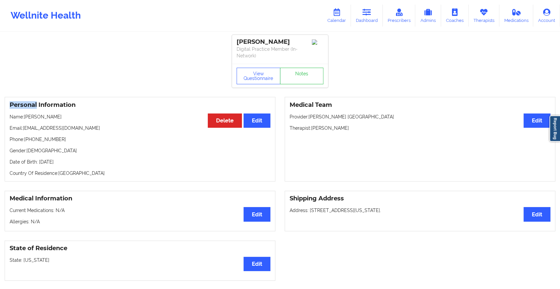
click at [300, 69] on div "View Questionnaire Notes" at bounding box center [280, 76] width 96 height 24
click at [300, 69] on link "Notes" at bounding box center [302, 76] width 44 height 17
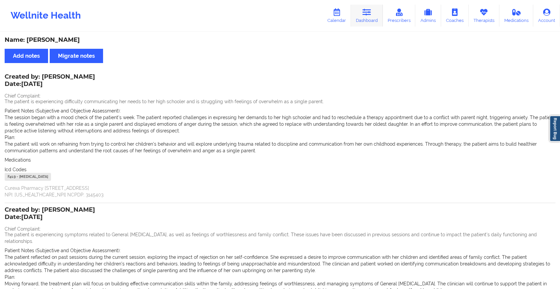
click at [376, 7] on link "Dashboard" at bounding box center [367, 16] width 32 height 22
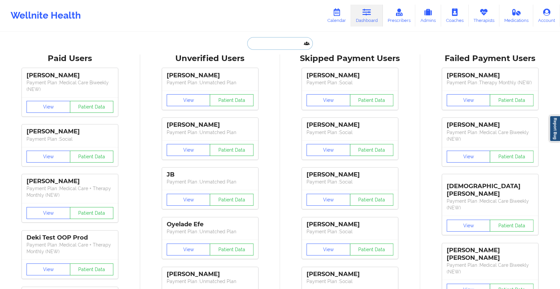
click at [297, 43] on input "text" at bounding box center [280, 43] width 66 height 13
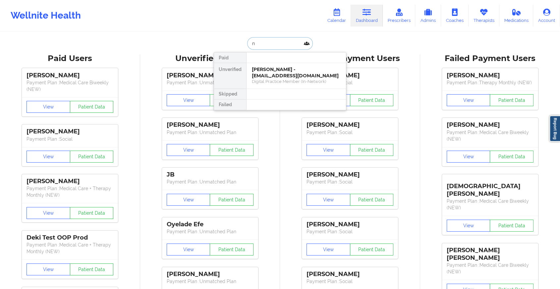
type input "n"
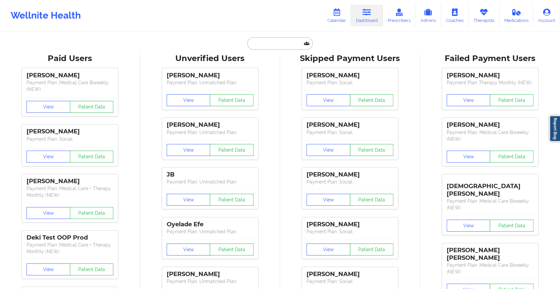
paste input "[EMAIL_ADDRESS][DOMAIN_NAME]"
type input "[EMAIL_ADDRESS][DOMAIN_NAME]"
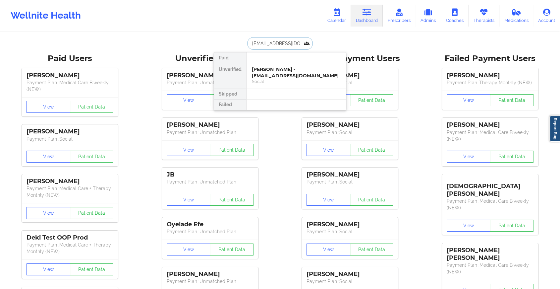
click at [285, 66] on div "[PERSON_NAME] - [EMAIL_ADDRESS][DOMAIN_NAME]" at bounding box center [296, 72] width 89 height 12
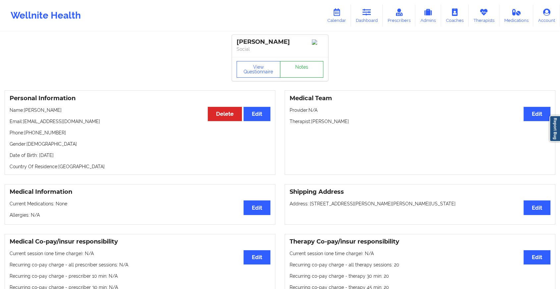
click at [299, 69] on link "Notes" at bounding box center [302, 69] width 44 height 17
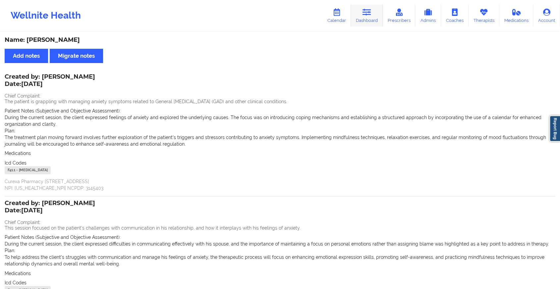
click at [367, 15] on icon at bounding box center [366, 12] width 9 height 7
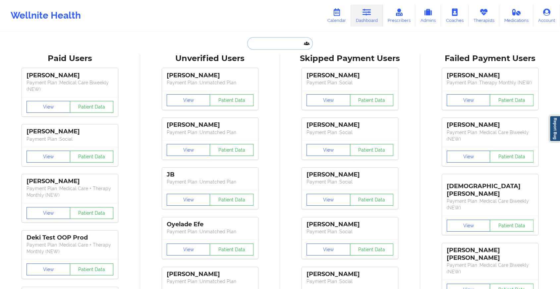
click at [265, 43] on input "text" at bounding box center [280, 43] width 66 height 13
paste input "[EMAIL_ADDRESS][DOMAIN_NAME]"
type input "[EMAIL_ADDRESS][DOMAIN_NAME]"
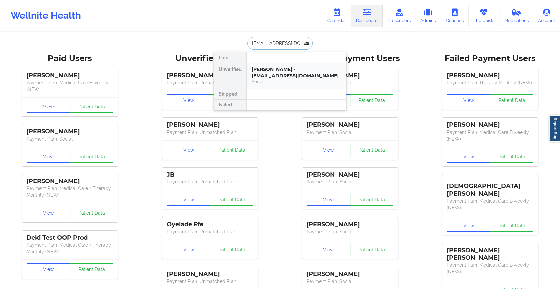
click at [277, 74] on div "[PERSON_NAME] - [EMAIL_ADDRESS][DOMAIN_NAME]" at bounding box center [296, 72] width 89 height 12
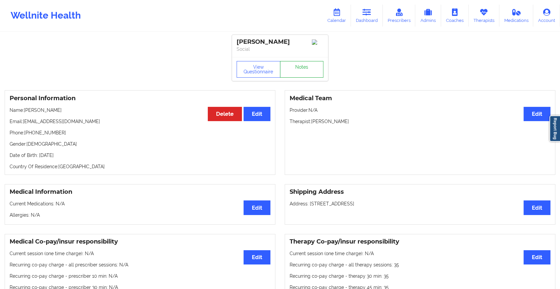
click at [301, 72] on link "Notes" at bounding box center [302, 69] width 44 height 17
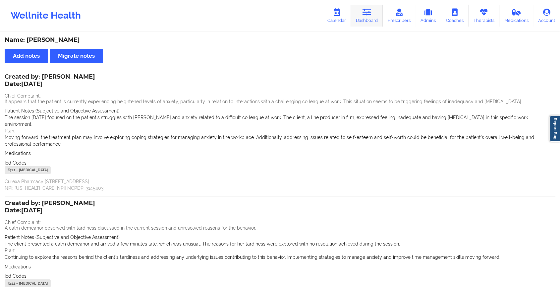
click at [374, 22] on link "Dashboard" at bounding box center [367, 16] width 32 height 22
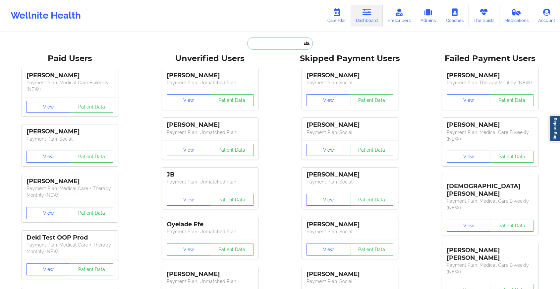
click at [267, 48] on input "text" at bounding box center [280, 43] width 66 height 13
paste input "[EMAIL_ADDRESS][DOMAIN_NAME]"
type input "[EMAIL_ADDRESS][DOMAIN_NAME]"
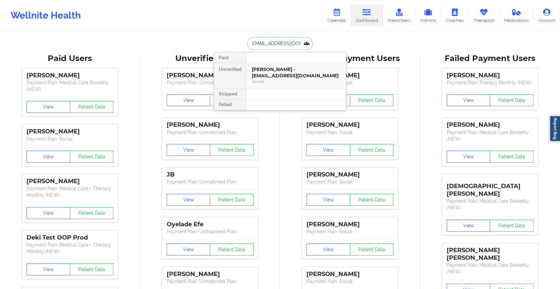
click at [284, 78] on div "[PERSON_NAME] - [EMAIL_ADDRESS][DOMAIN_NAME]" at bounding box center [296, 72] width 89 height 12
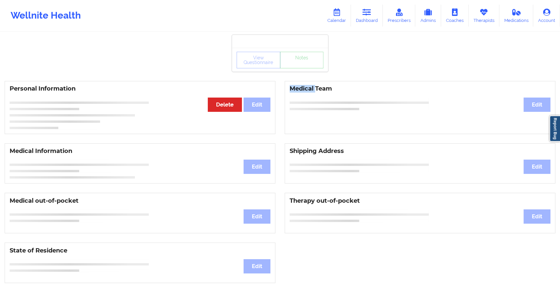
click at [284, 78] on div "Personal Information Edit Delete Medical Team Edit" at bounding box center [280, 107] width 560 height 62
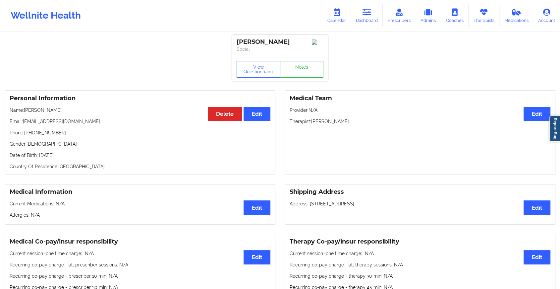
drag, startPoint x: 284, startPoint y: 78, endPoint x: 291, endPoint y: 82, distance: 8.5
click at [291, 81] on div "View Questionnaire Notes" at bounding box center [280, 69] width 96 height 24
drag, startPoint x: 291, startPoint y: 82, endPoint x: 293, endPoint y: 79, distance: 4.3
click at [293, 78] on link "Notes" at bounding box center [302, 69] width 44 height 17
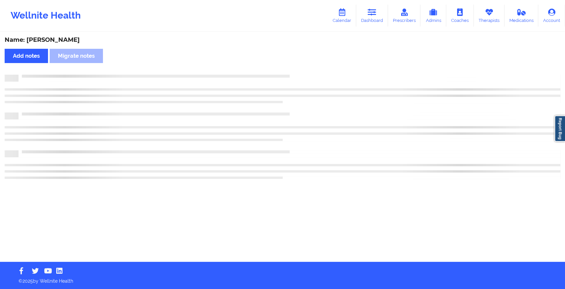
click at [293, 79] on div at bounding box center [283, 78] width 556 height 7
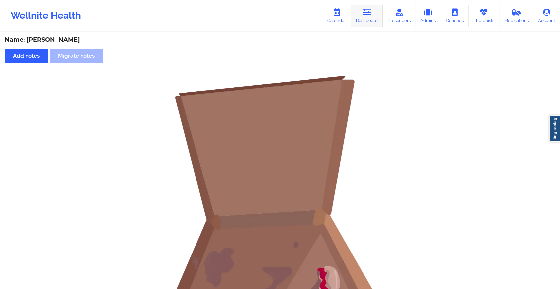
click at [367, 11] on icon at bounding box center [366, 12] width 9 height 7
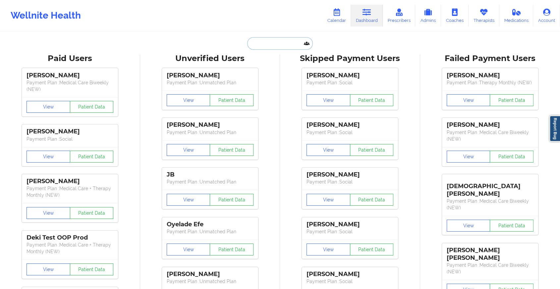
click at [261, 43] on input "text" at bounding box center [280, 43] width 66 height 13
paste input "[EMAIL_ADDRESS][DOMAIN_NAME]"
type input "[EMAIL_ADDRESS][DOMAIN_NAME]"
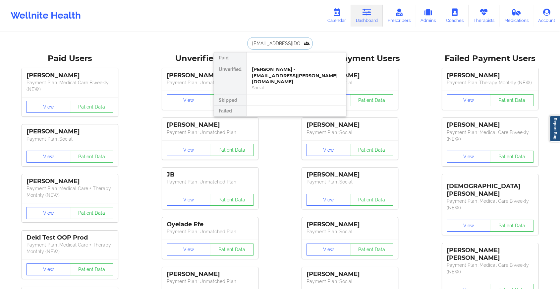
click at [297, 85] on div "Social" at bounding box center [296, 88] width 89 height 6
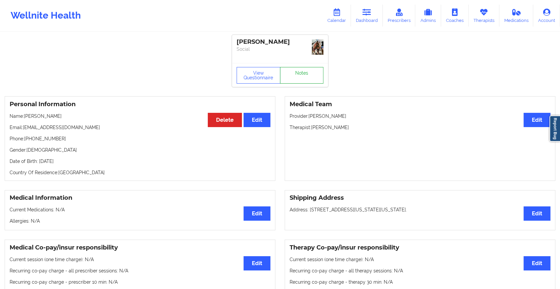
click at [302, 65] on div "View Questionnaire Notes" at bounding box center [280, 75] width 96 height 24
drag, startPoint x: 302, startPoint y: 65, endPoint x: 297, endPoint y: 77, distance: 13.4
click at [297, 77] on link "Notes" at bounding box center [302, 75] width 44 height 17
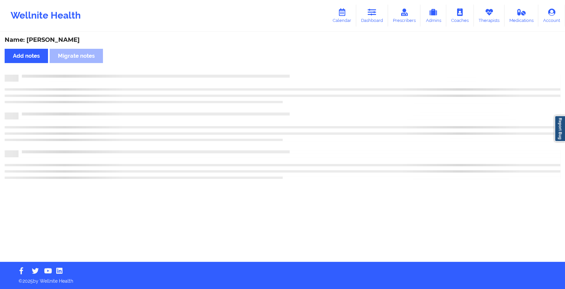
click at [297, 77] on div at bounding box center [283, 78] width 556 height 7
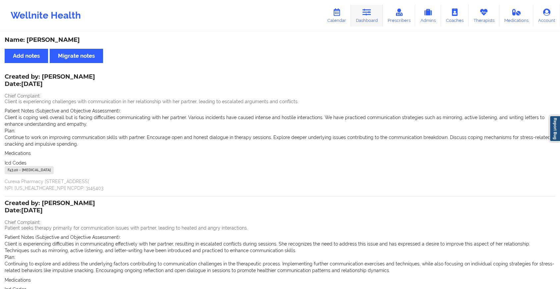
click at [368, 6] on link "Dashboard" at bounding box center [367, 16] width 32 height 22
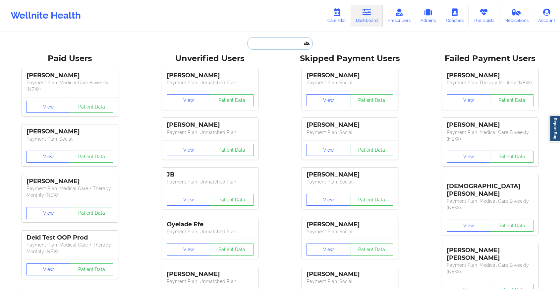
click at [252, 45] on input "text" at bounding box center [280, 43] width 66 height 13
paste input "[EMAIL_ADDRESS][DOMAIN_NAME]"
type input "[EMAIL_ADDRESS][DOMAIN_NAME]"
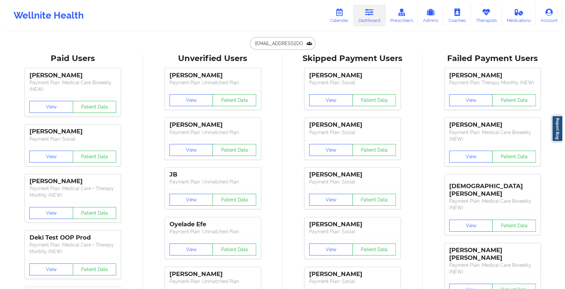
scroll to position [0, 3]
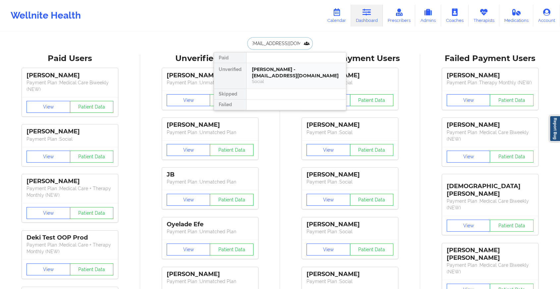
click at [296, 72] on div "[PERSON_NAME] - [EMAIL_ADDRESS][DOMAIN_NAME]" at bounding box center [296, 72] width 89 height 12
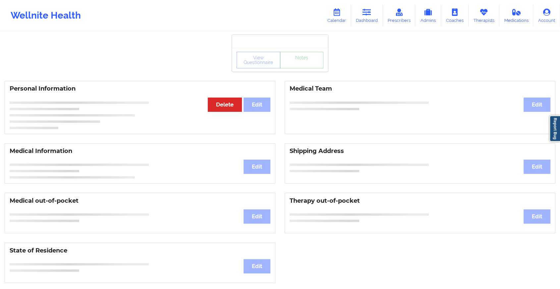
click at [305, 73] on div "View Questionnaire Notes Personal Information Edit Delete Medical Team Edit Med…" at bounding box center [280, 279] width 560 height 559
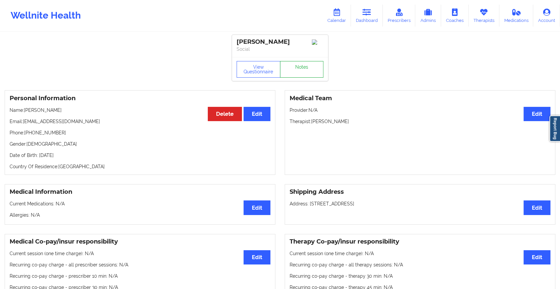
click at [305, 73] on link "Notes" at bounding box center [302, 69] width 44 height 17
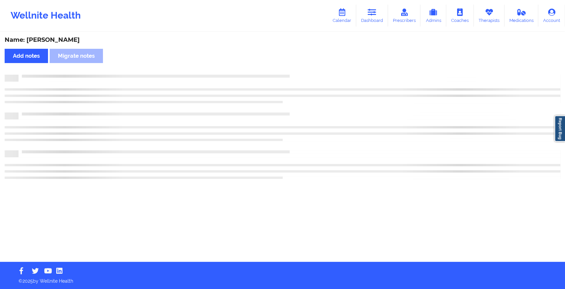
click at [390, 159] on div "Name: [PERSON_NAME] Add notes Migrate notes" at bounding box center [282, 146] width 565 height 229
